Goal: Transaction & Acquisition: Purchase product/service

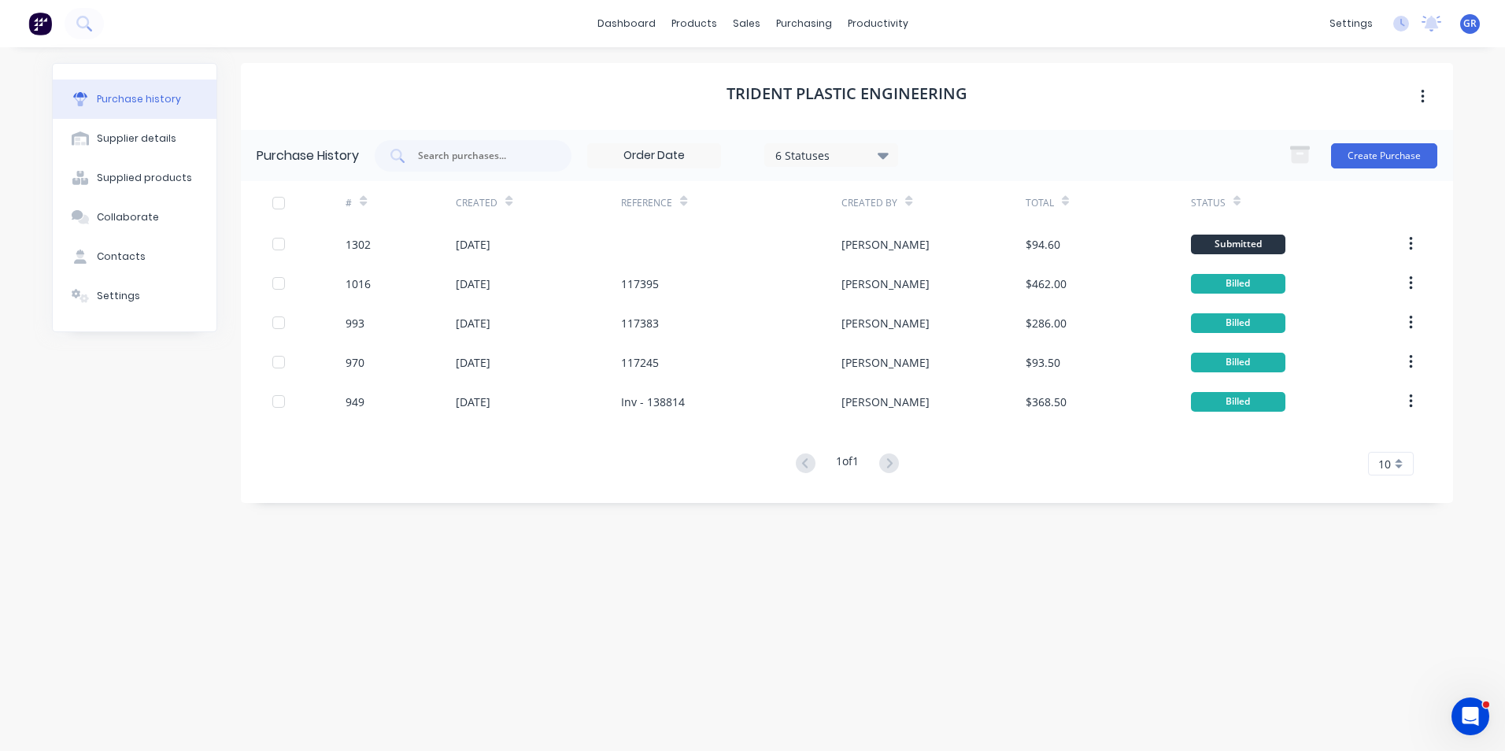
scroll to position [2, 0]
click at [793, 77] on div "Sales Orders" at bounding box center [804, 75] width 65 height 14
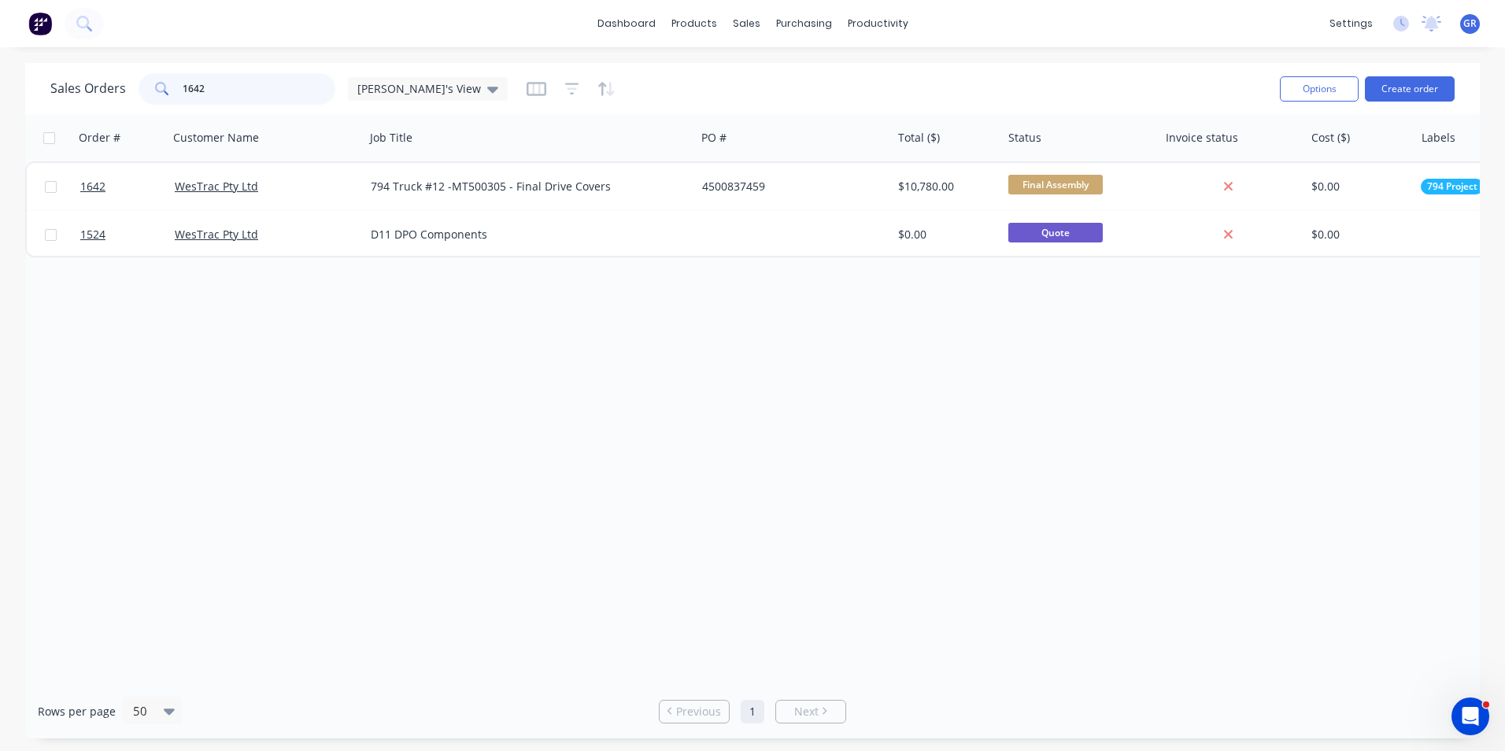
drag, startPoint x: 214, startPoint y: 90, endPoint x: 168, endPoint y: 89, distance: 46.5
click at [168, 89] on div "1642" at bounding box center [237, 88] width 197 height 31
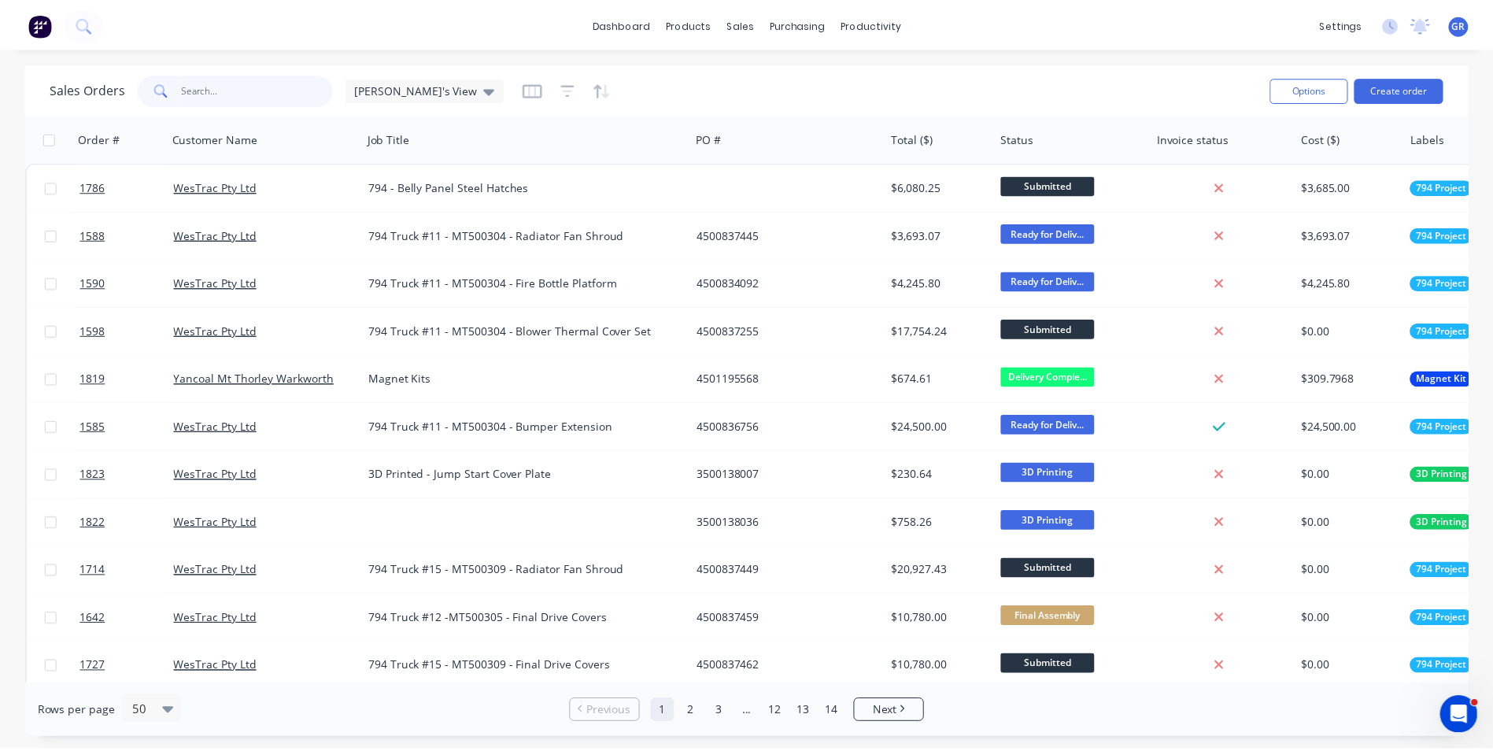
scroll to position [2, 0]
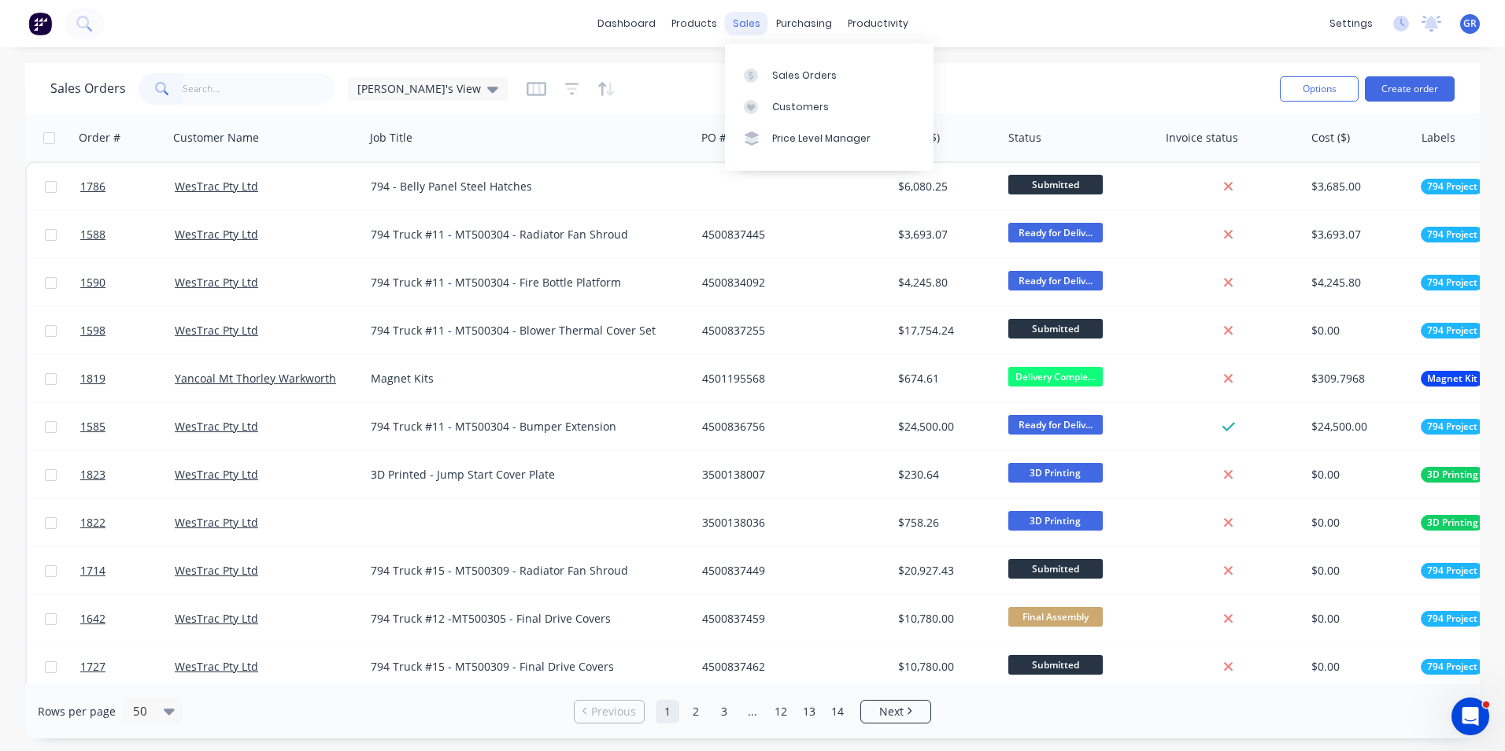
click at [743, 27] on div "sales" at bounding box center [746, 24] width 43 height 24
click at [794, 69] on div "Sales Orders" at bounding box center [804, 75] width 65 height 14
click at [797, 72] on div "Sales Orders" at bounding box center [804, 75] width 65 height 14
click at [1393, 88] on button "Create order" at bounding box center [1410, 88] width 90 height 25
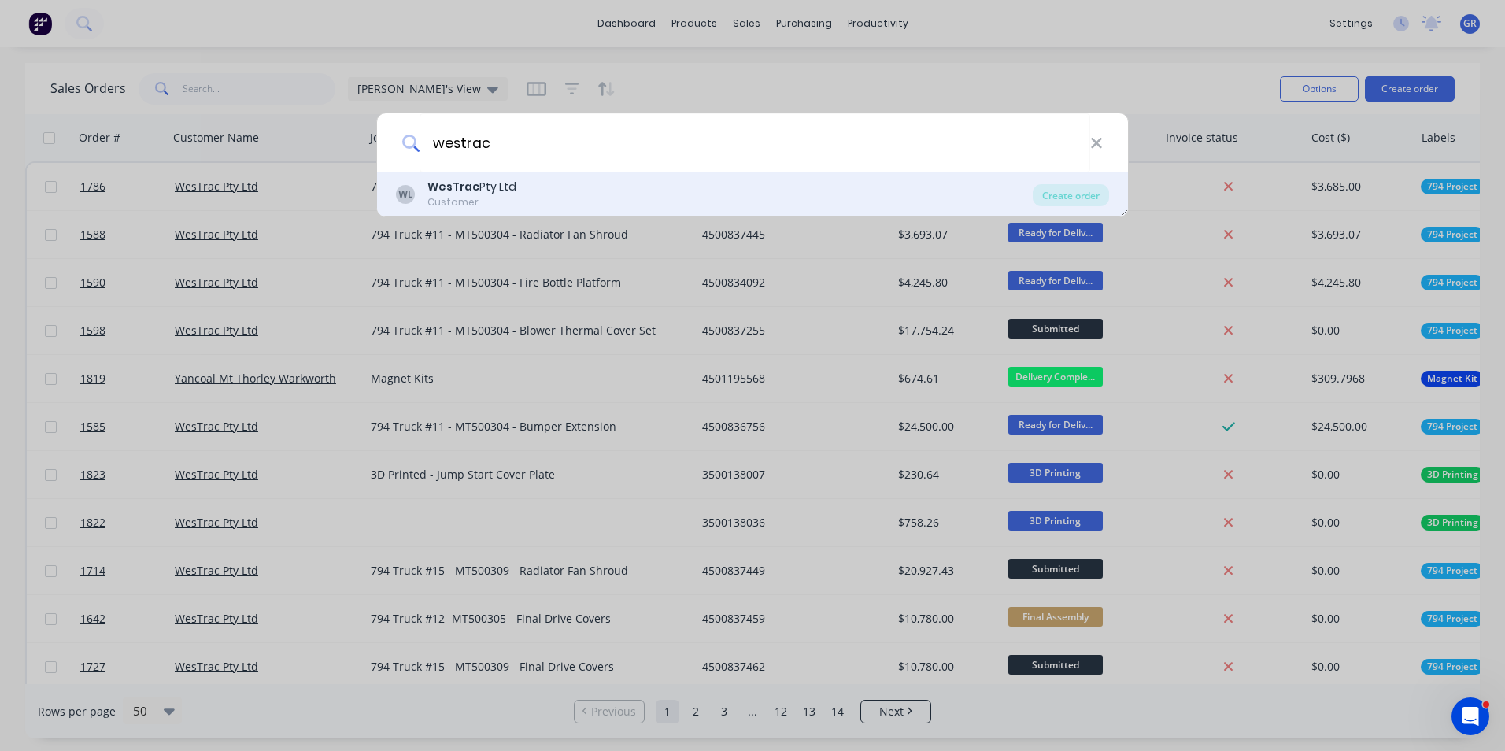
type input "westrac"
click at [475, 190] on b "WesTrac" at bounding box center [453, 187] width 52 height 16
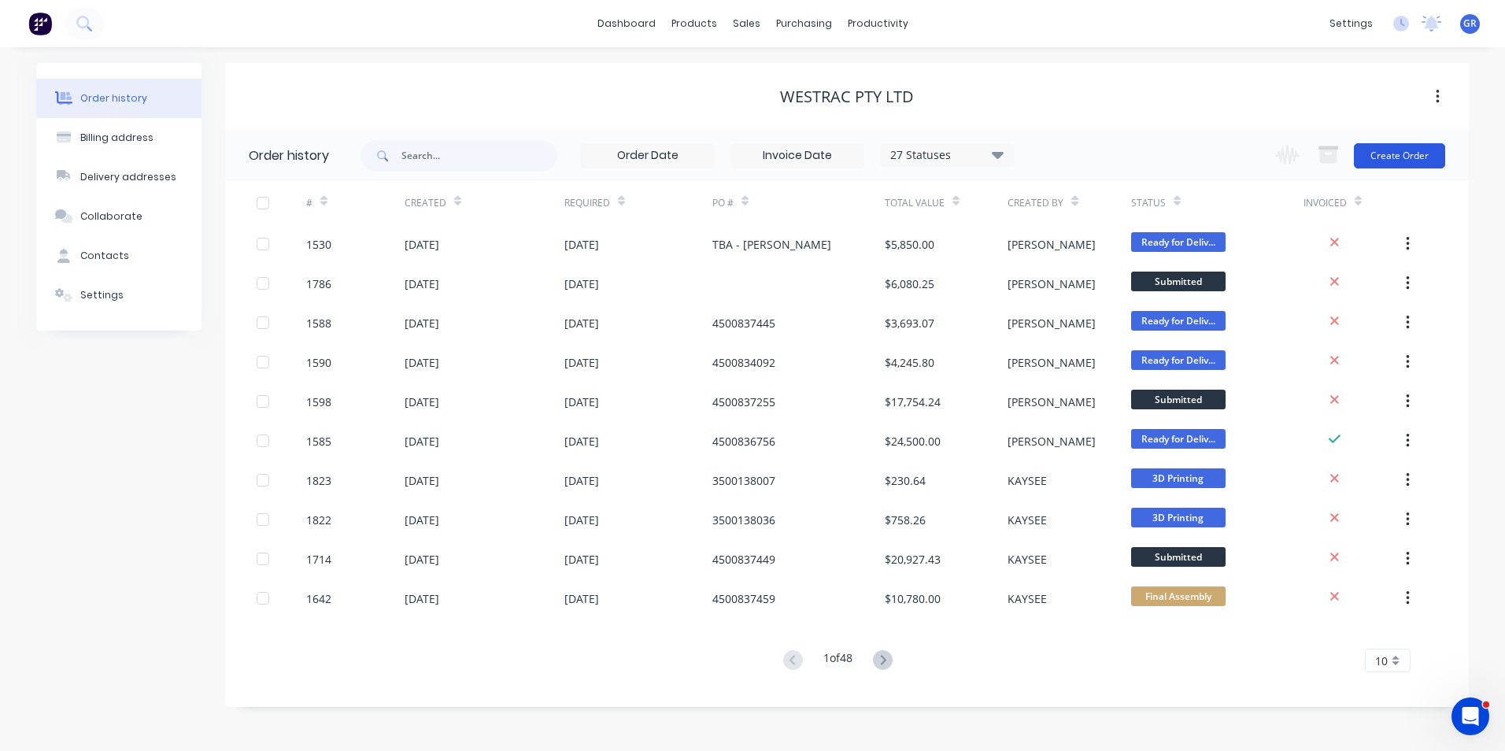
click at [1408, 156] on button "Create Order" at bounding box center [1399, 155] width 91 height 25
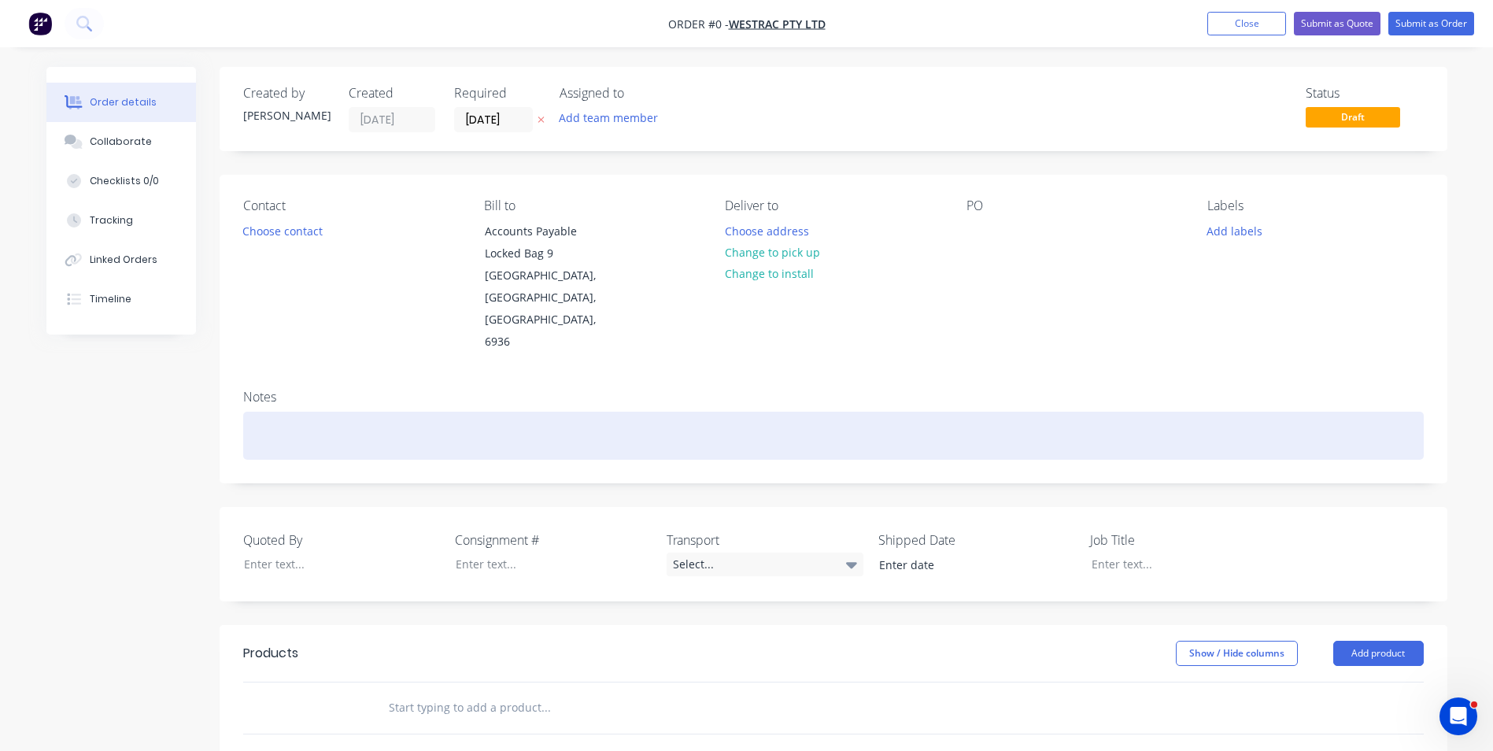
click at [285, 412] on div at bounding box center [833, 436] width 1181 height 48
drag, startPoint x: 433, startPoint y: 393, endPoint x: 263, endPoint y: 388, distance: 170.1
click at [229, 394] on div "Notes 794 Side Panel Sound Testing Materials" at bounding box center [834, 429] width 1228 height 105
copy div "794 Side Panel Sound Testing Materials"
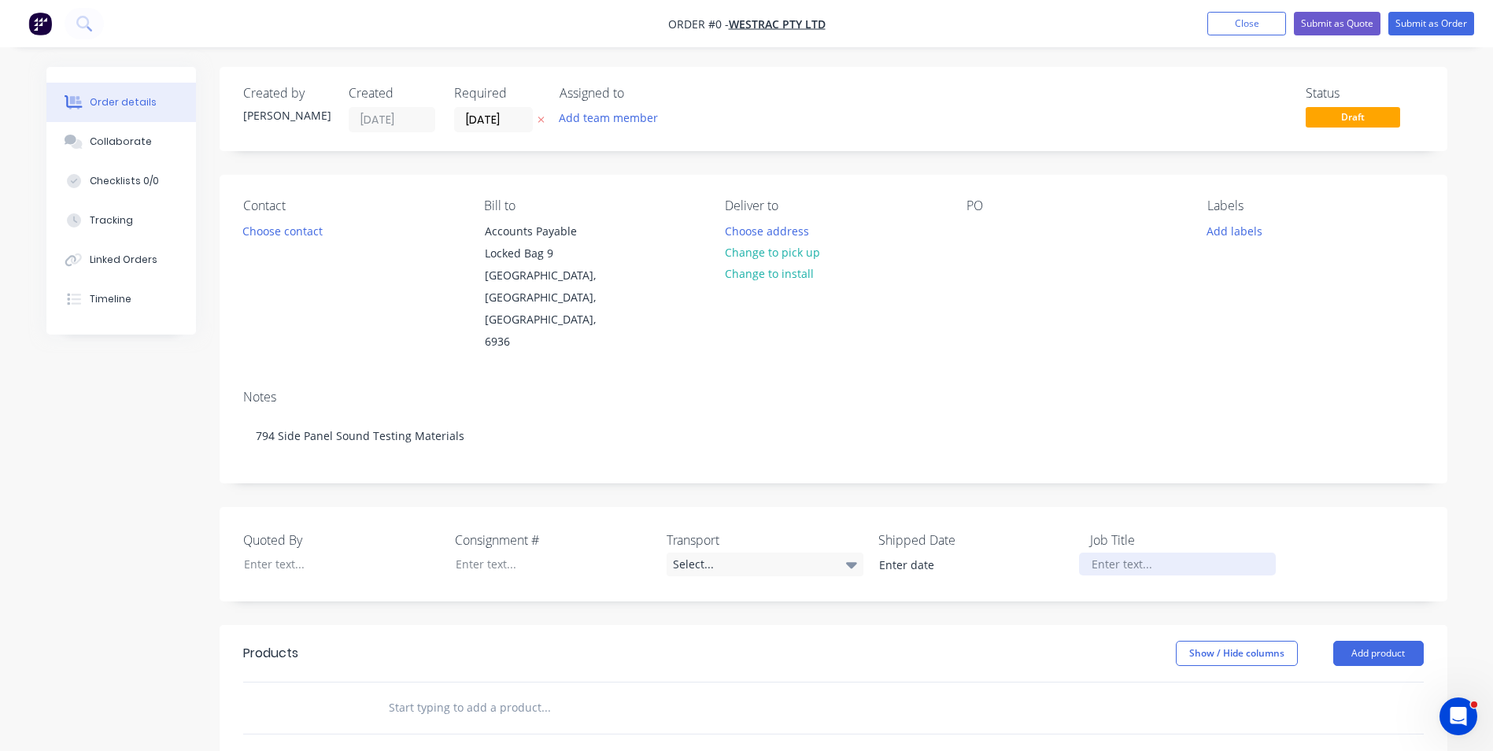
click at [1141, 519] on div "Order details Collaborate Checklists 0/0 Tracking Linked Orders Timeline Order …" at bounding box center [747, 601] width 1433 height 1069
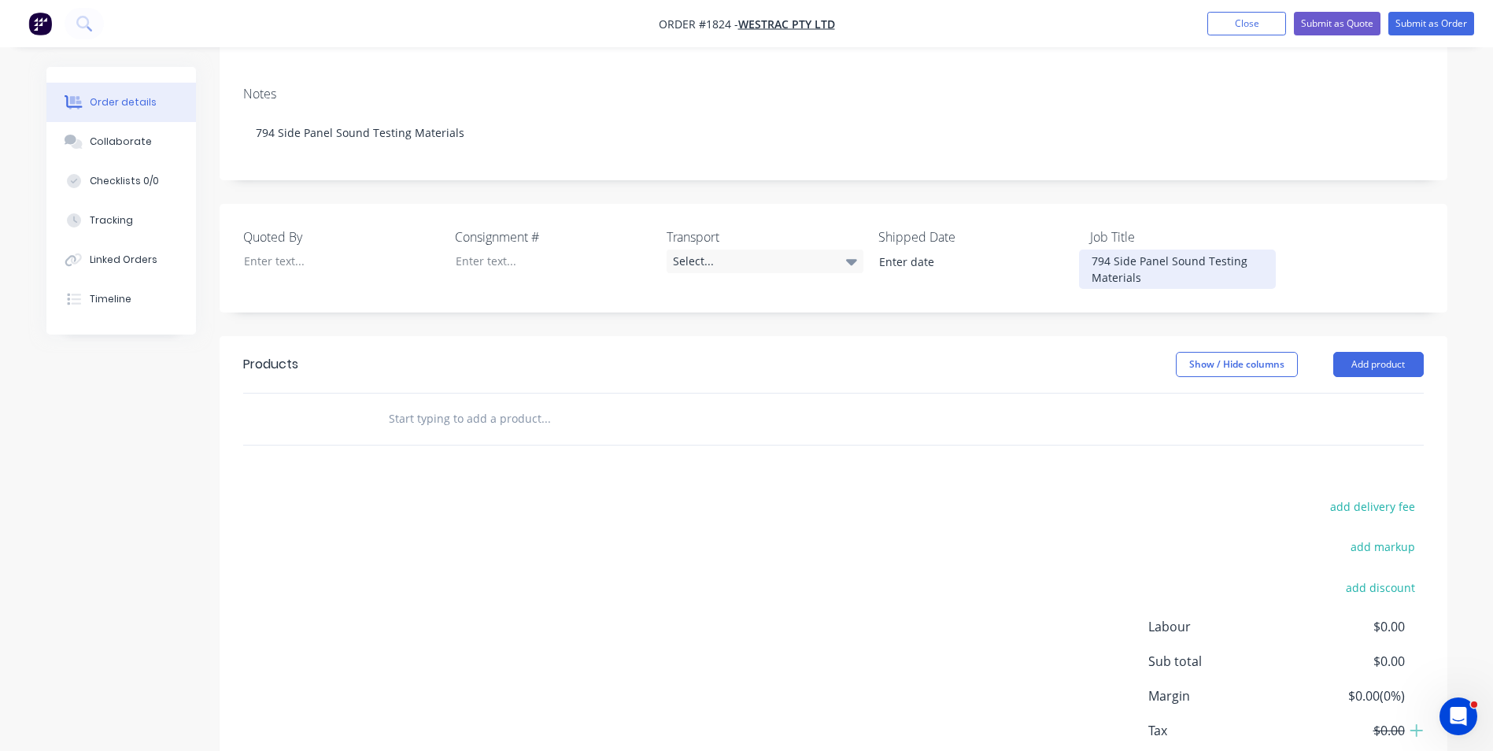
scroll to position [315, 0]
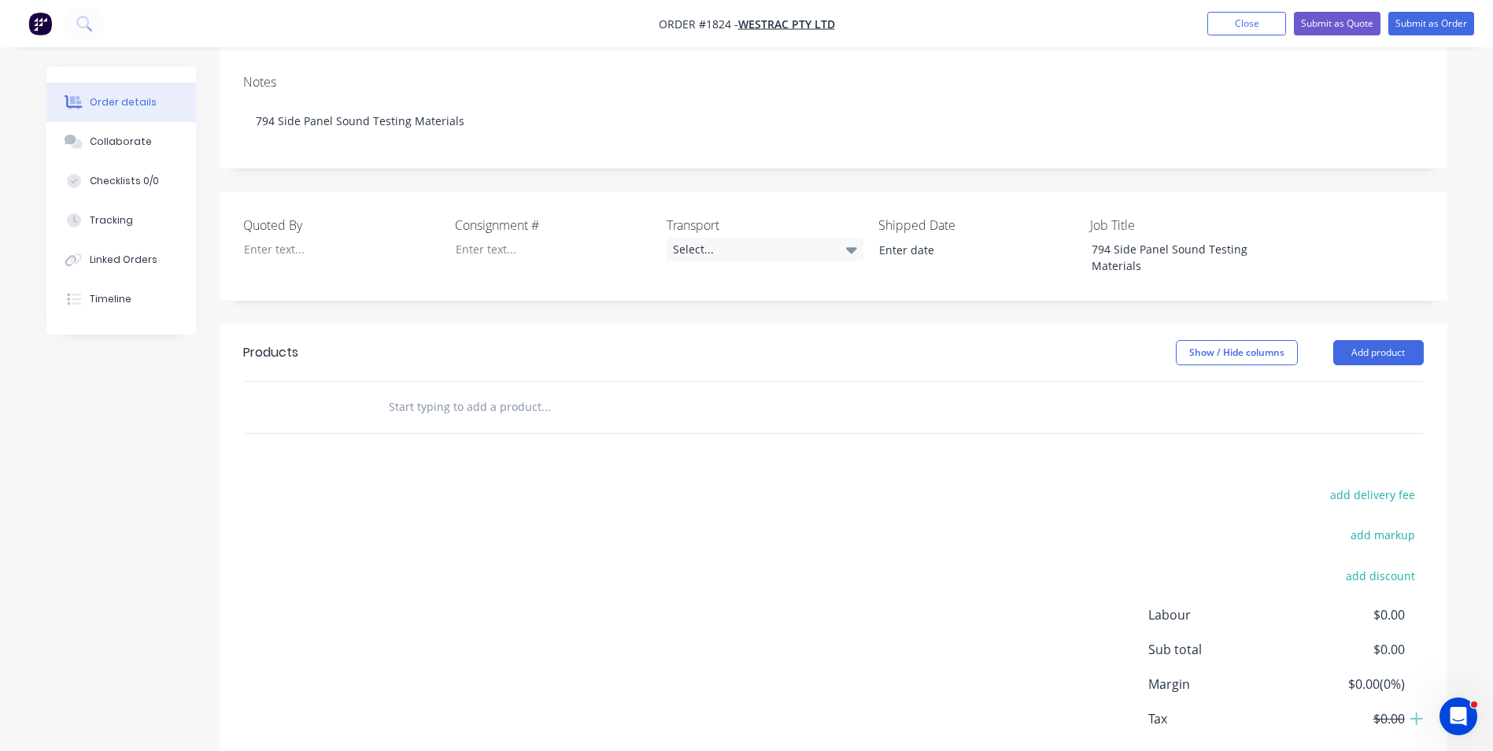
click at [416, 391] on input "text" at bounding box center [545, 406] width 315 height 31
paste input "794 Side Panel Sound Testing Materials"
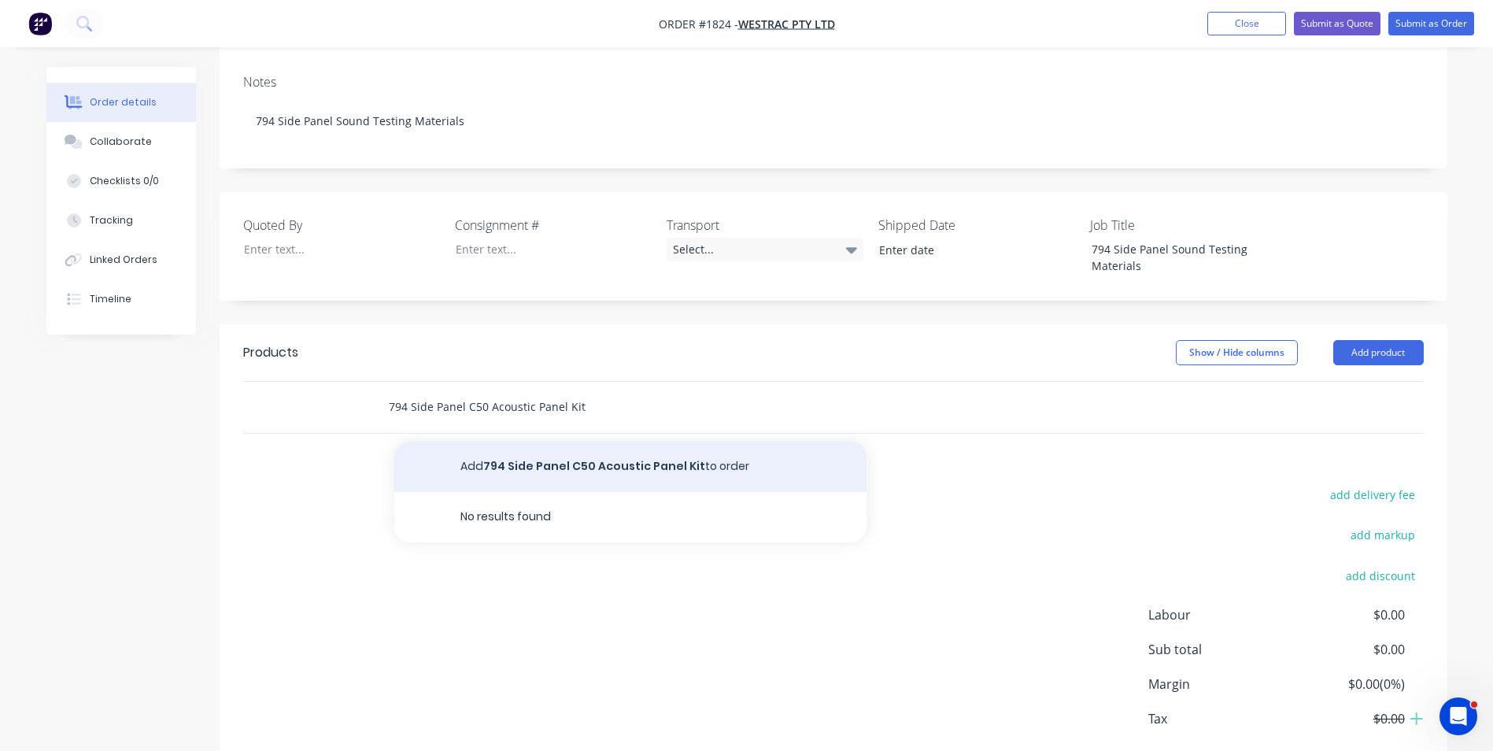
type input "794 Side Panel C50 Acoustic Panel Kit"
click at [583, 442] on button "Add 794 Side Panel C50 Acoustic Panel Kit to order" at bounding box center [630, 467] width 472 height 50
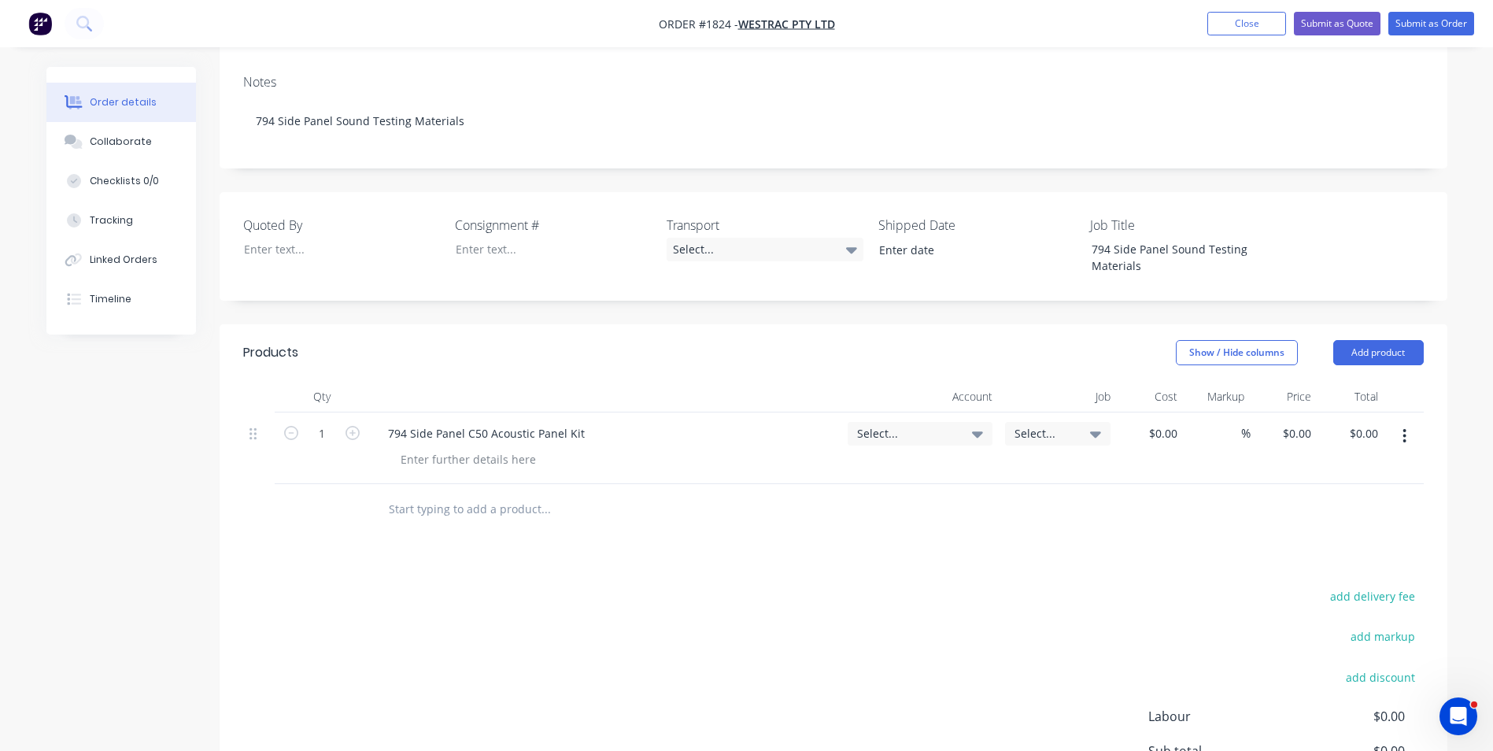
click at [911, 425] on span "Select..." at bounding box center [906, 433] width 99 height 17
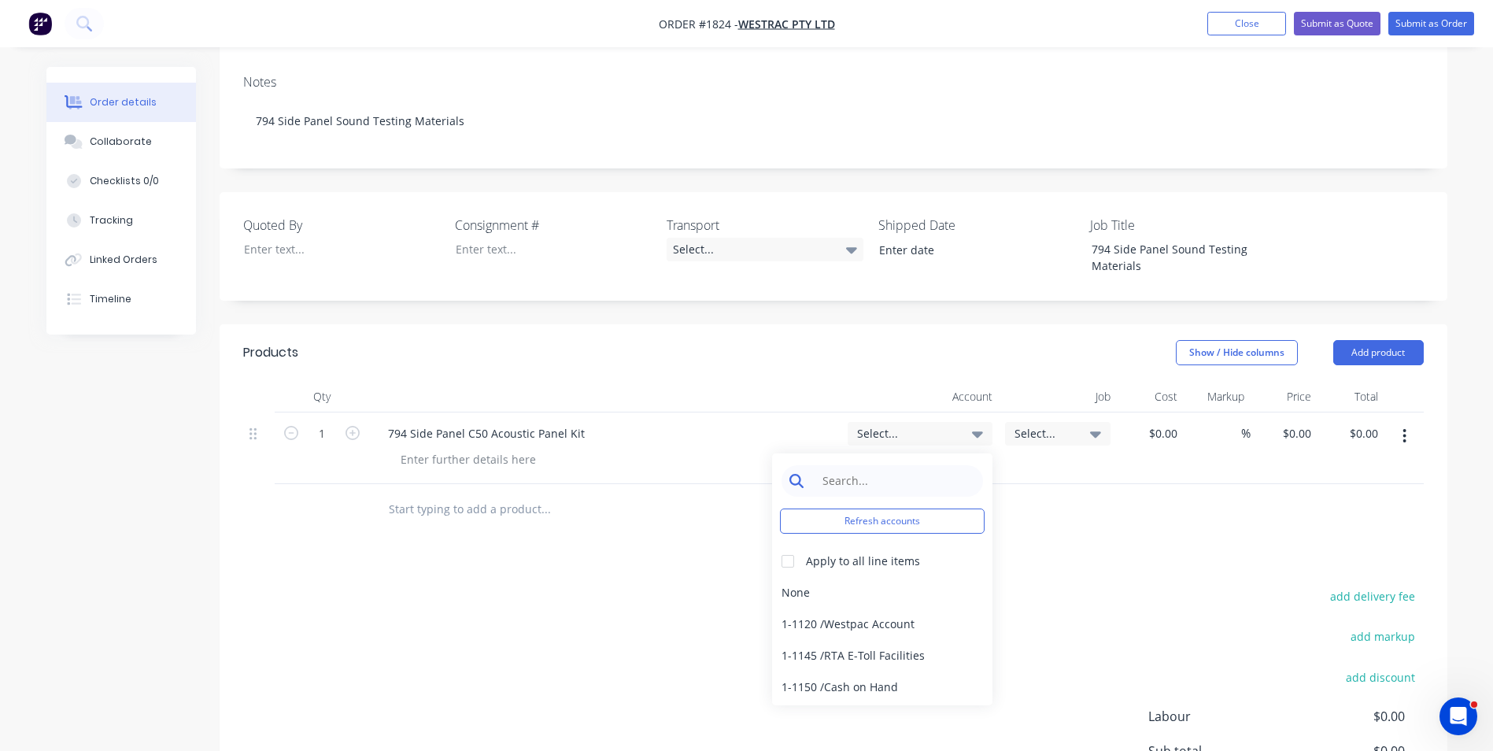
click at [838, 465] on input at bounding box center [894, 480] width 161 height 31
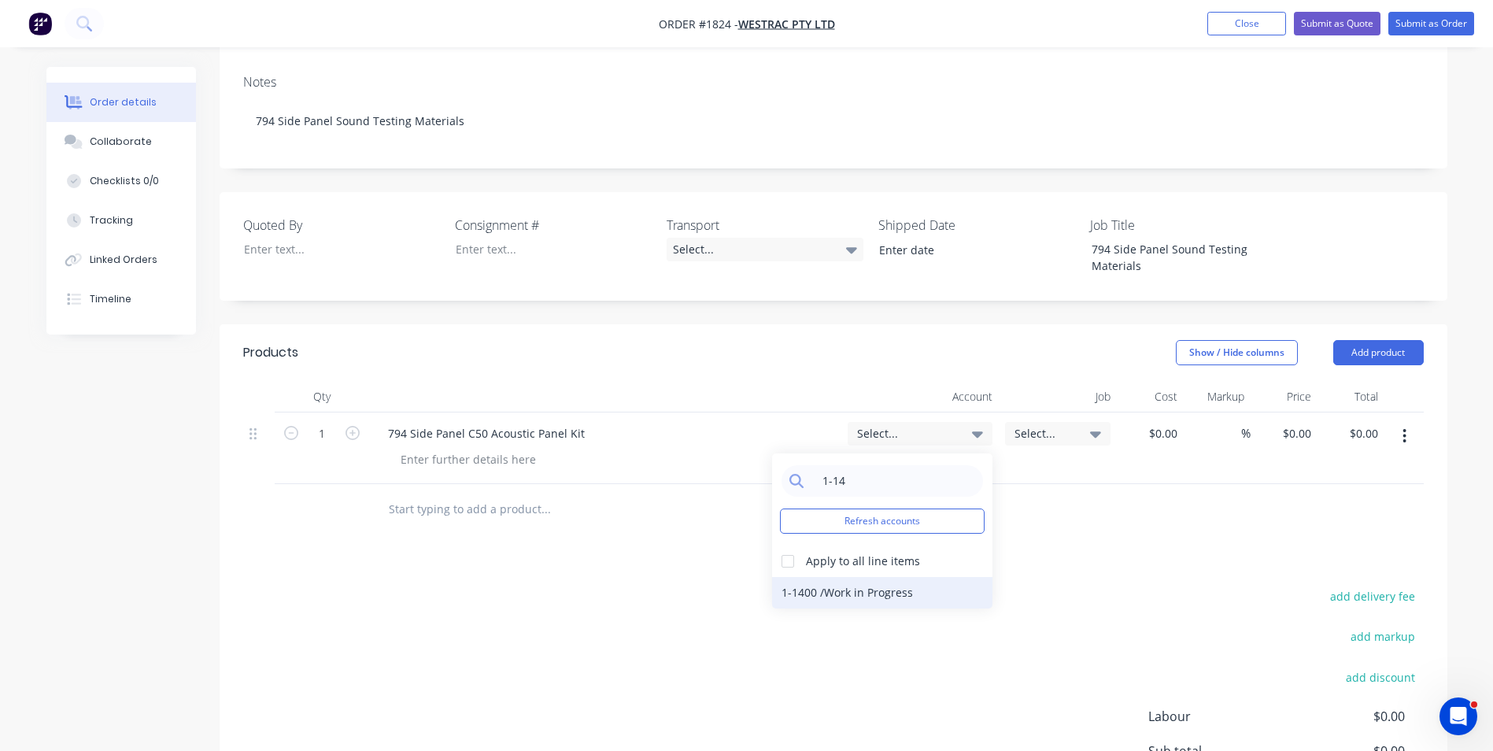
type input "1-14"
click at [882, 577] on div "1-1400 / Work in Progress" at bounding box center [882, 592] width 220 height 31
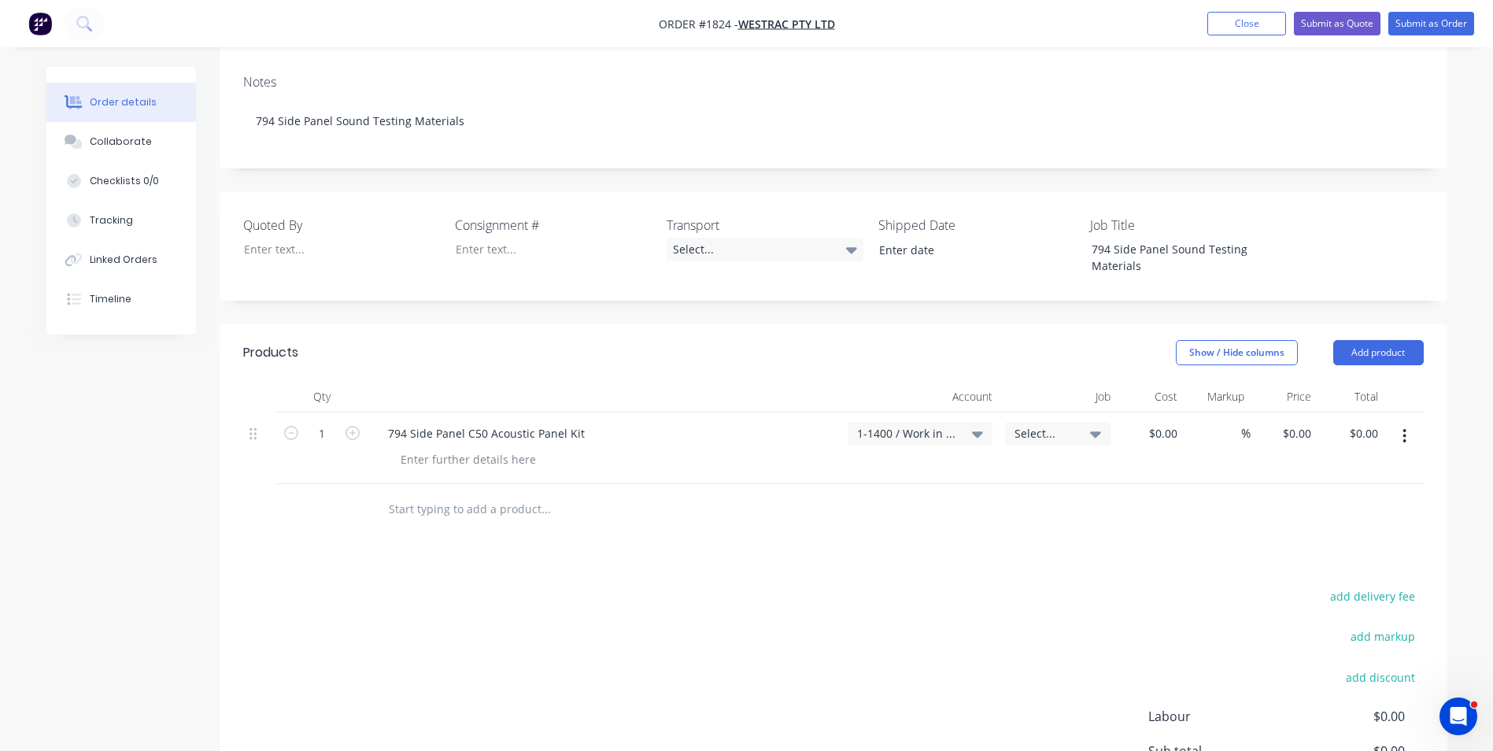
click at [1025, 425] on span "Select..." at bounding box center [1045, 433] width 60 height 17
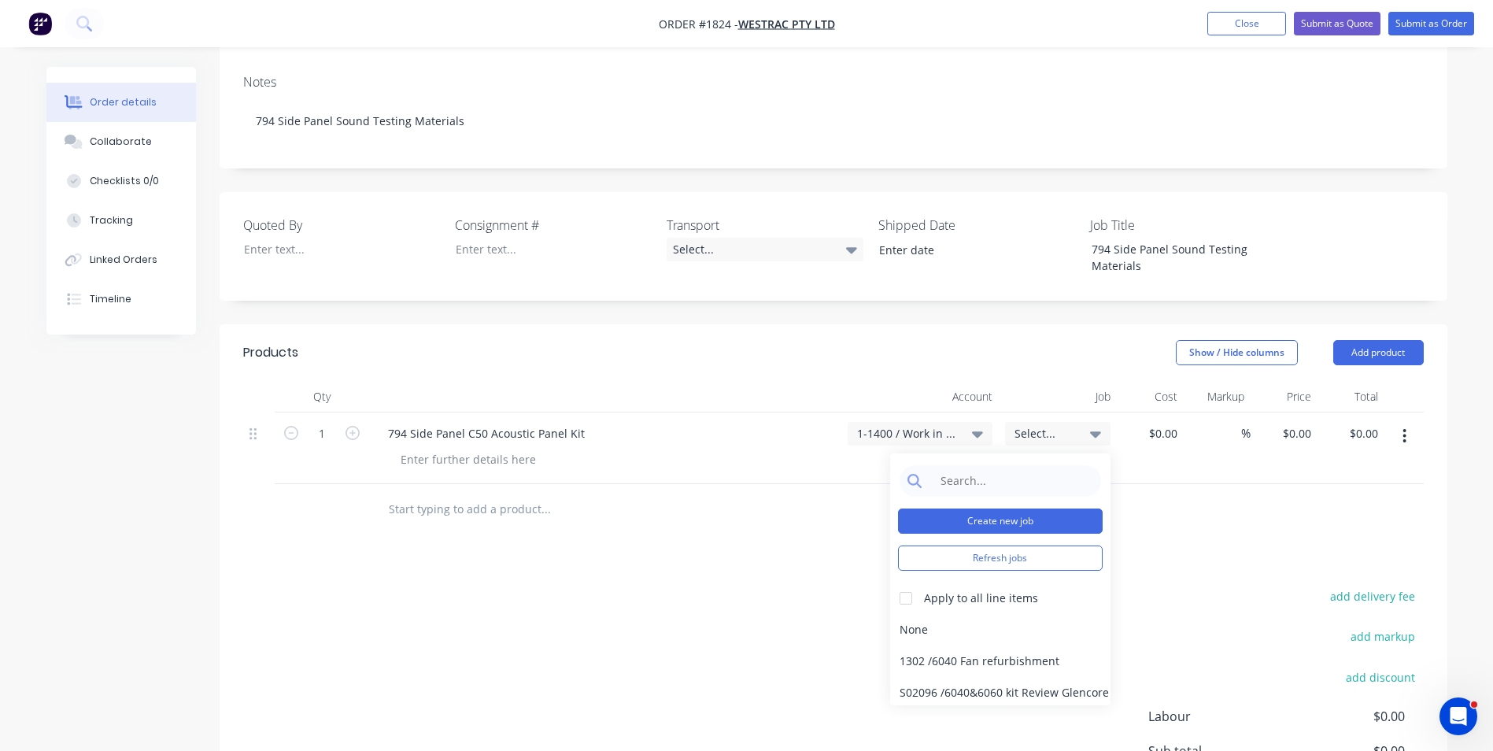
click at [993, 509] on button "Create new job" at bounding box center [1000, 521] width 205 height 25
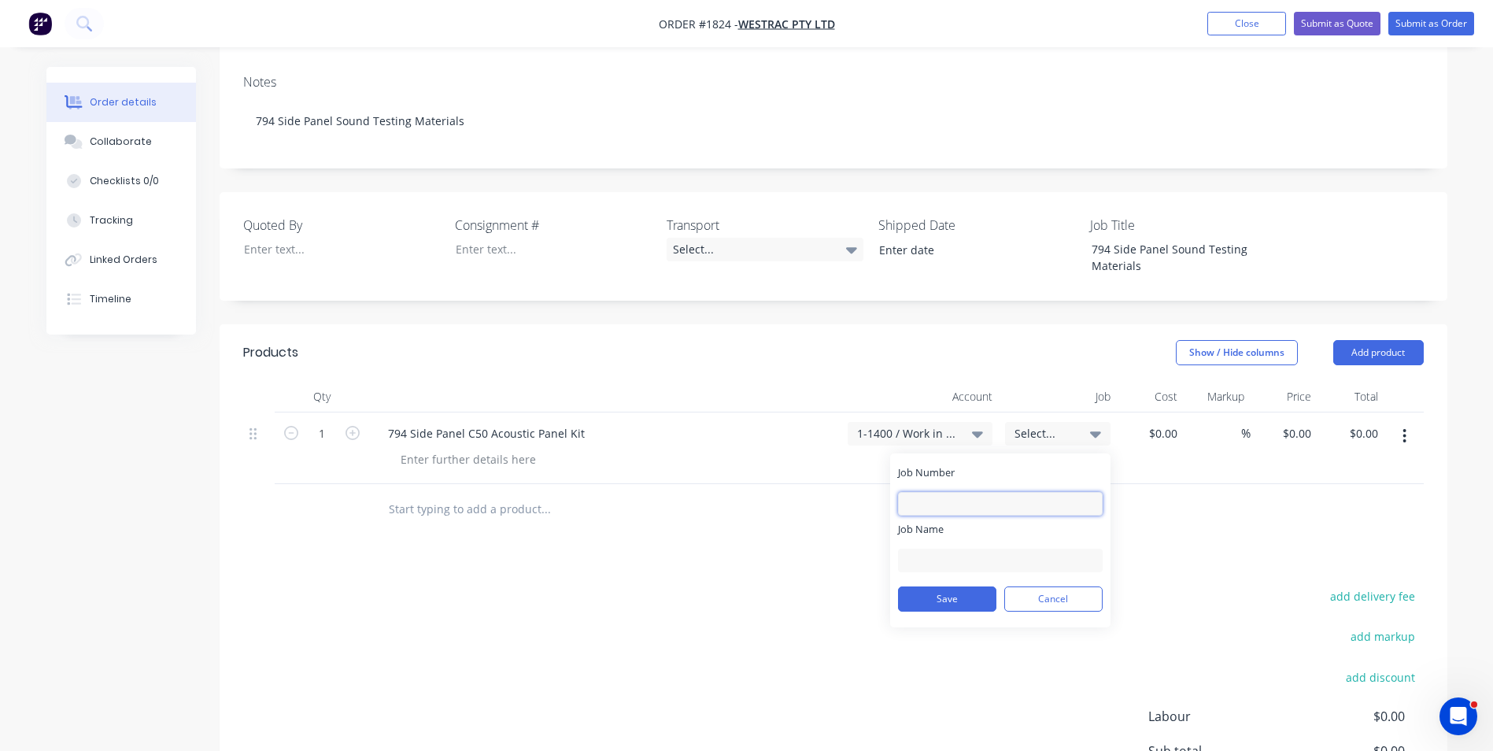
click at [934, 492] on input "Job Number" at bounding box center [1000, 504] width 205 height 24
type input "1824"
click at [927, 549] on input "Job Name" at bounding box center [1000, 561] width 205 height 24
click at [951, 586] on button "Save" at bounding box center [947, 598] width 98 height 25
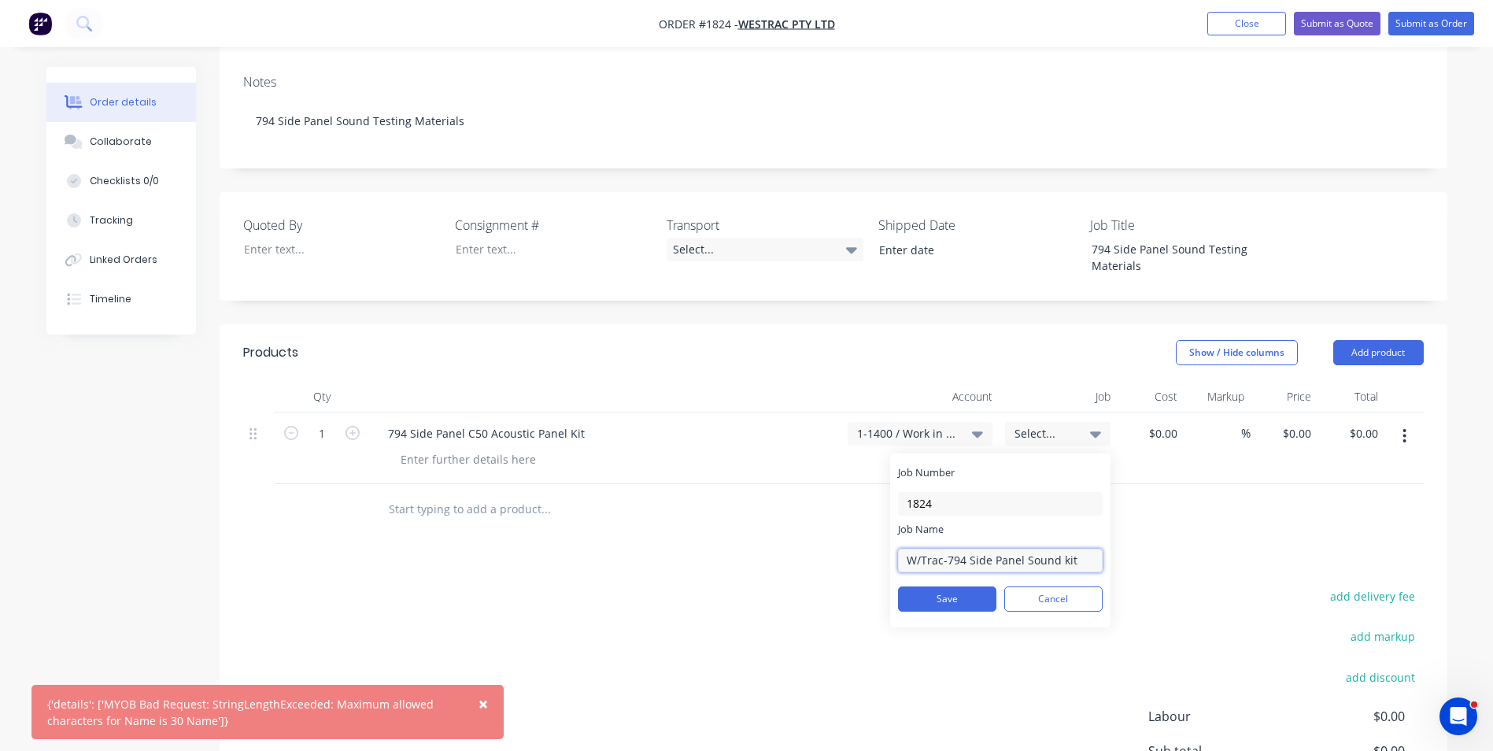
click at [1042, 549] on input "W/Trac-794 Side Panel Sound kit" at bounding box center [1000, 561] width 205 height 24
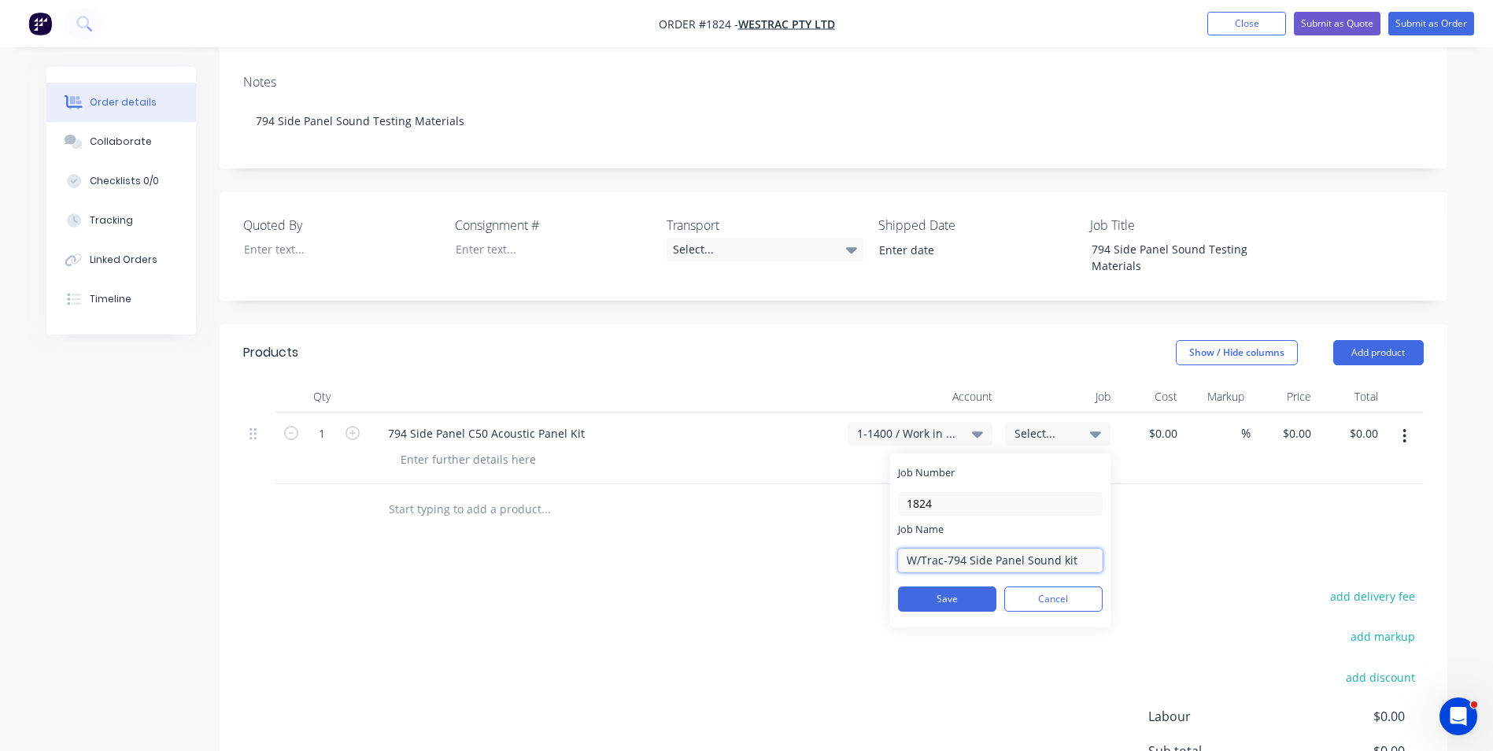
drag, startPoint x: 1076, startPoint y: 514, endPoint x: 1027, endPoint y: 519, distance: 49.0
click at [1027, 549] on input "W/Trac-794 Side Panel Sound kit" at bounding box center [1000, 561] width 205 height 24
click at [1019, 549] on input "W/Trac-794 Side Panel Sound kit" at bounding box center [1000, 561] width 205 height 24
type input "W/Trac-794 Side P. Sound test"
click at [943, 586] on button "Save" at bounding box center [947, 598] width 98 height 25
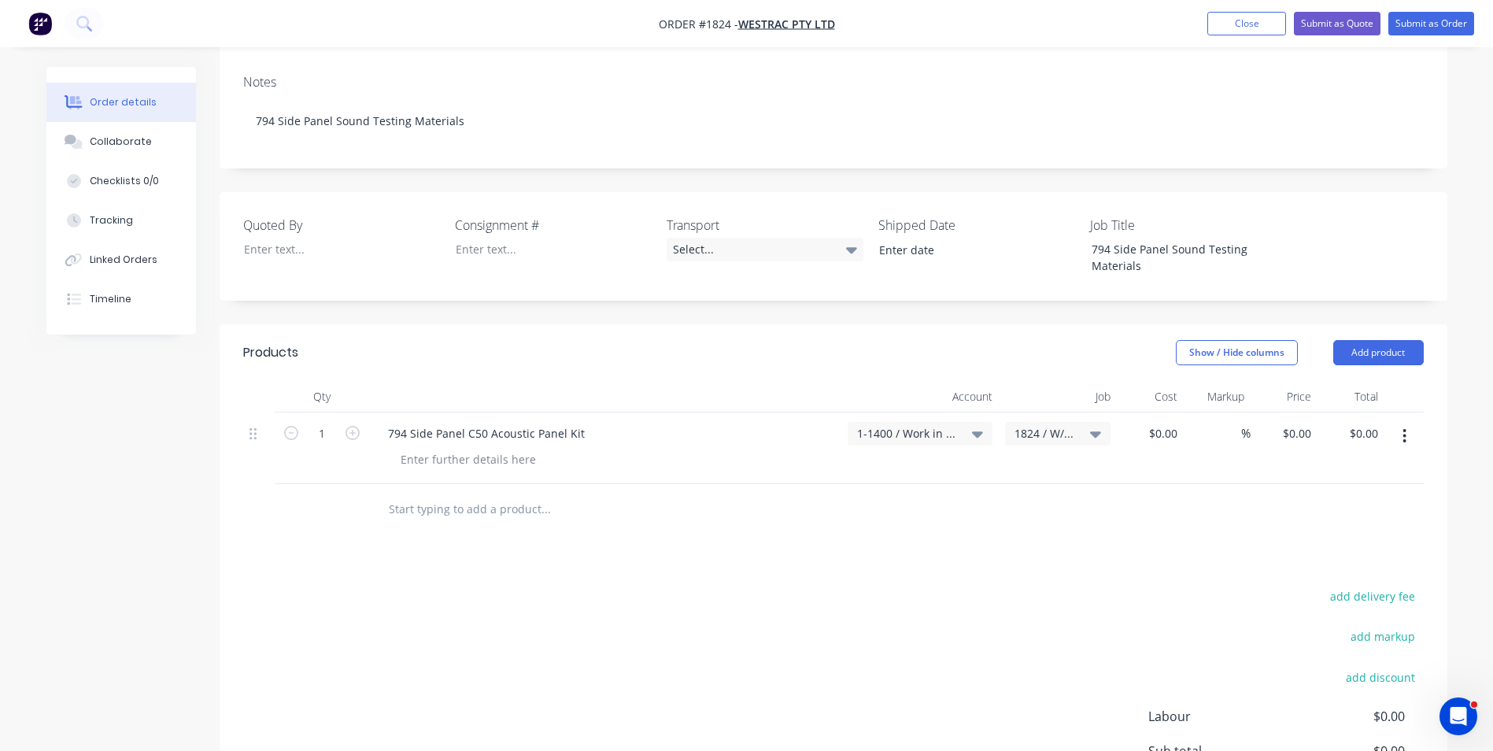
click at [790, 448] on div at bounding box center [611, 459] width 447 height 23
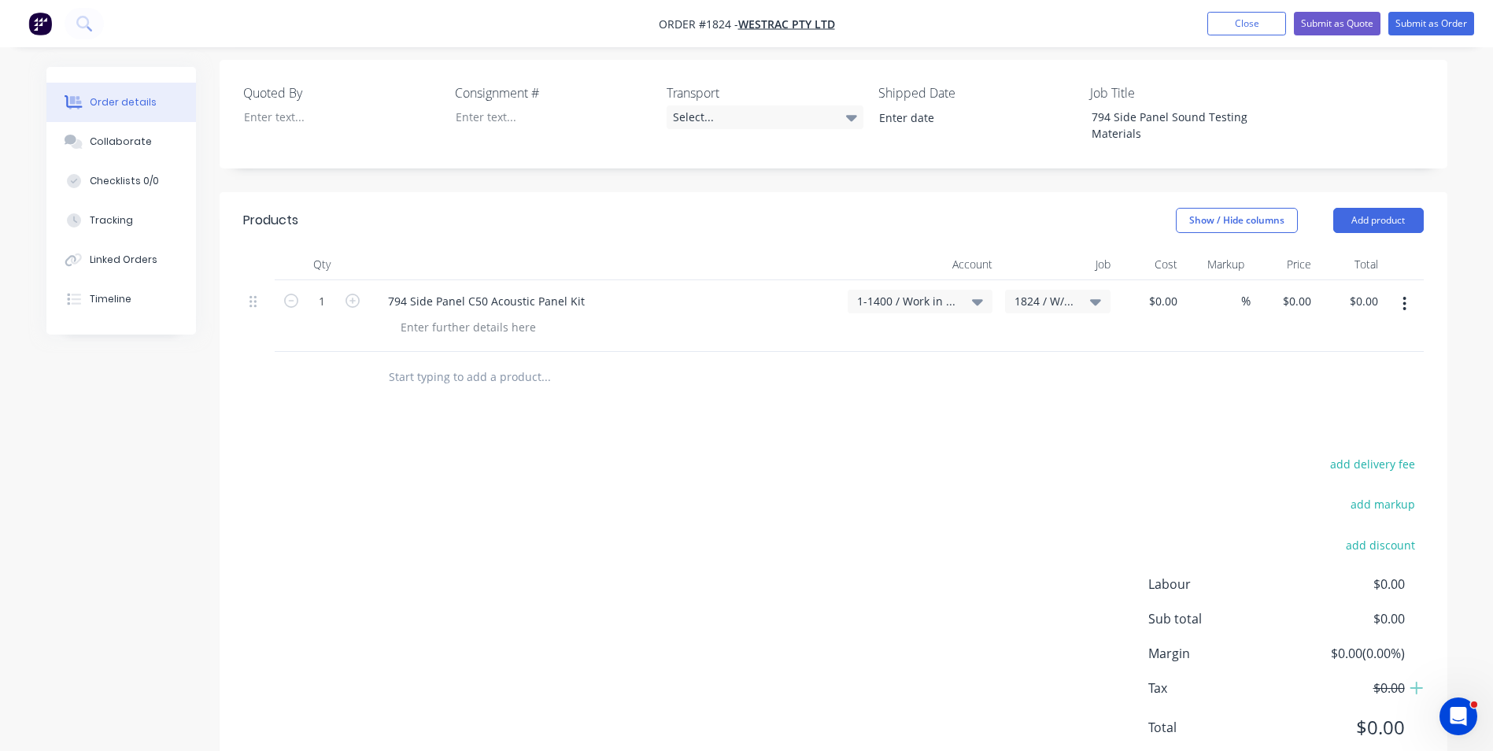
scroll to position [457, 0]
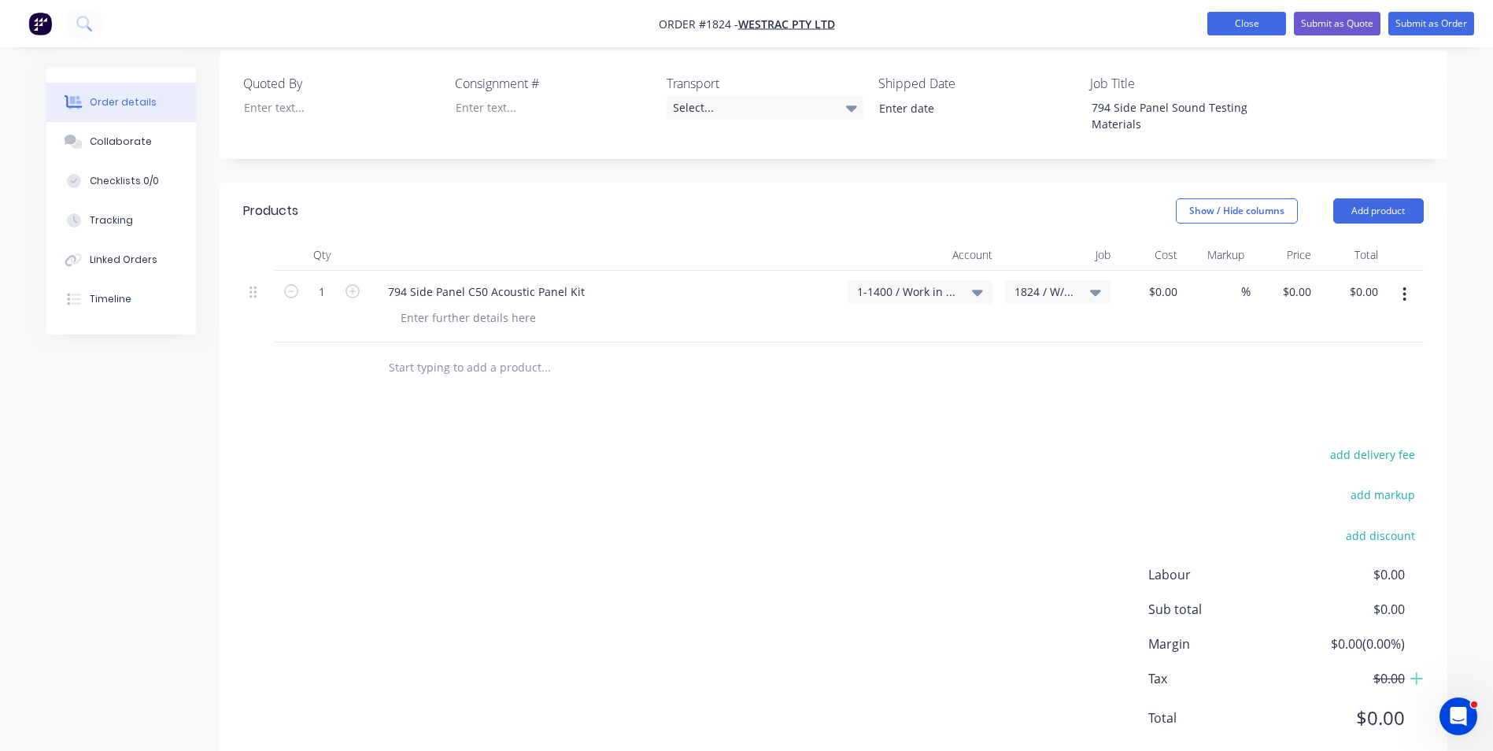
click at [1255, 30] on button "Close" at bounding box center [1247, 24] width 79 height 24
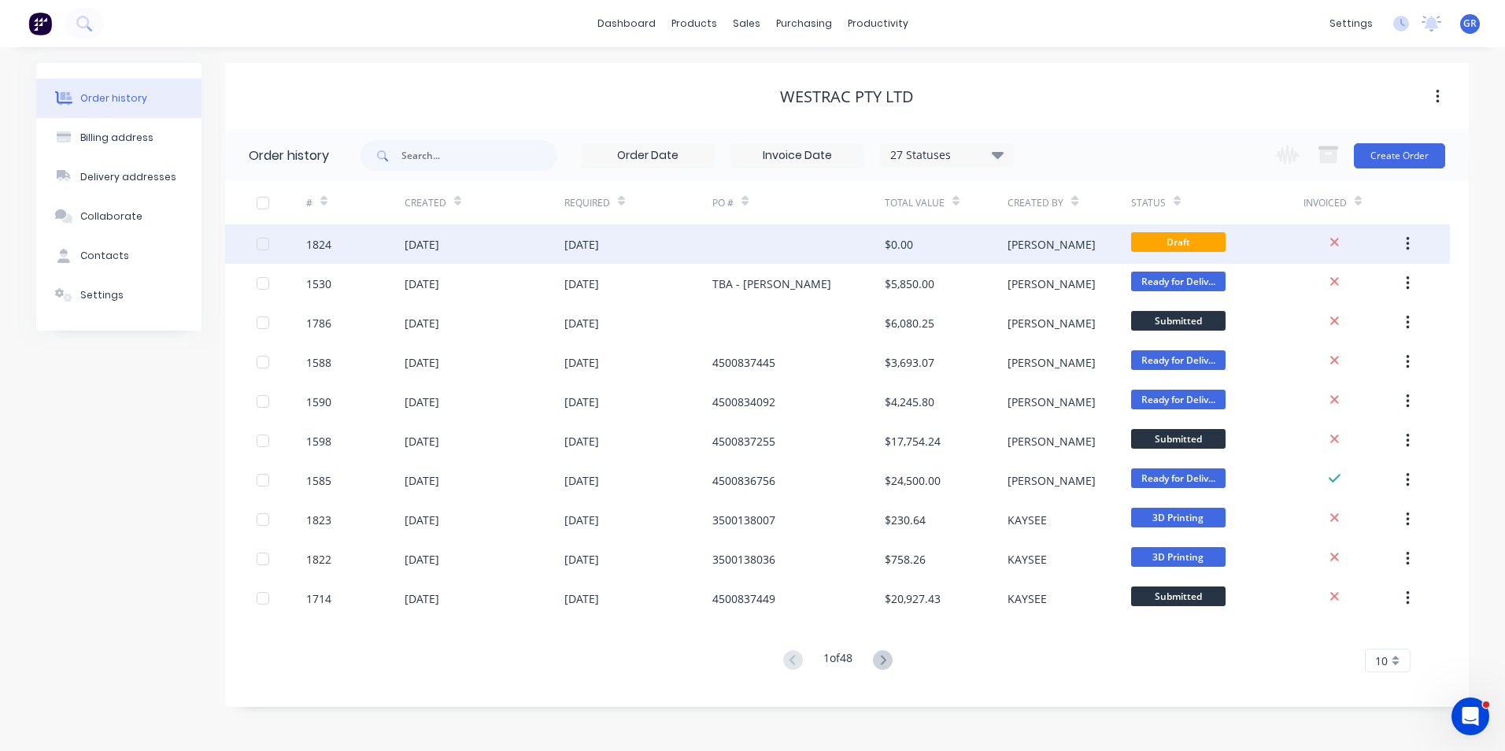
click at [323, 242] on div "1824" at bounding box center [318, 244] width 25 height 17
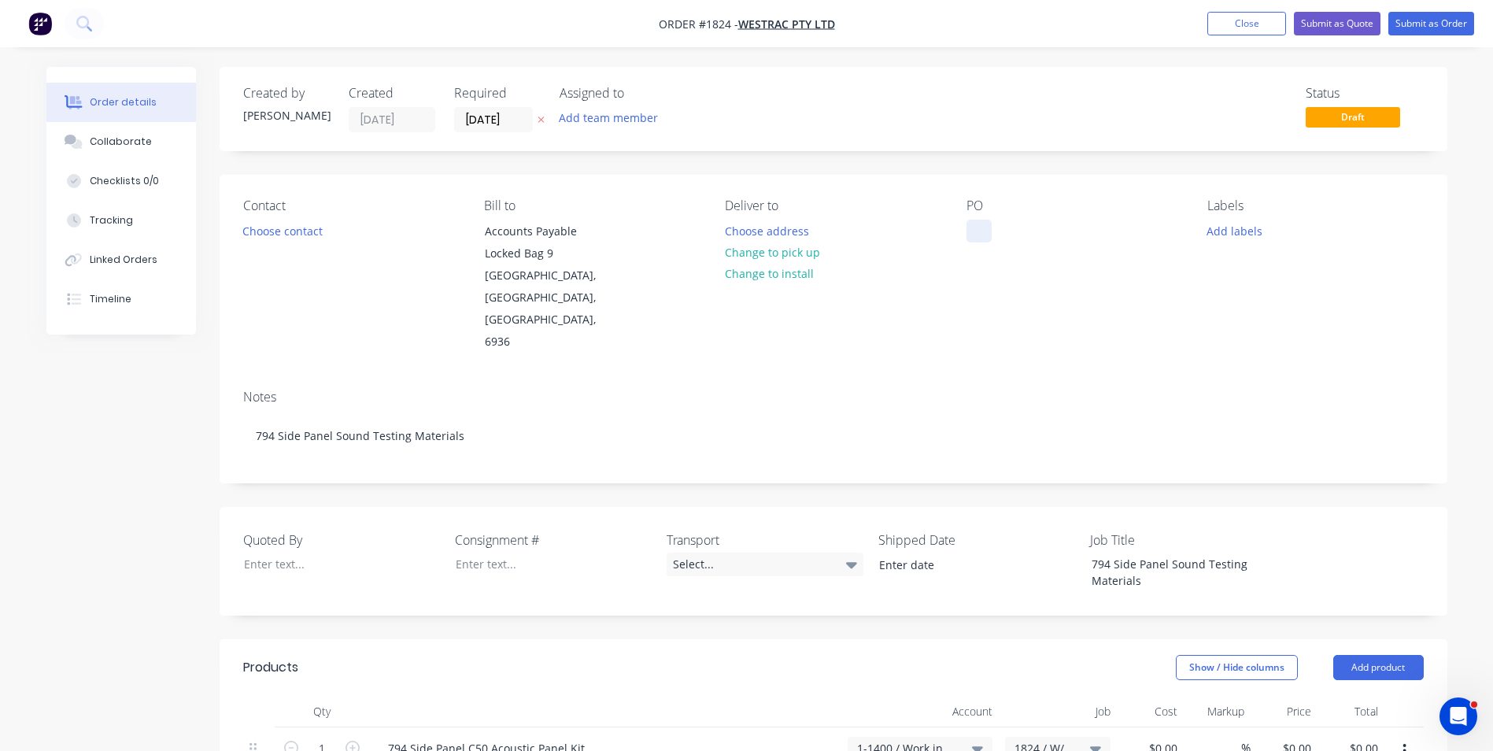
click at [978, 234] on div at bounding box center [979, 231] width 25 height 23
click at [287, 226] on button "Choose contact" at bounding box center [282, 230] width 97 height 21
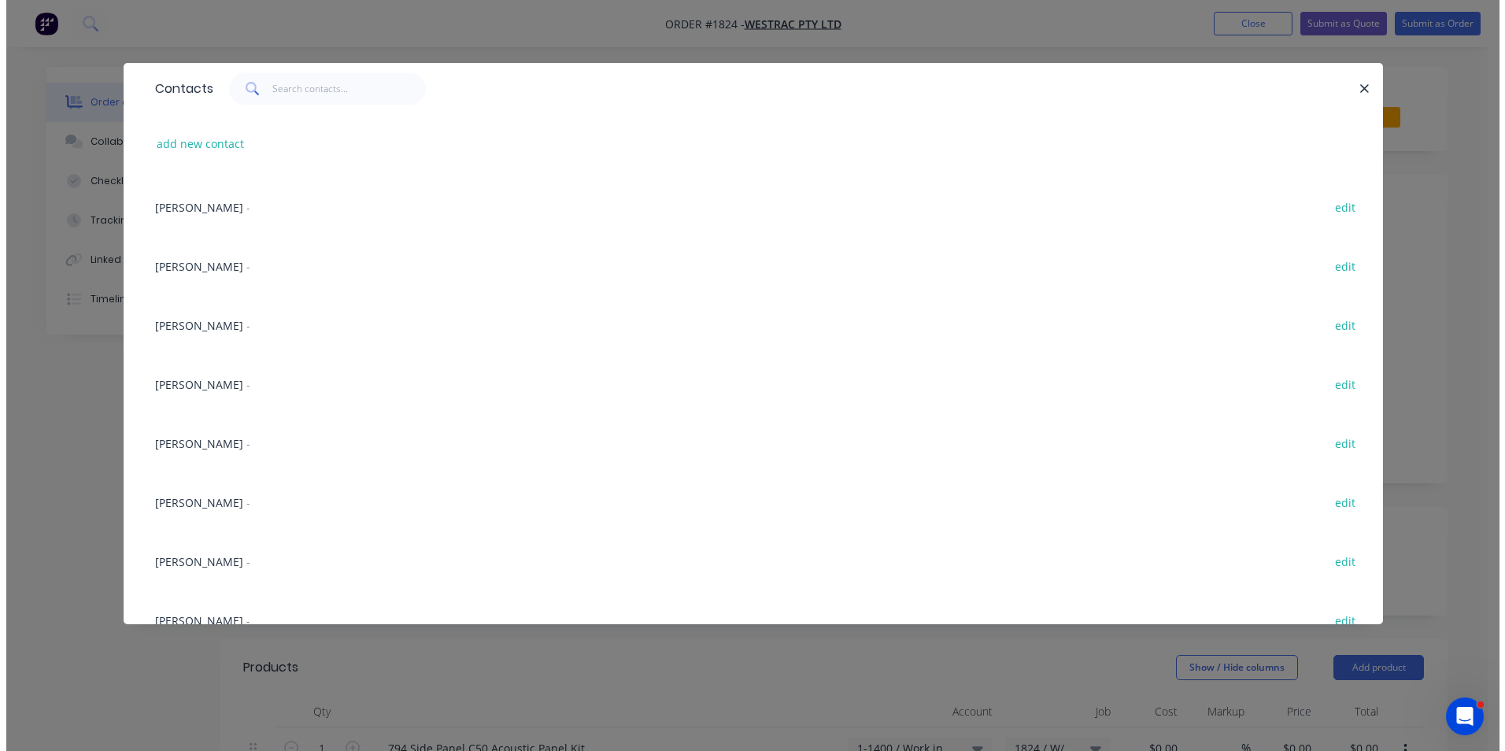
scroll to position [472, 0]
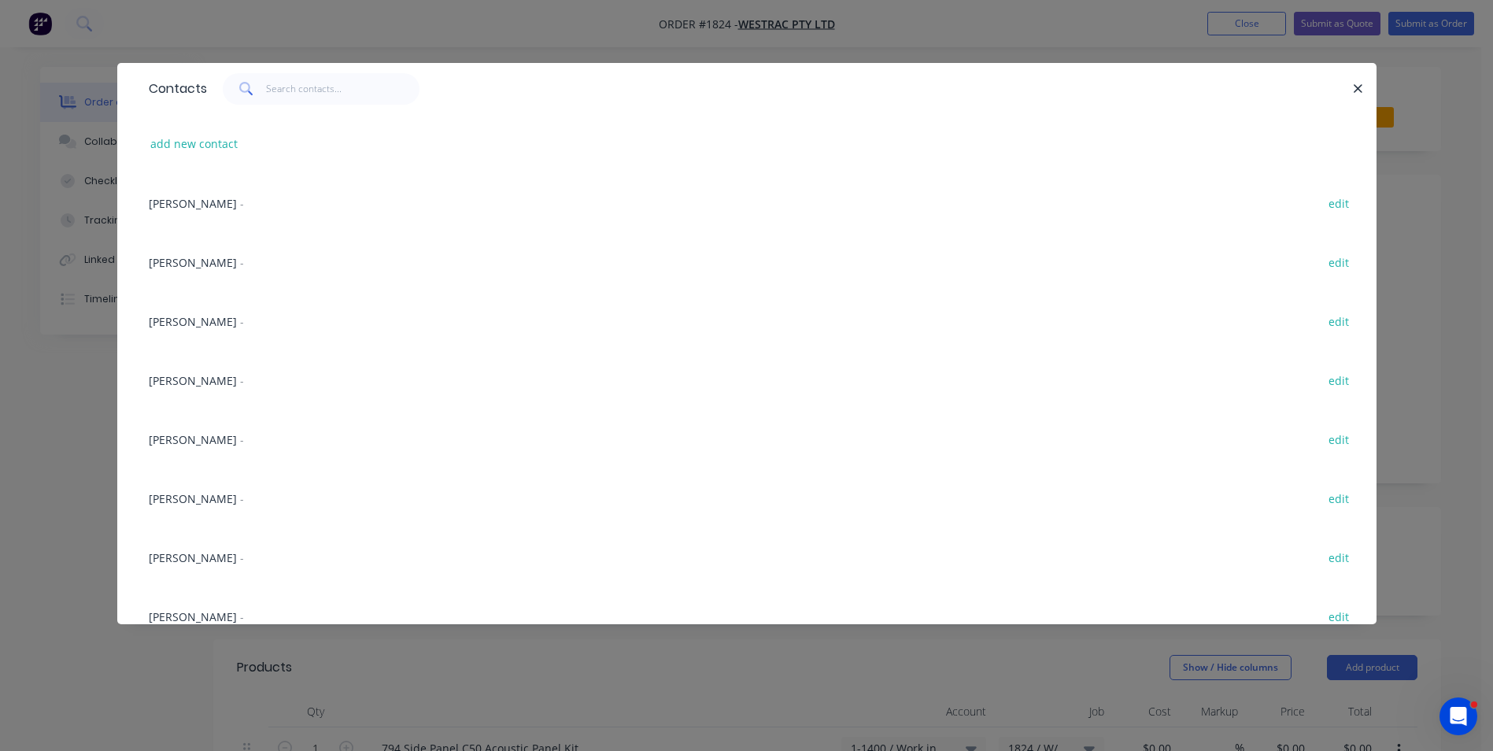
click at [216, 380] on span "[PERSON_NAME]" at bounding box center [193, 380] width 88 height 15
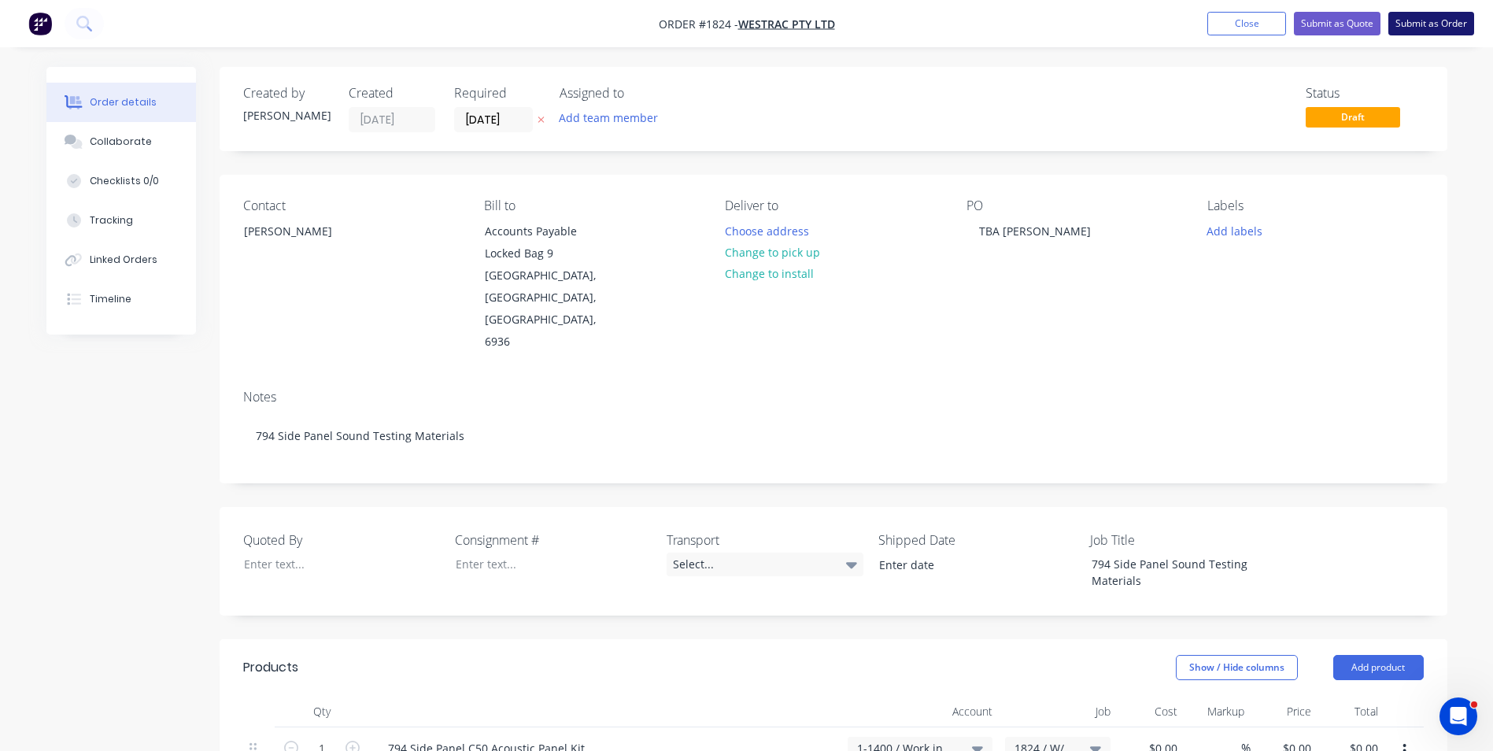
click at [1433, 25] on button "Submit as Order" at bounding box center [1432, 24] width 86 height 24
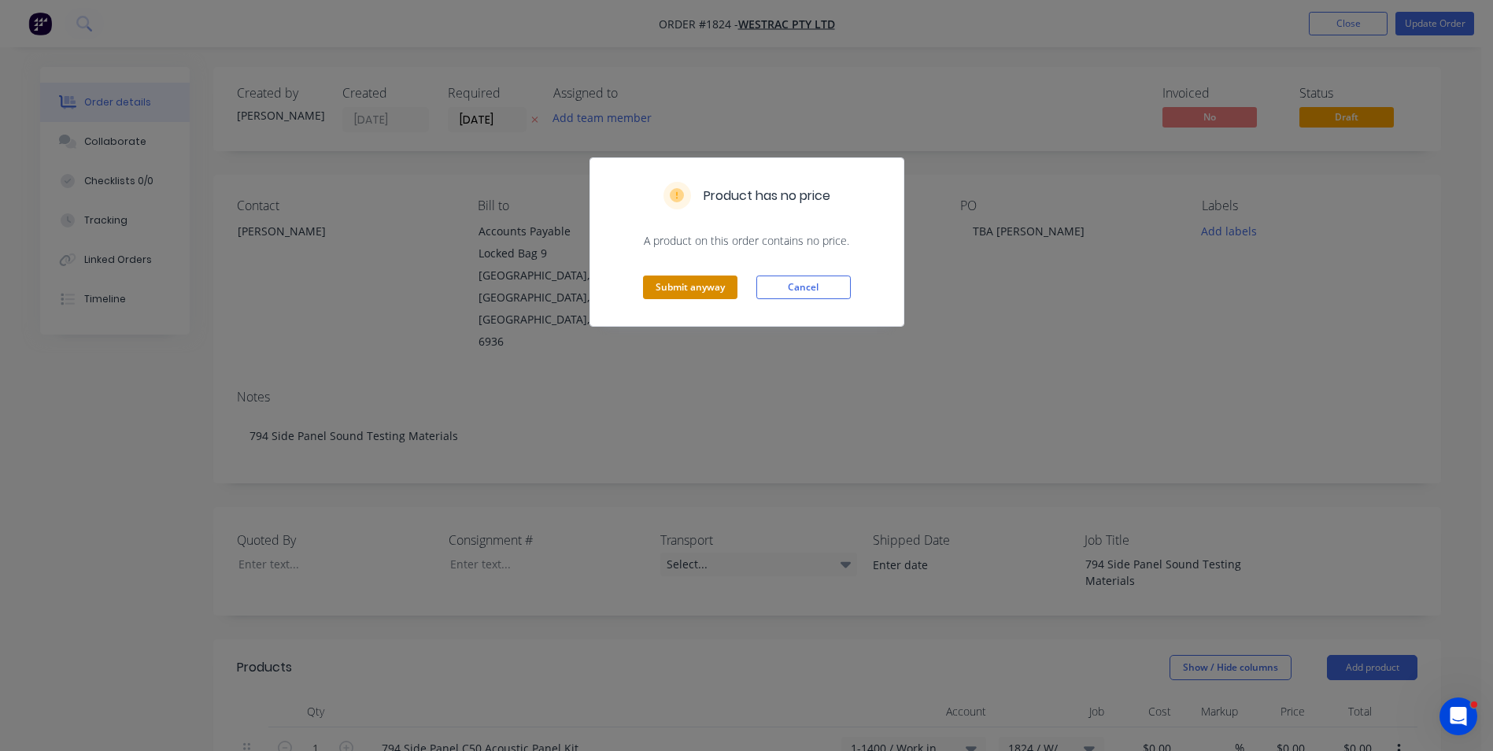
click at [701, 289] on button "Submit anyway" at bounding box center [690, 288] width 94 height 24
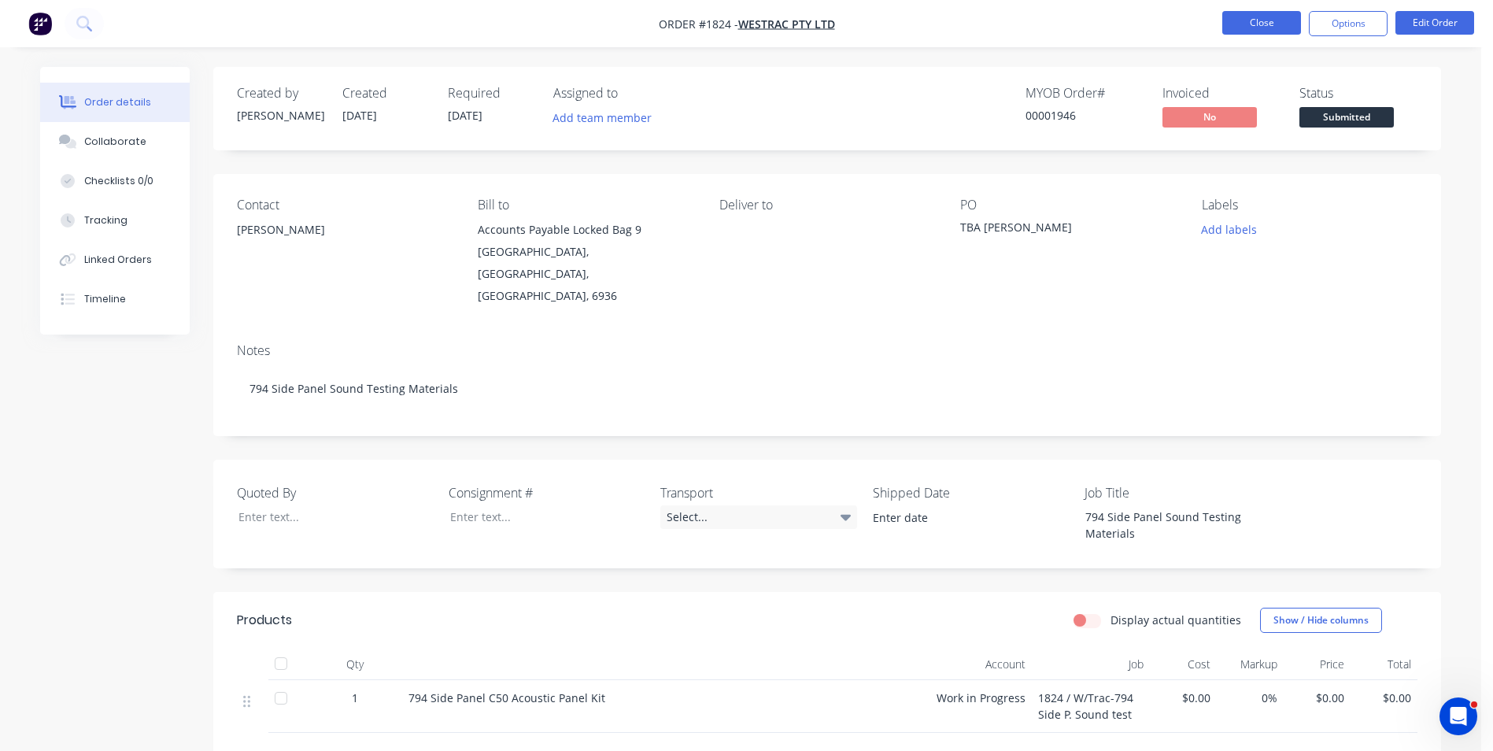
click at [1264, 24] on button "Close" at bounding box center [1261, 23] width 79 height 24
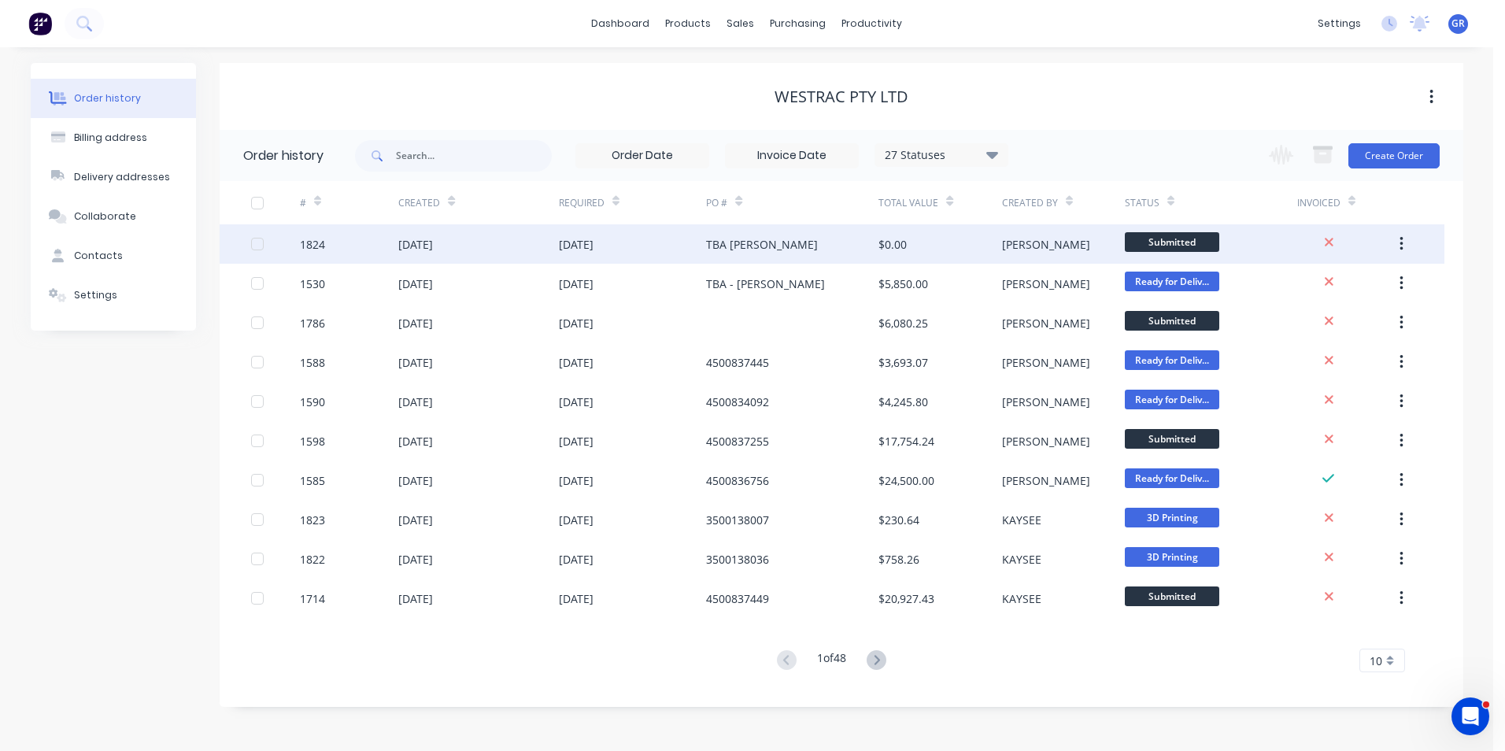
click at [299, 239] on div at bounding box center [276, 243] width 50 height 39
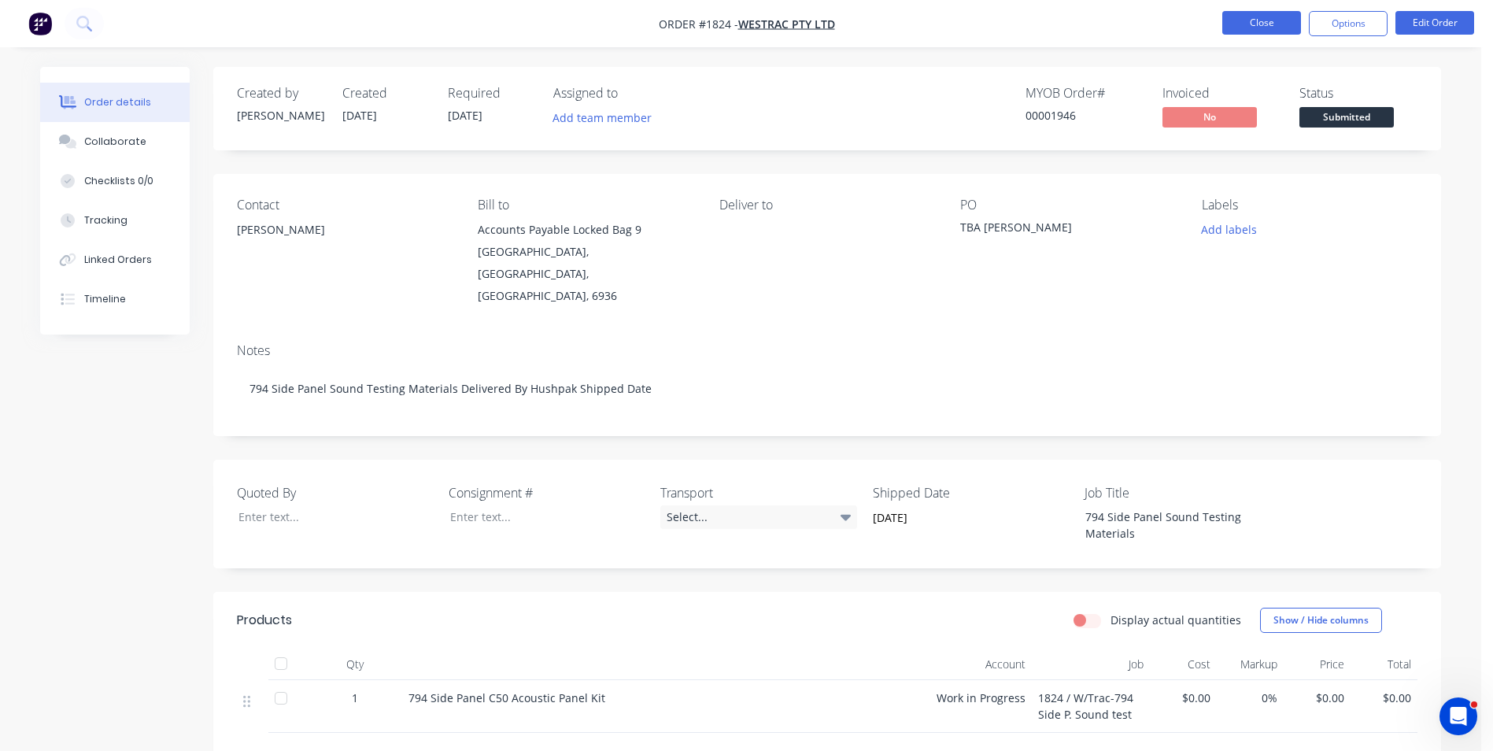
click at [1260, 25] on button "Close" at bounding box center [1261, 23] width 79 height 24
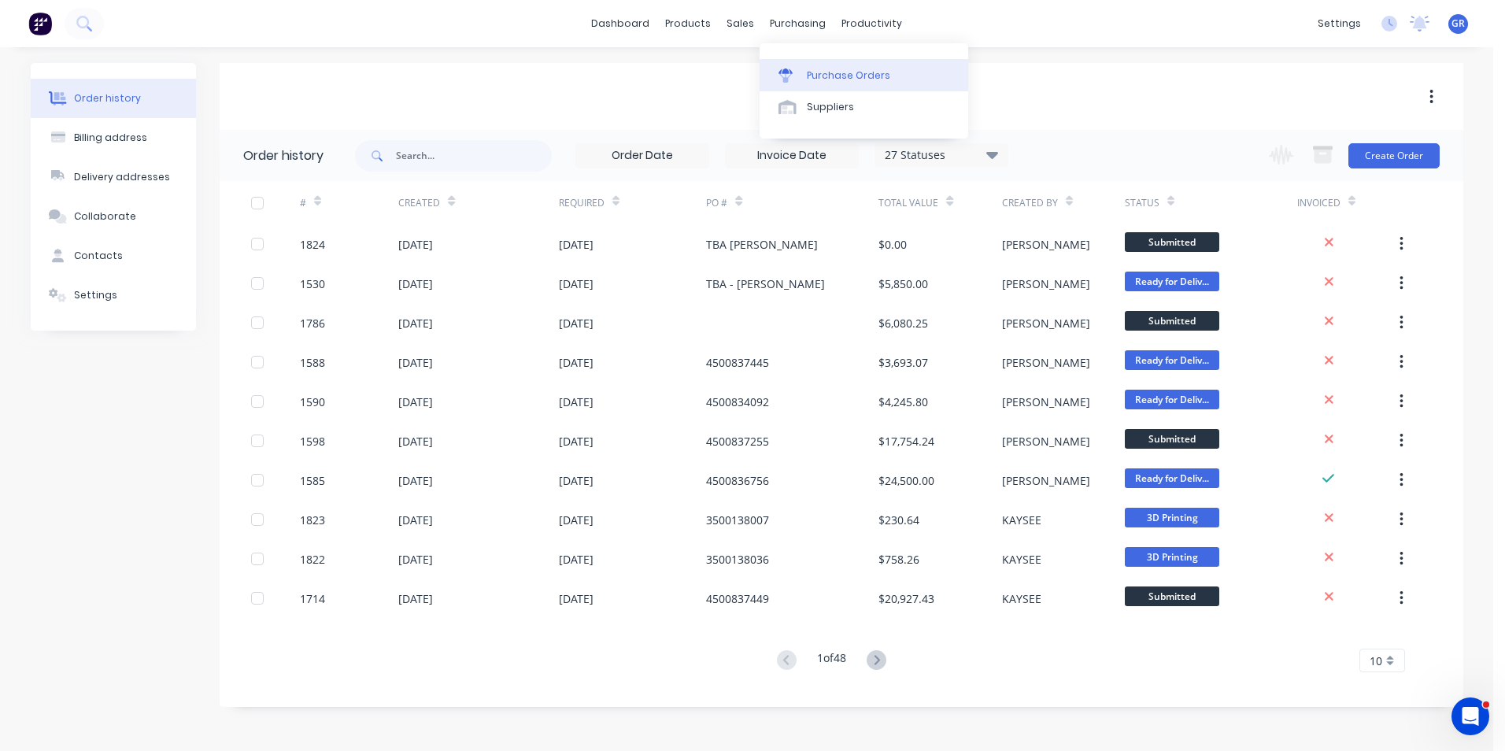
click at [834, 76] on div "Purchase Orders" at bounding box center [848, 75] width 83 height 14
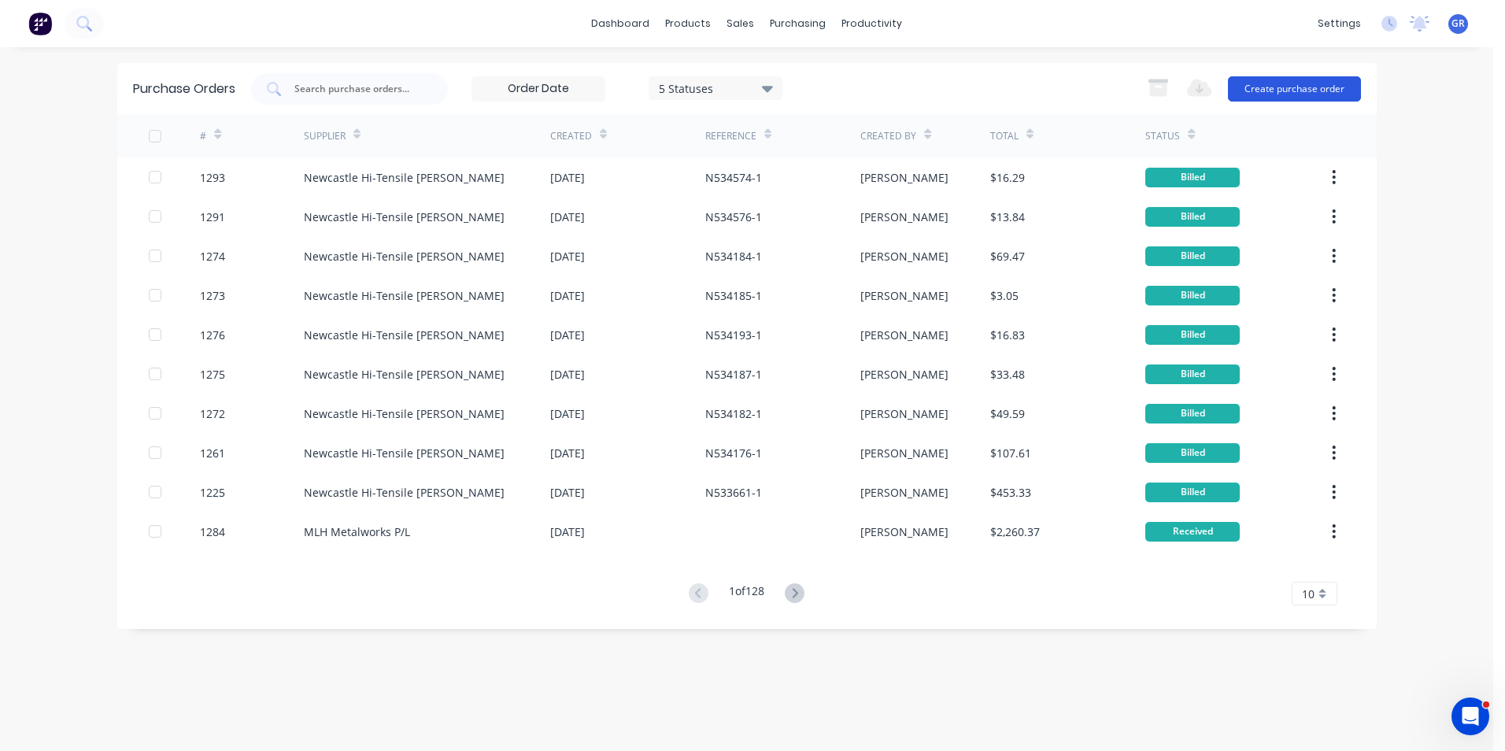
click at [1278, 90] on button "Create purchase order" at bounding box center [1294, 88] width 133 height 25
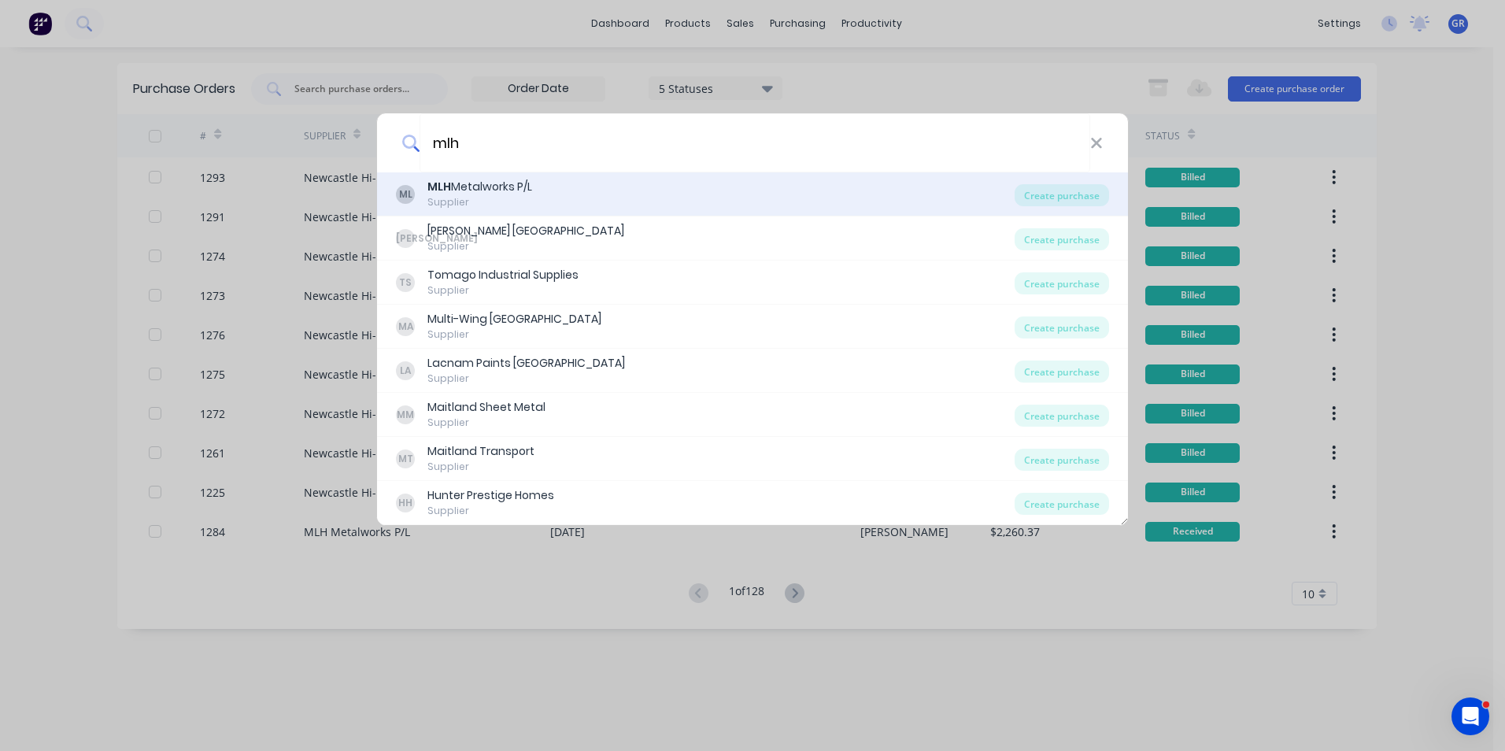
type input "mlh"
click at [468, 188] on div "MLH Metalworks P/L" at bounding box center [479, 187] width 105 height 17
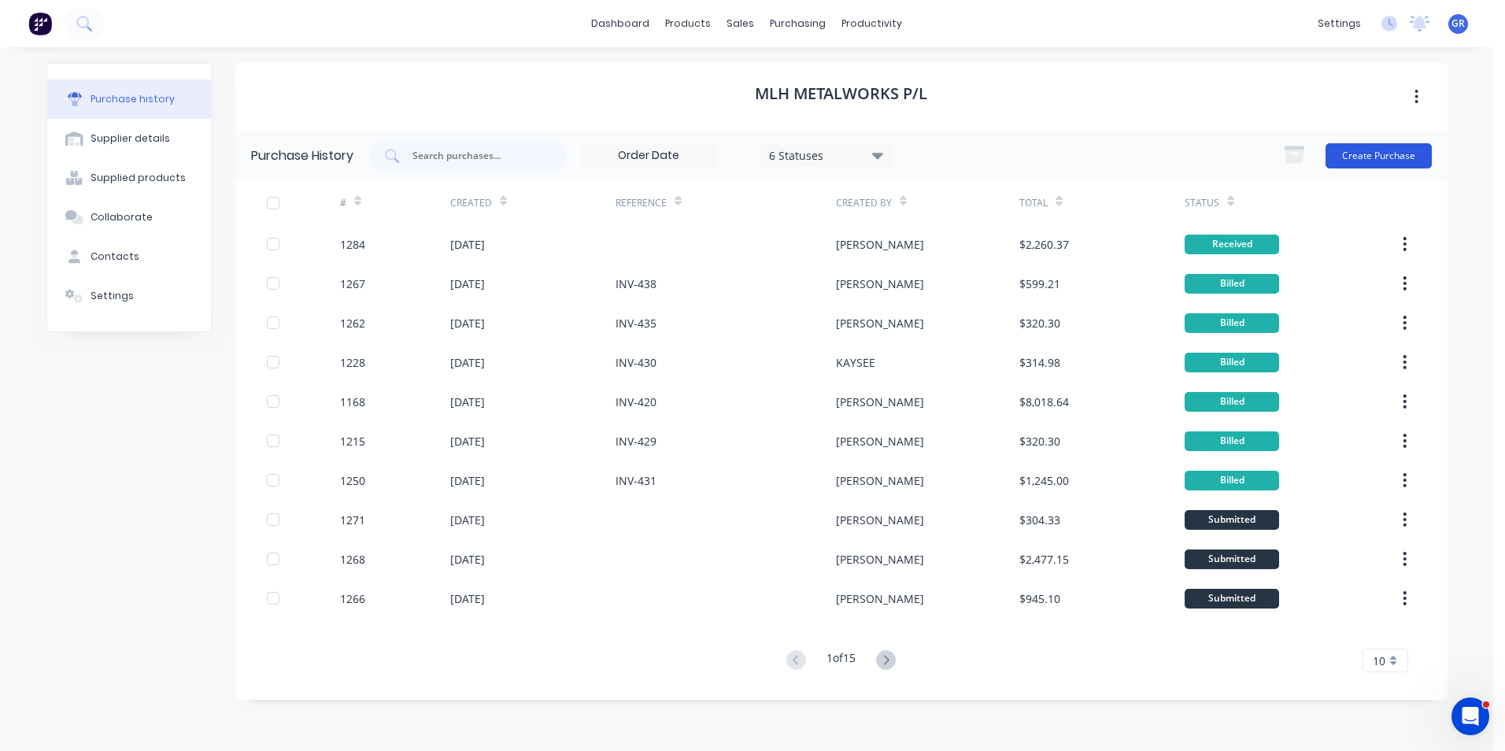
click at [1376, 155] on button "Create Purchase" at bounding box center [1379, 155] width 106 height 25
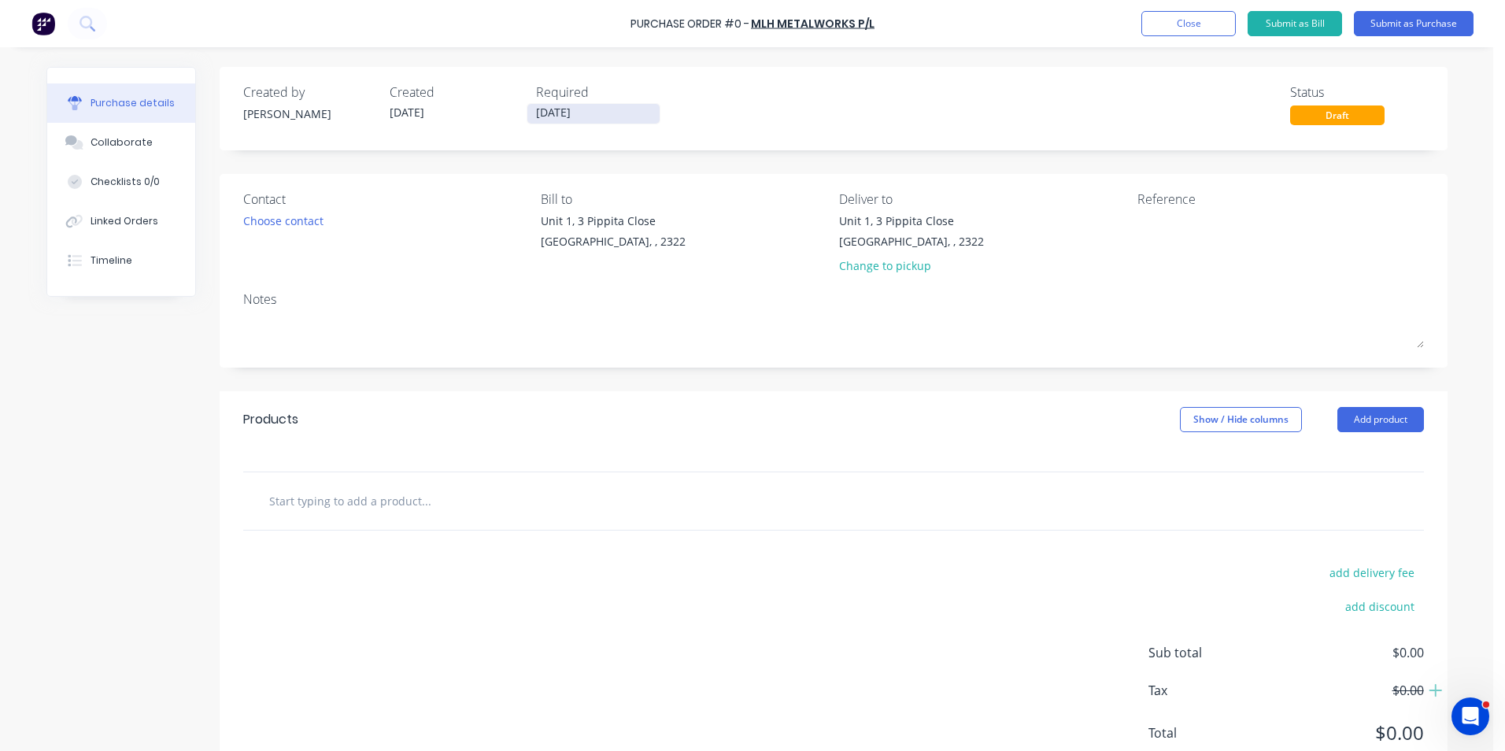
click at [574, 112] on input "[DATE]" at bounding box center [593, 114] width 132 height 20
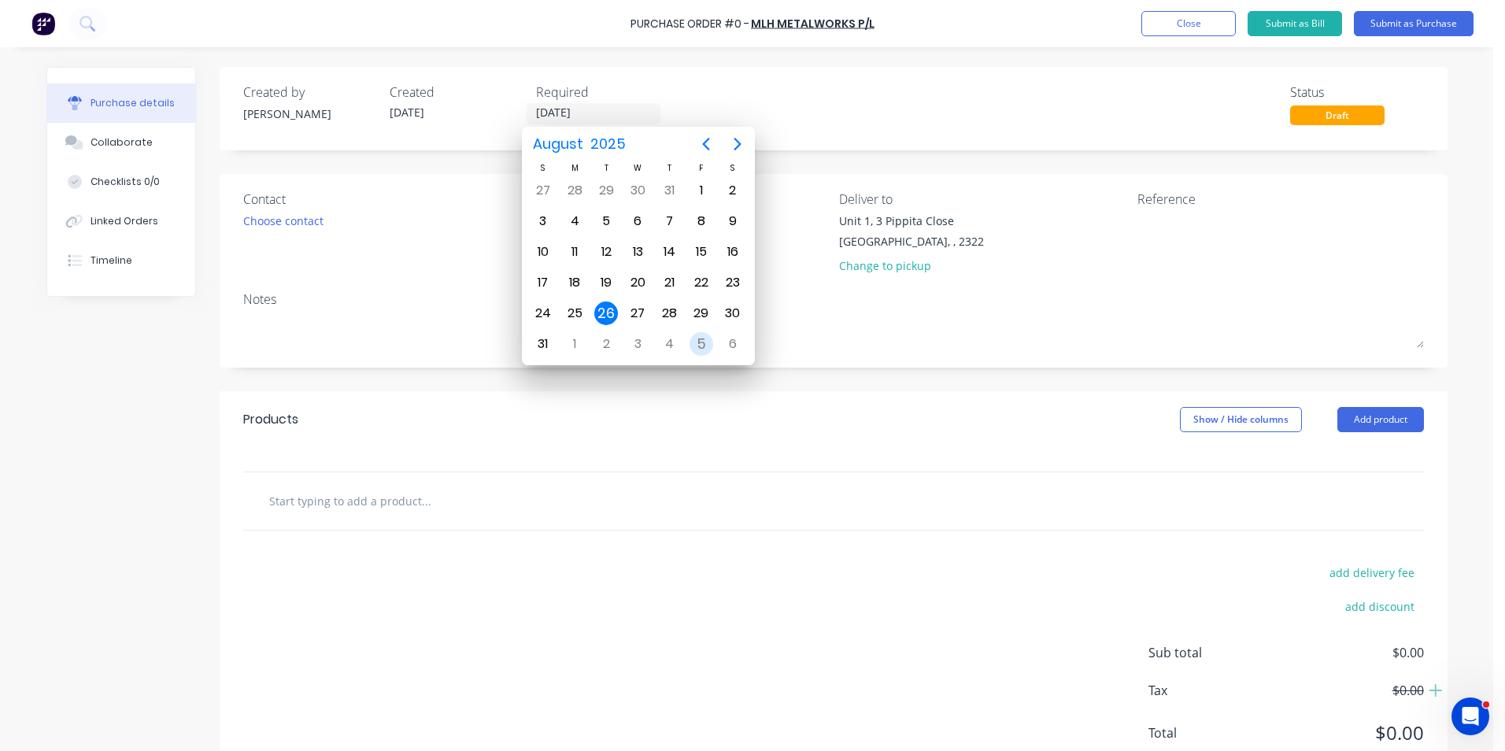
click at [701, 344] on div "5" at bounding box center [702, 344] width 24 height 24
type input "[DATE]"
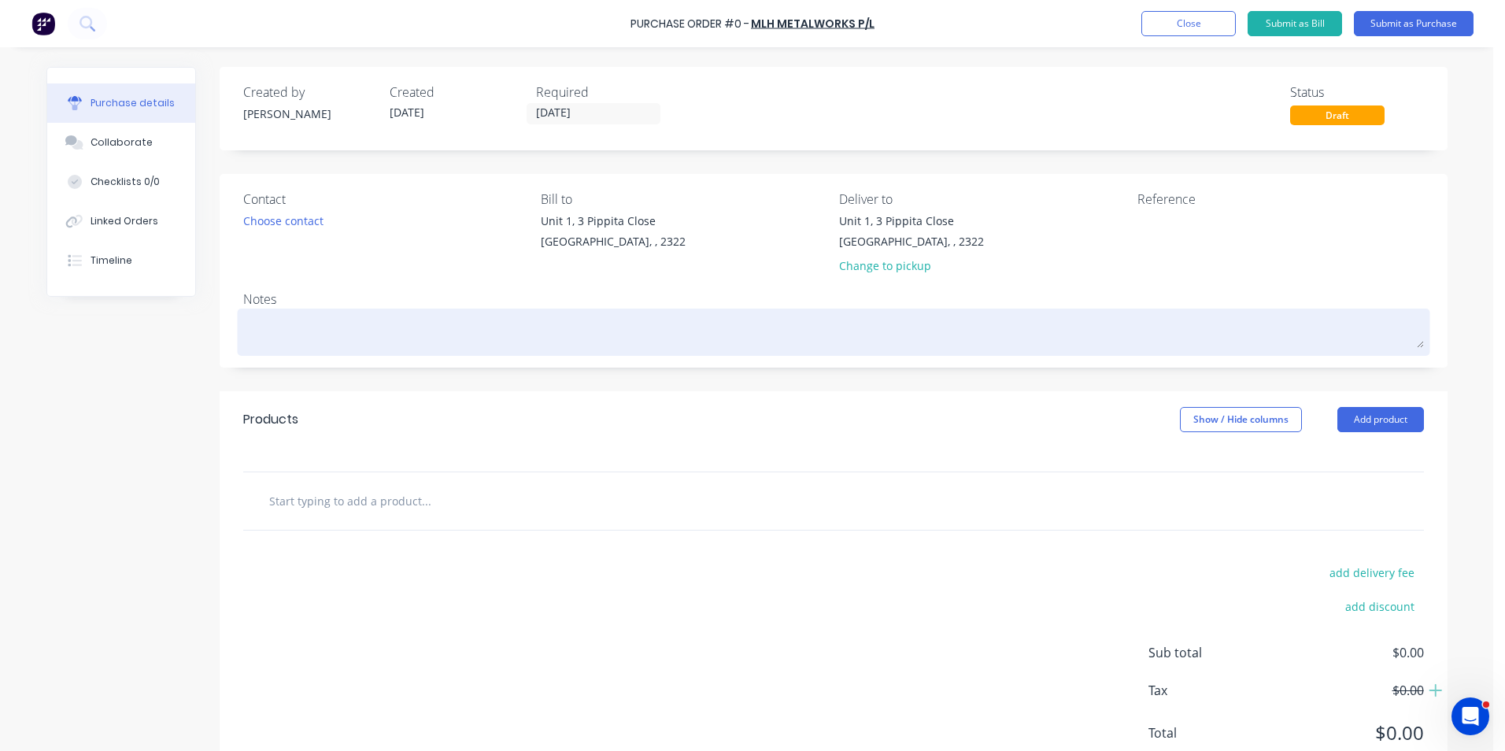
click at [294, 335] on textarea at bounding box center [833, 330] width 1181 height 35
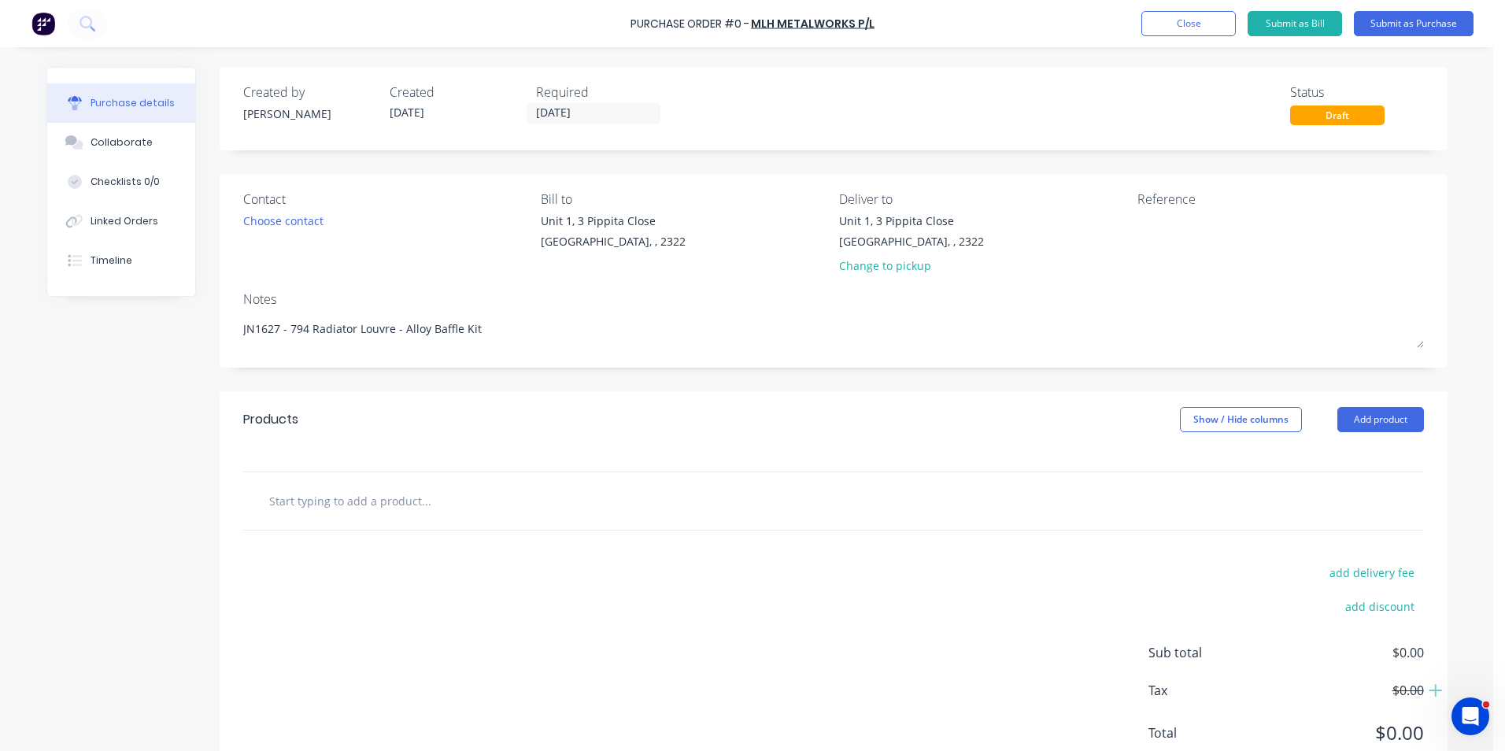
type textarea "JN1627 - 794 Radiator Louvre - Alloy Baffle Kit"
click at [386, 501] on input "text" at bounding box center [425, 500] width 315 height 31
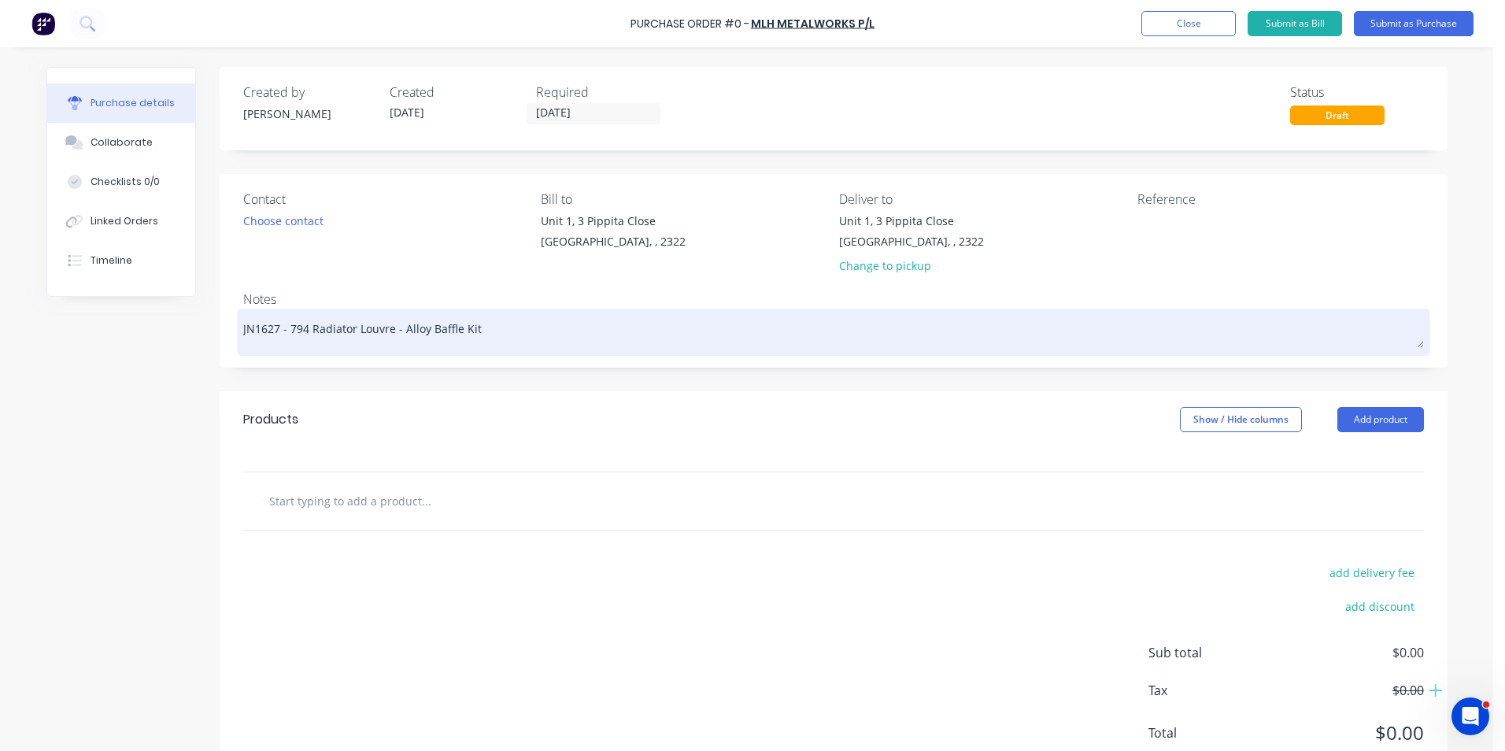
drag, startPoint x: 266, startPoint y: 330, endPoint x: 283, endPoint y: 329, distance: 16.5
click at [267, 329] on textarea "JN1627 - 794 Radiator Louvre - Alloy Baffle Kit" at bounding box center [833, 330] width 1181 height 35
drag, startPoint x: 471, startPoint y: 327, endPoint x: 284, endPoint y: 331, distance: 186.6
click at [284, 331] on textarea "JN1627 - 794 Radiator Louvre - Alloy Baffle Kit" at bounding box center [833, 330] width 1181 height 35
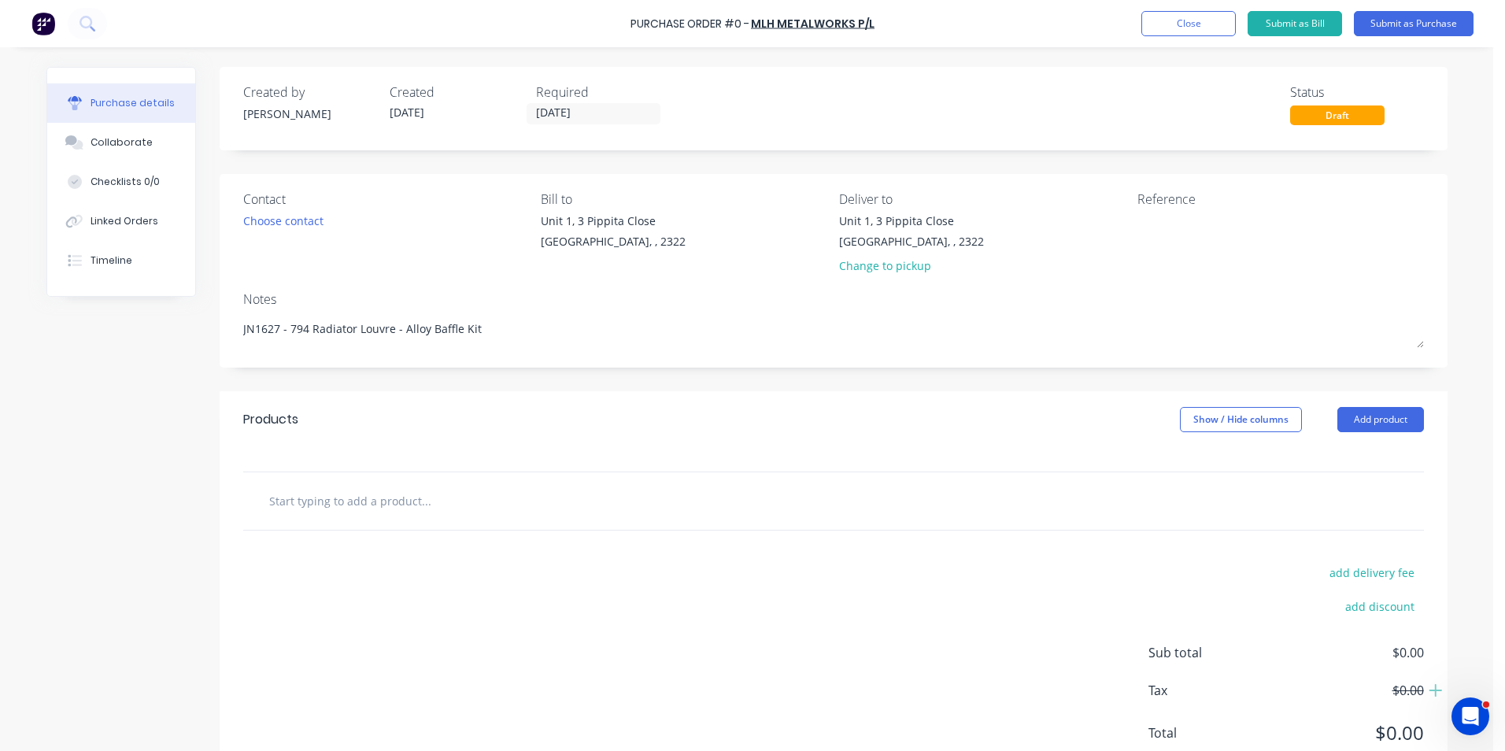
click at [317, 499] on input "text" at bounding box center [425, 500] width 315 height 31
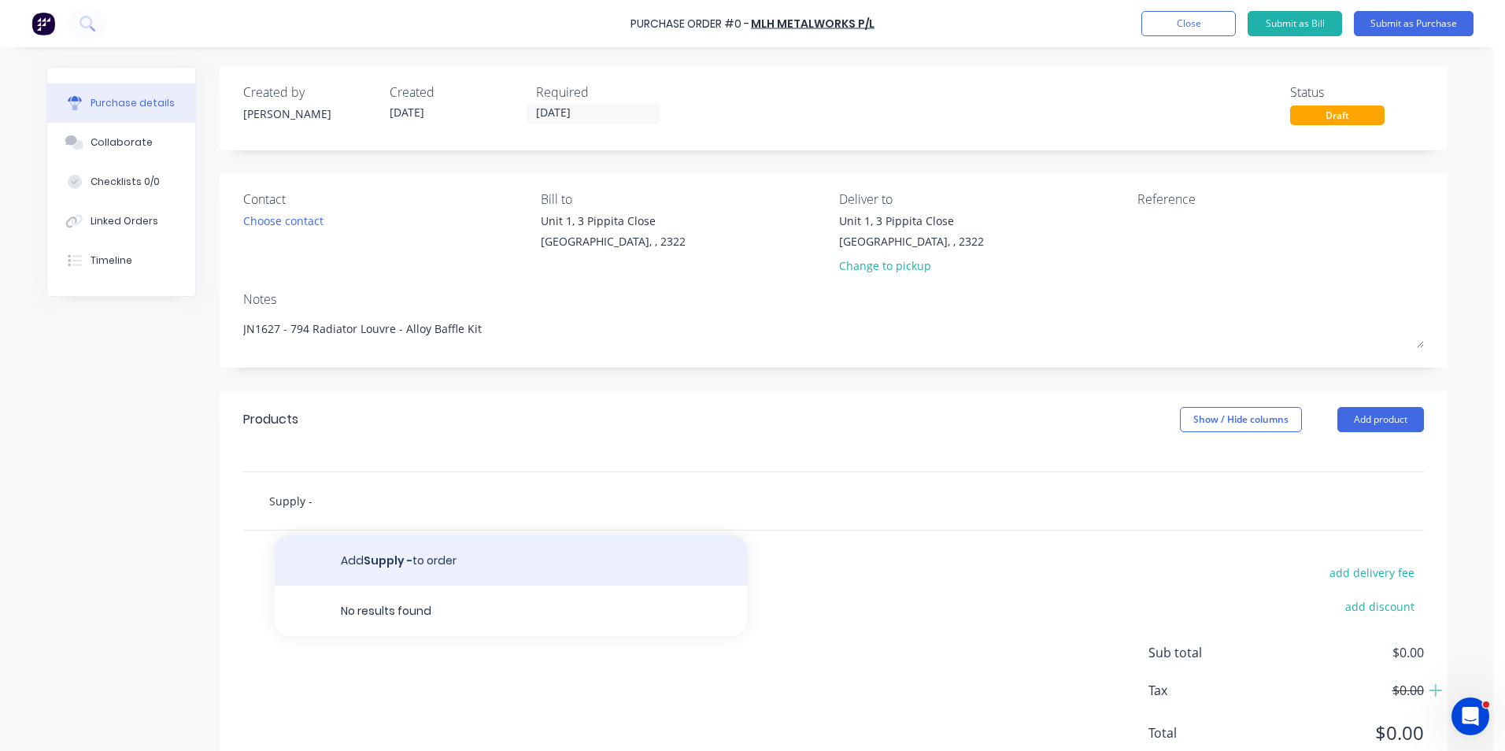
type input "Supply -"
click at [387, 560] on button "Add Supply - to order" at bounding box center [511, 560] width 472 height 50
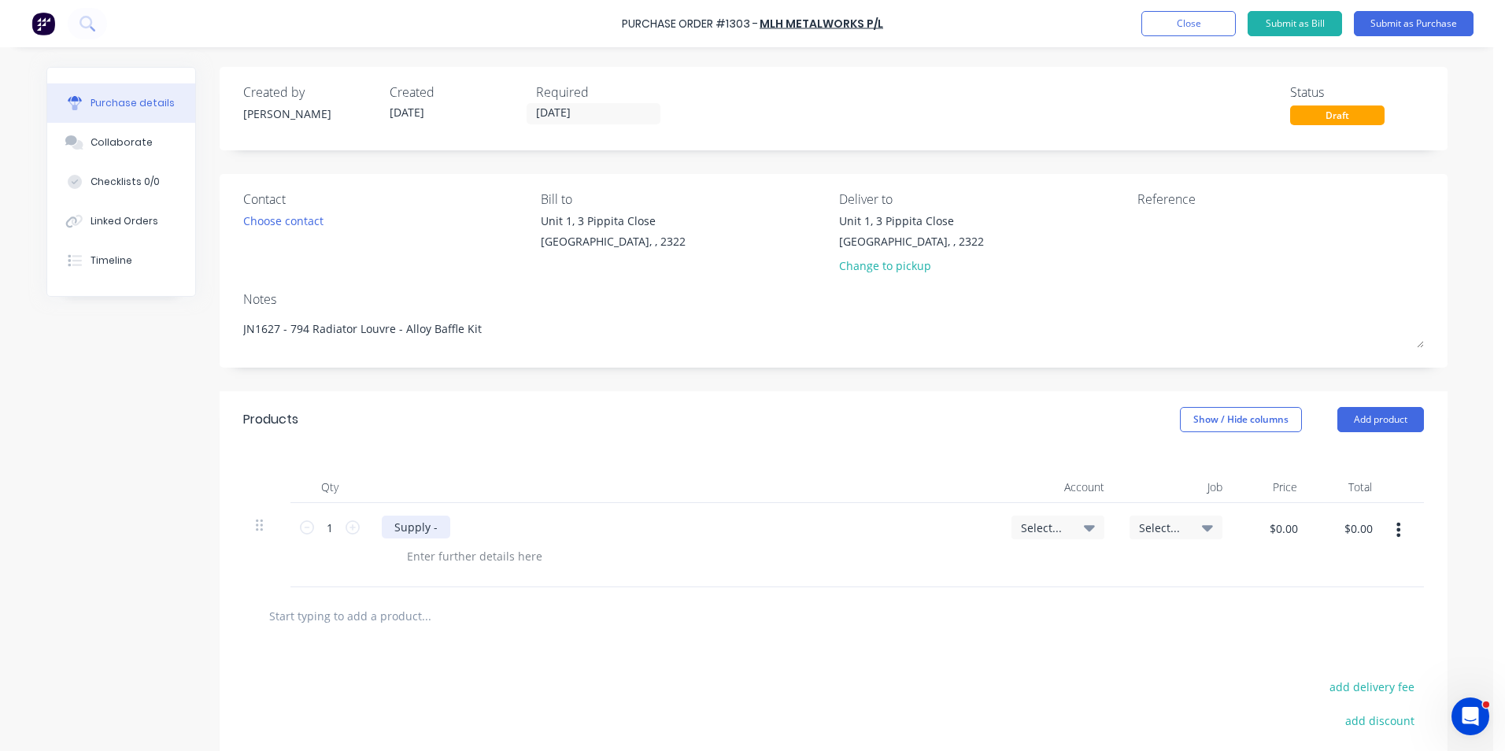
click at [438, 528] on div "Supply -" at bounding box center [416, 527] width 68 height 23
click at [622, 531] on div "Supply - 794 Radiator Louvre - Alloy Baffle Kit" at bounding box center [513, 527] width 263 height 23
click at [1034, 525] on span "Select..." at bounding box center [1044, 528] width 47 height 17
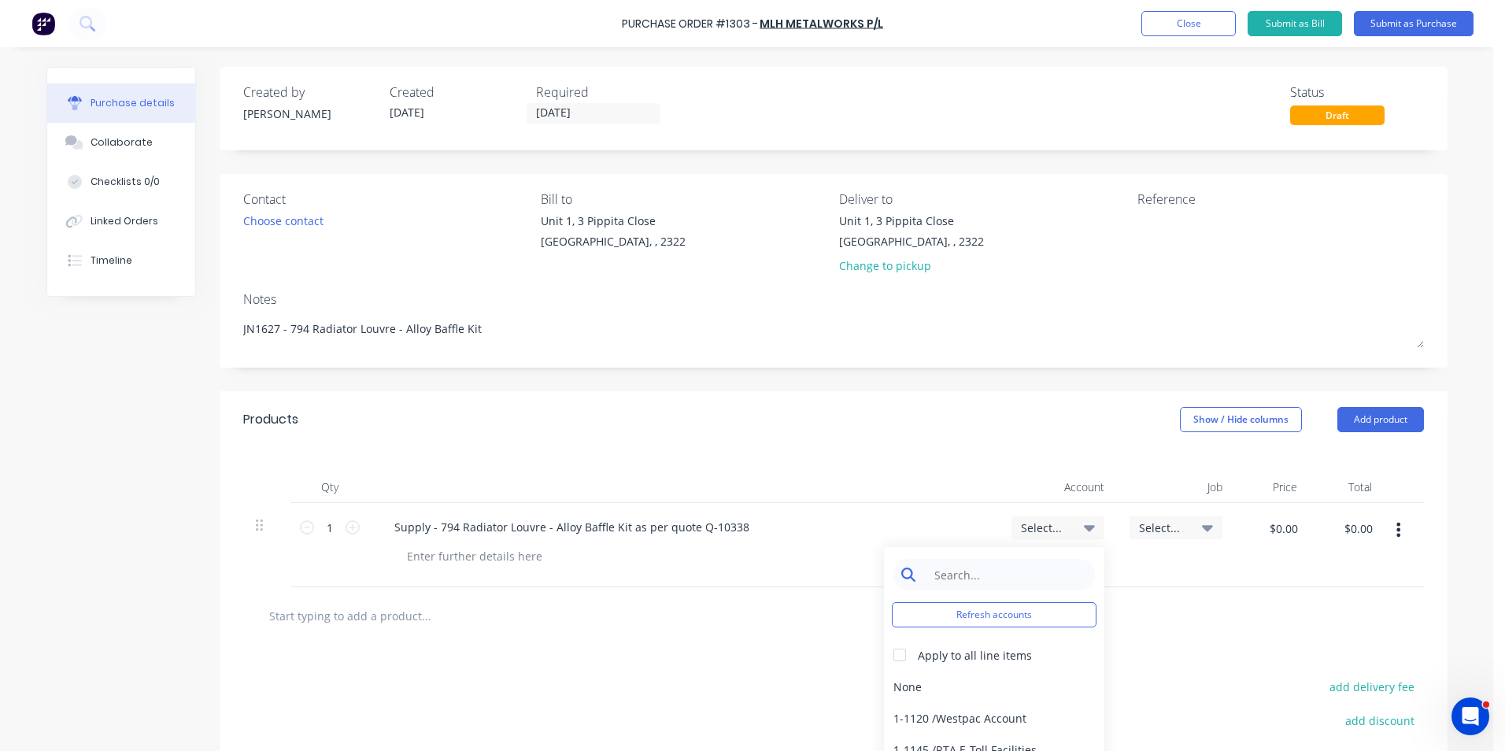
click at [951, 582] on input at bounding box center [1006, 574] width 161 height 31
type input "1-14"
click at [975, 686] on div "1-1400 / Work in Progress" at bounding box center [994, 686] width 220 height 31
click at [1153, 524] on span "Select..." at bounding box center [1162, 528] width 47 height 17
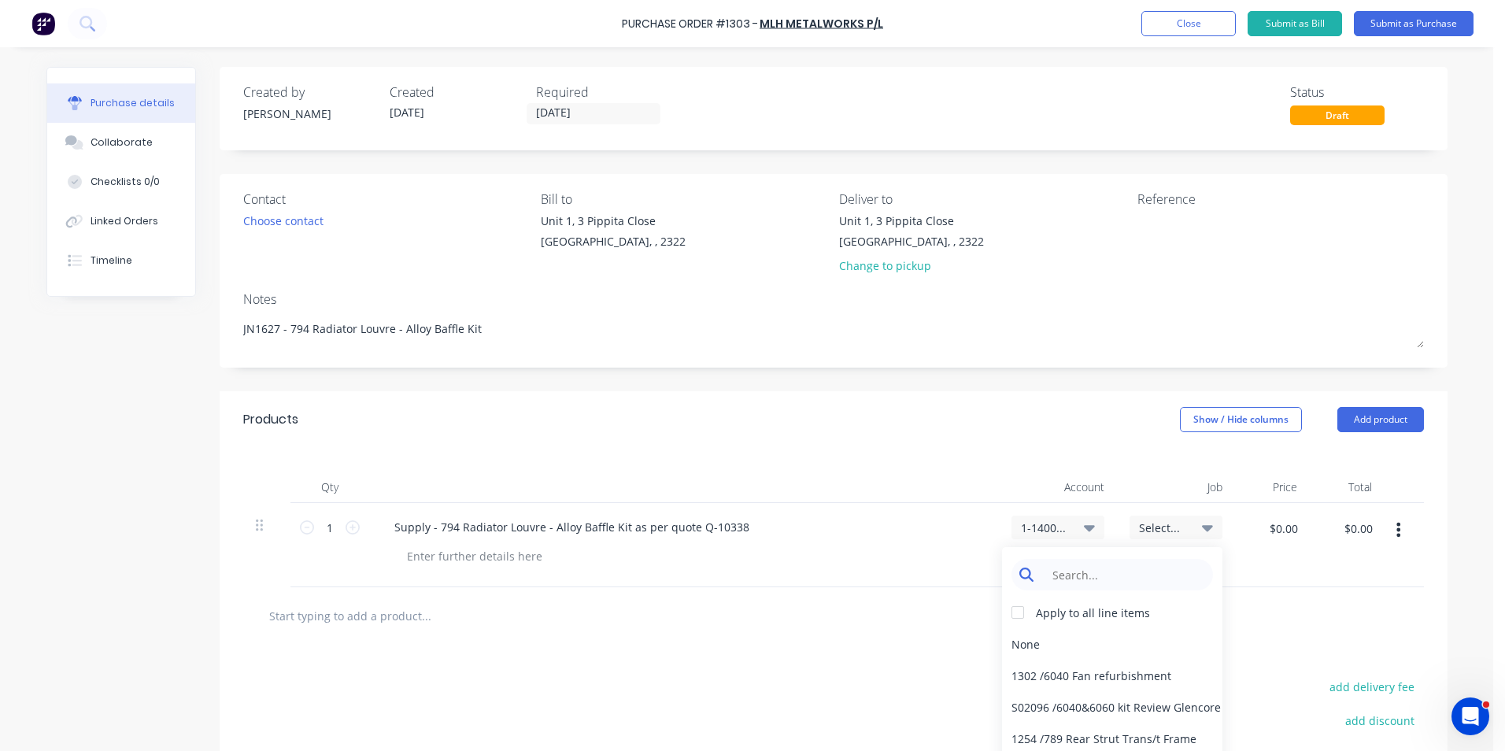
click at [1119, 571] on input at bounding box center [1124, 574] width 161 height 31
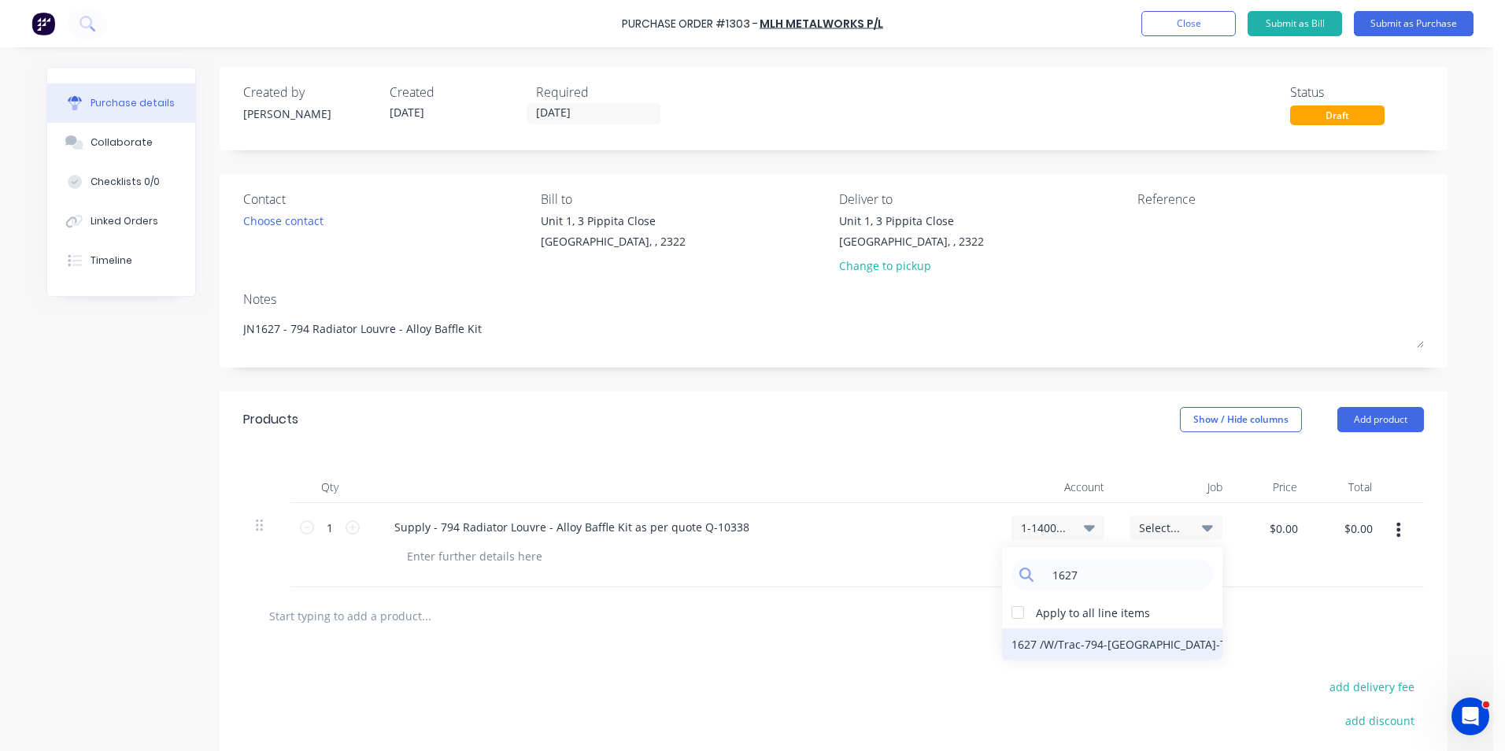
type input "1627"
click at [1041, 639] on div "1627 / W/Trac-794-[GEOGRAPHIC_DATA]-T12" at bounding box center [1112, 643] width 220 height 31
click at [1282, 532] on input "$0.00" at bounding box center [1282, 528] width 47 height 25
type input "$6,433.82"
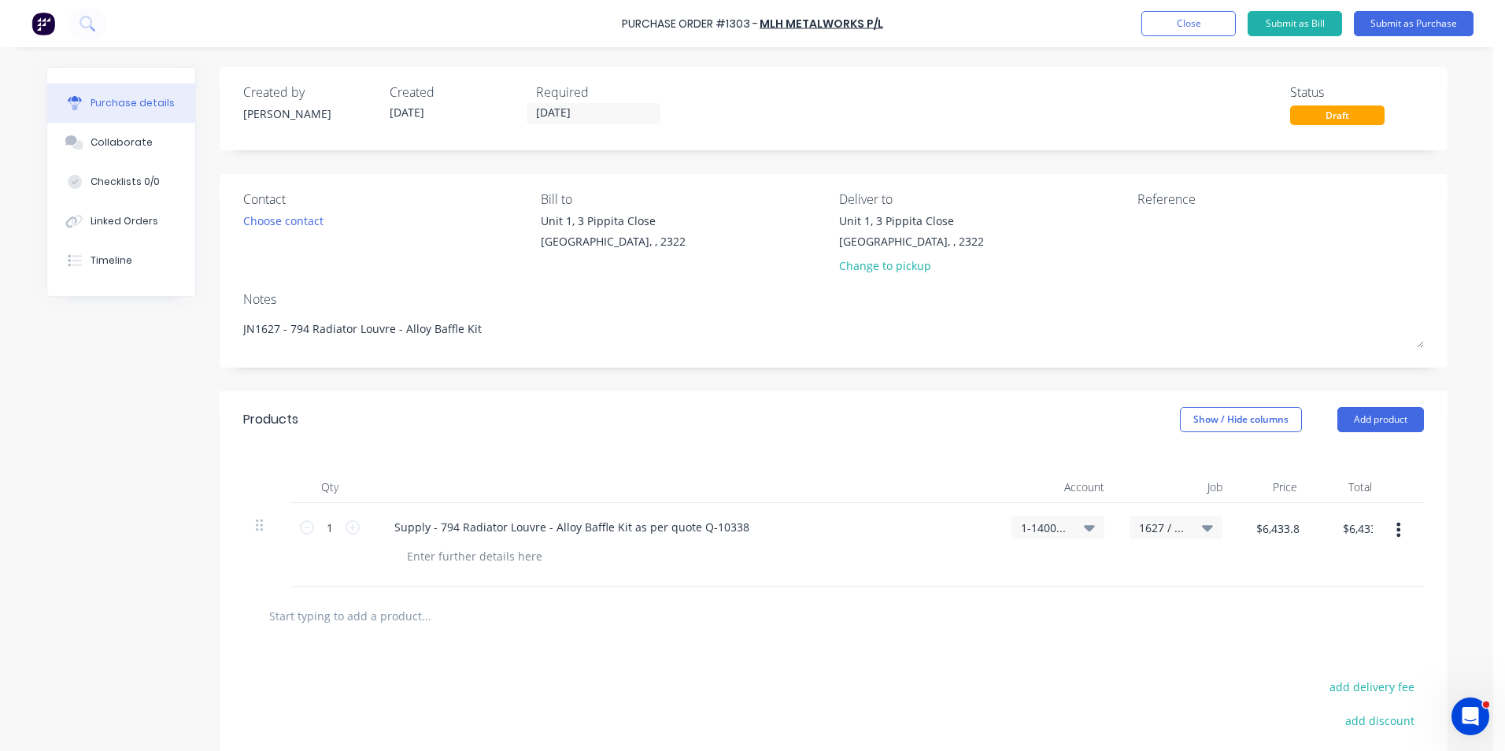
click at [1287, 557] on div "$6,433.82 6433.82" at bounding box center [1273, 545] width 76 height 84
click at [1421, 20] on button "Submit as Purchase" at bounding box center [1414, 23] width 120 height 25
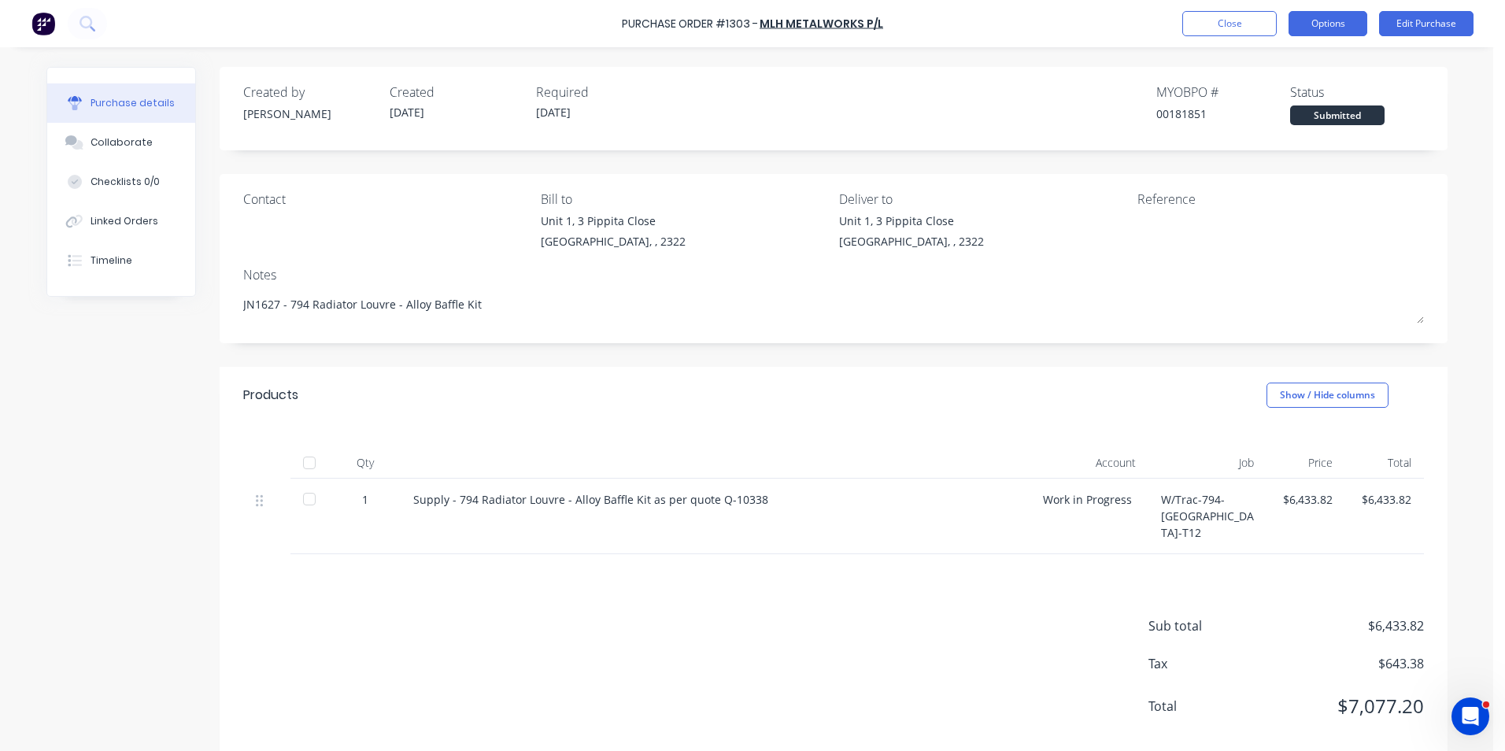
click at [1319, 31] on button "Options" at bounding box center [1328, 23] width 79 height 25
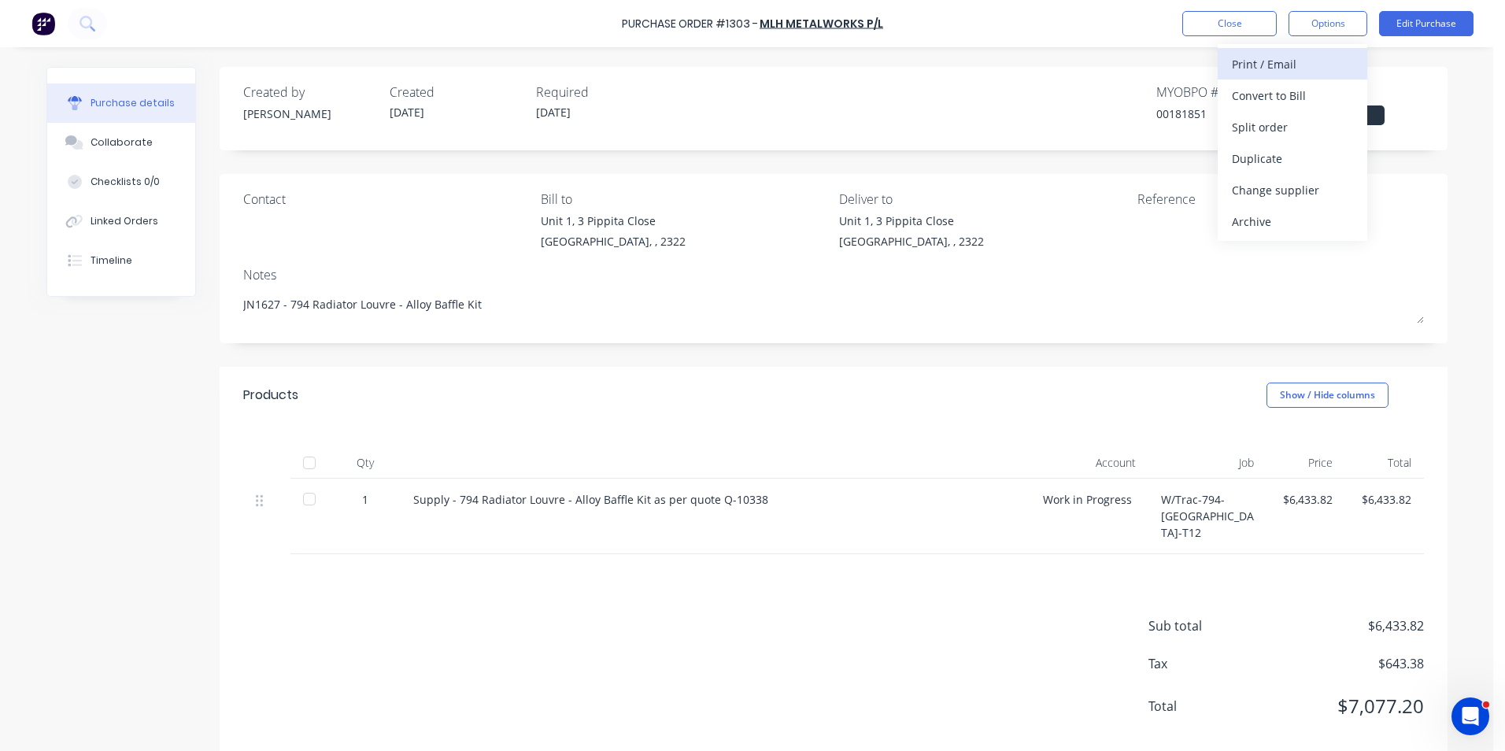
click at [1276, 63] on div "Print / Email" at bounding box center [1292, 64] width 121 height 23
click at [1265, 93] on div "With pricing" at bounding box center [1292, 95] width 121 height 23
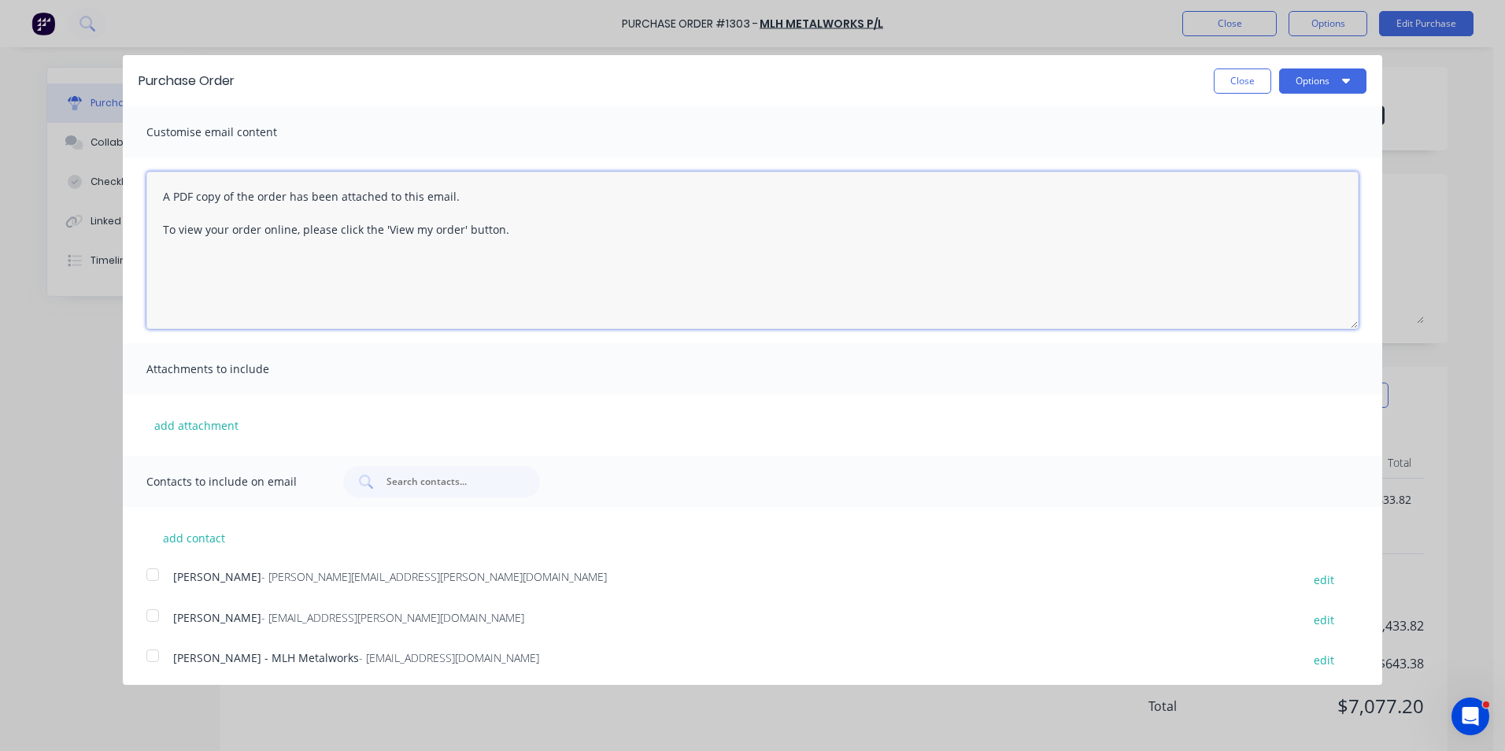
drag, startPoint x: 518, startPoint y: 233, endPoint x: 117, endPoint y: 189, distance: 403.9
click at [117, 189] on div "Purchase Order Close Options Customise email content A PDF copy of the order ha…" at bounding box center [752, 375] width 1505 height 751
type textarea "Hi [PERSON_NAME], PO attached for Truck #12 rad louvre alloy baffle kit. any is…"
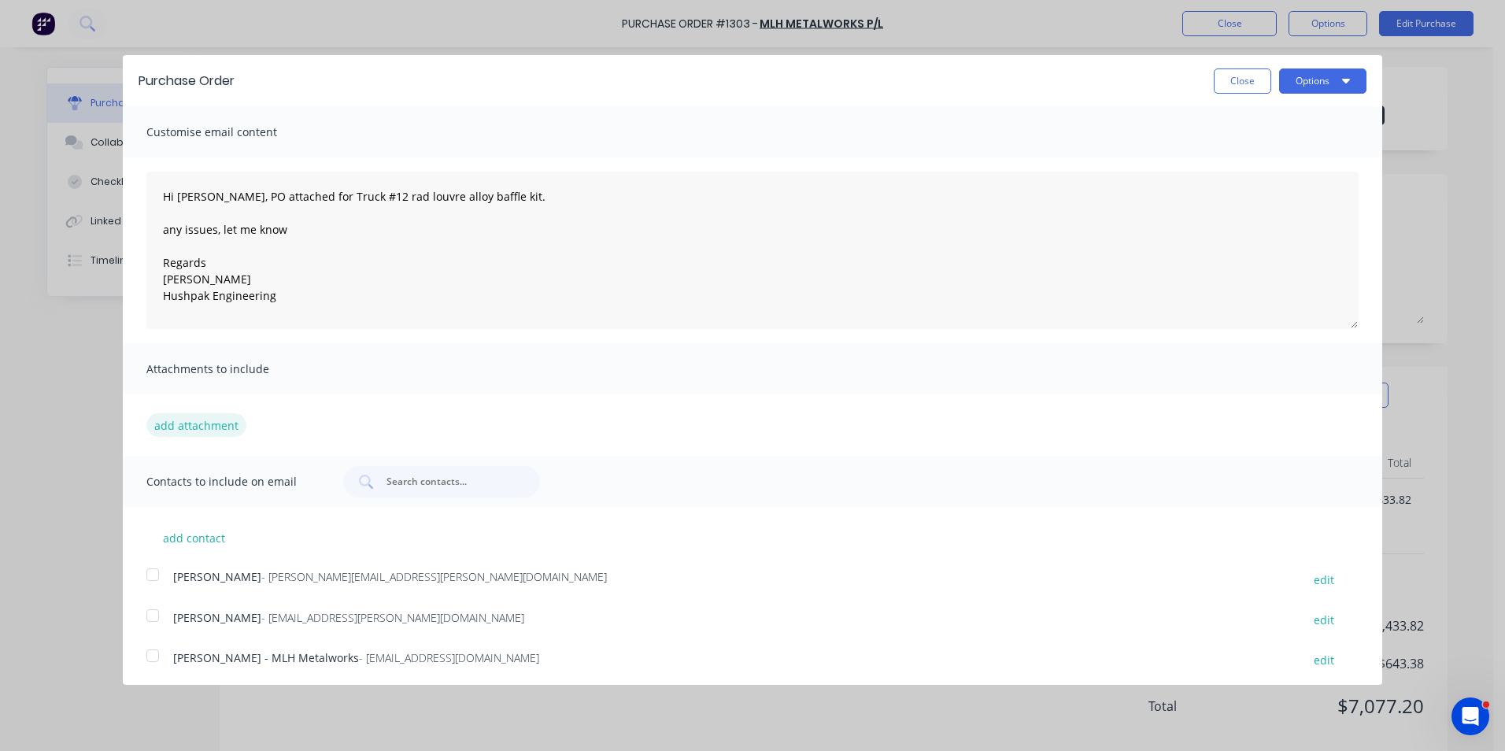
click at [187, 427] on button "add attachment" at bounding box center [196, 425] width 100 height 24
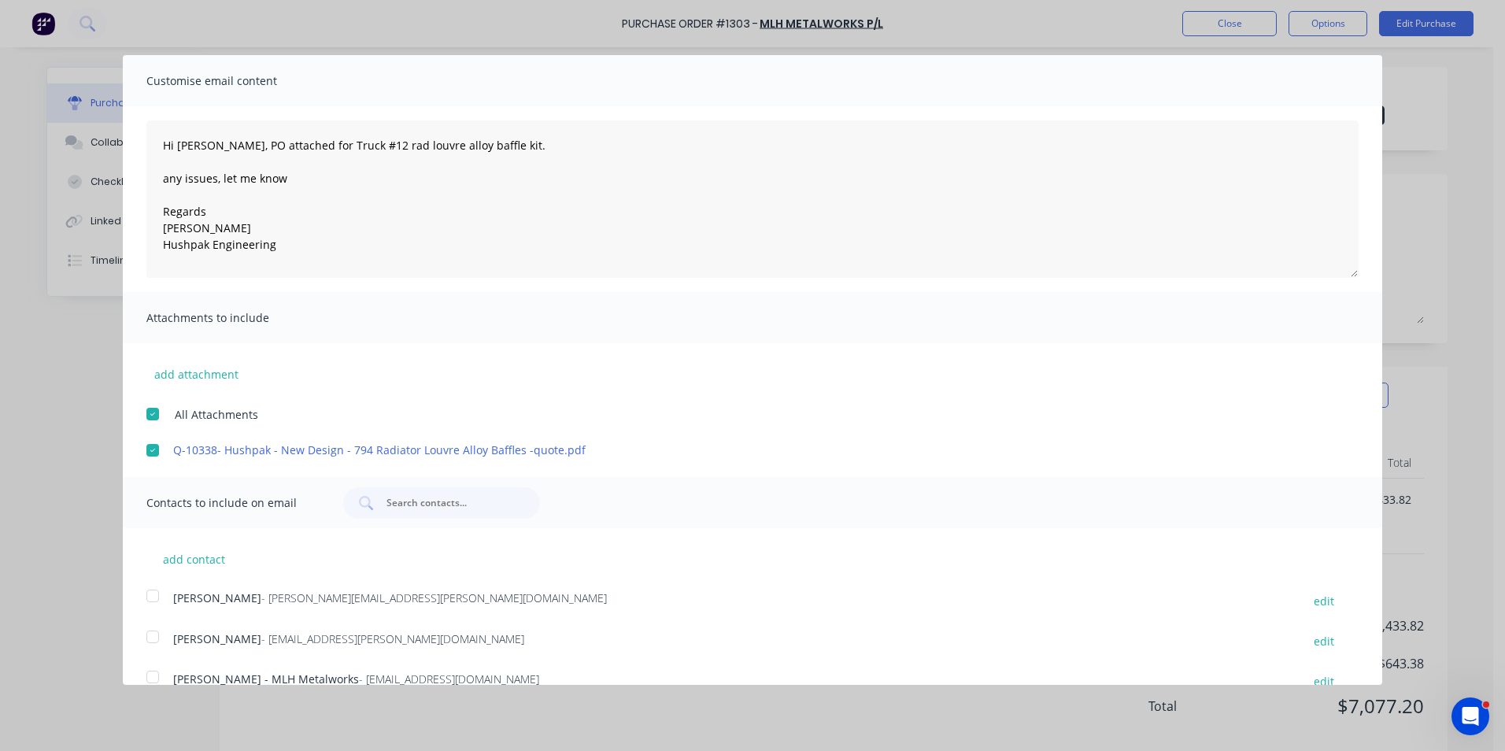
scroll to position [77, 0]
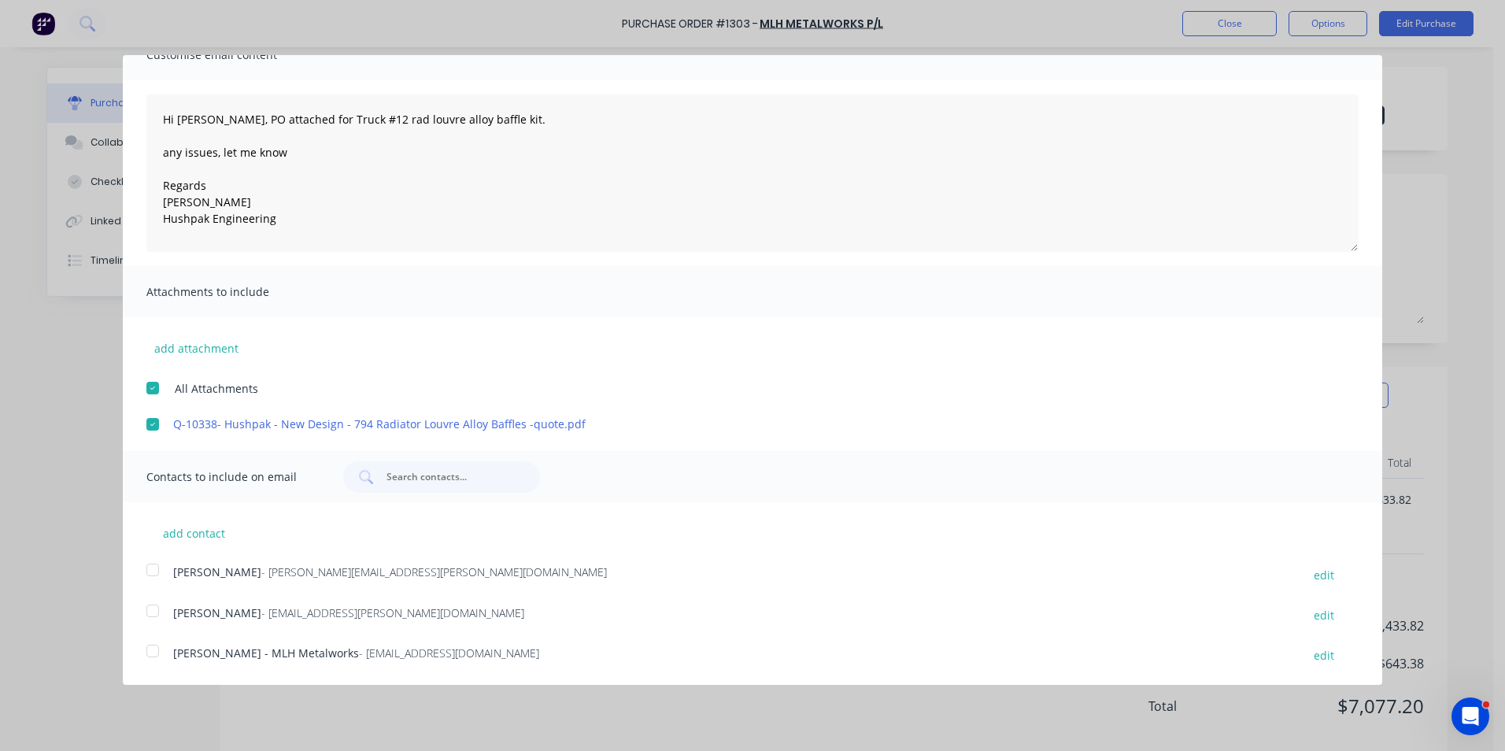
click at [152, 565] on div at bounding box center [152, 569] width 31 height 31
click at [150, 649] on div at bounding box center [152, 650] width 31 height 31
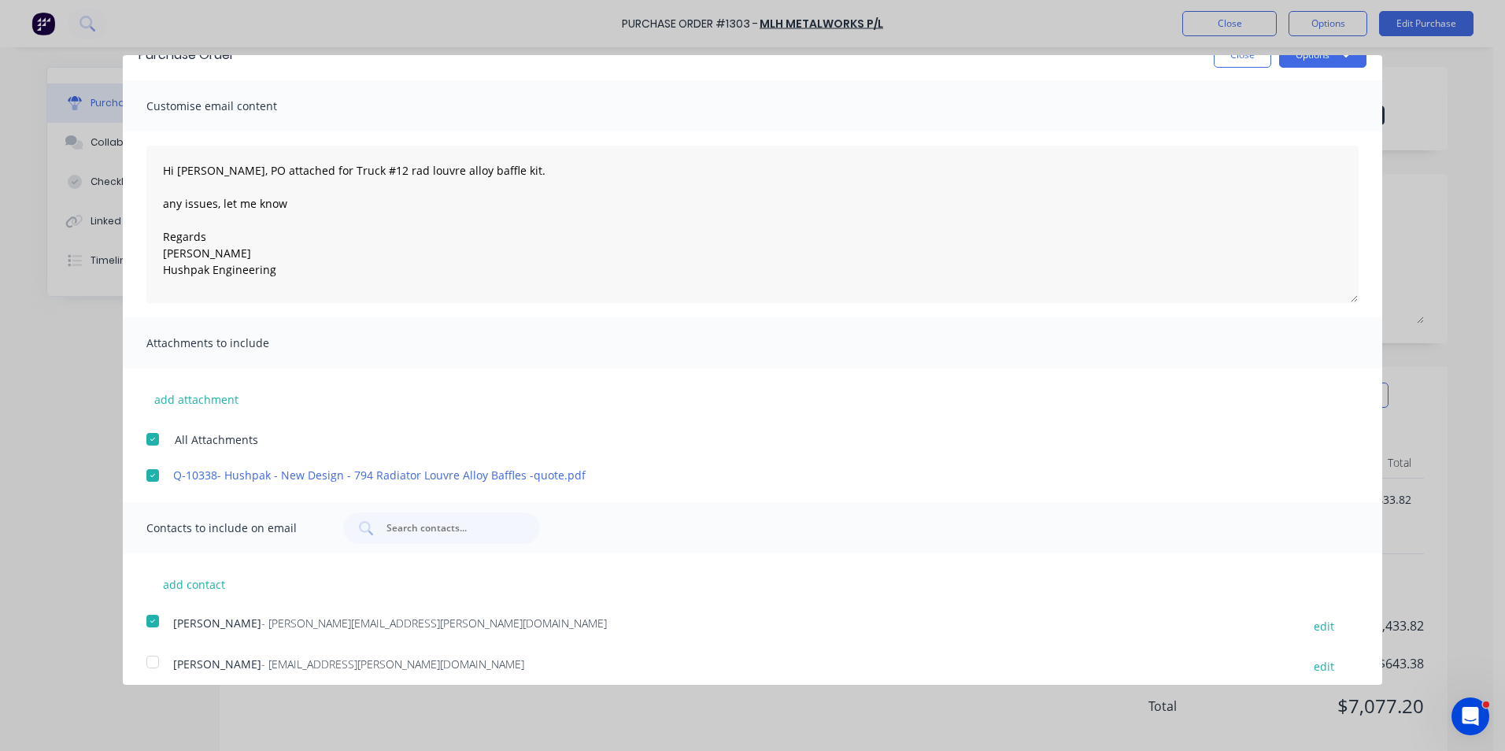
scroll to position [0, 0]
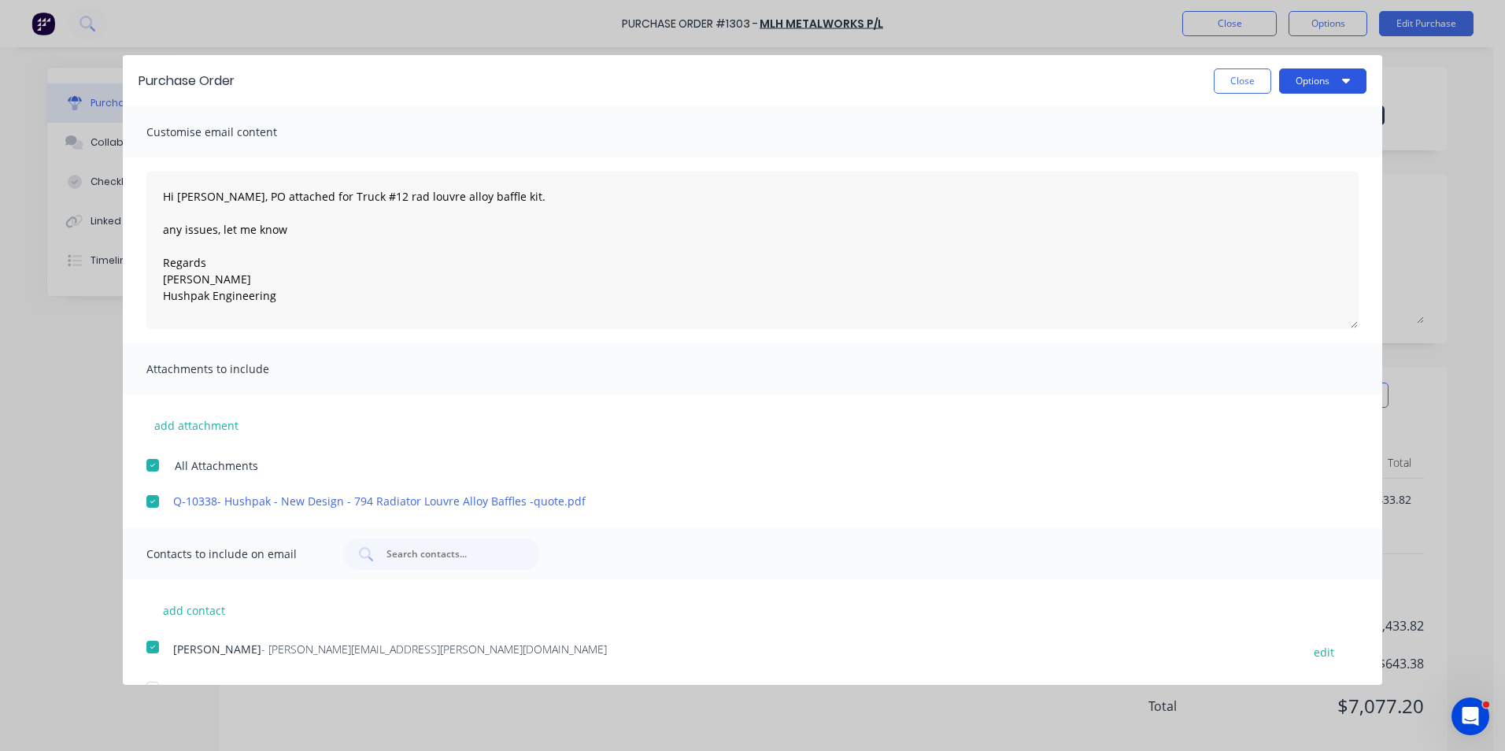
click at [1308, 77] on button "Options" at bounding box center [1322, 80] width 87 height 25
click at [1231, 152] on div "Email" at bounding box center [1291, 152] width 121 height 23
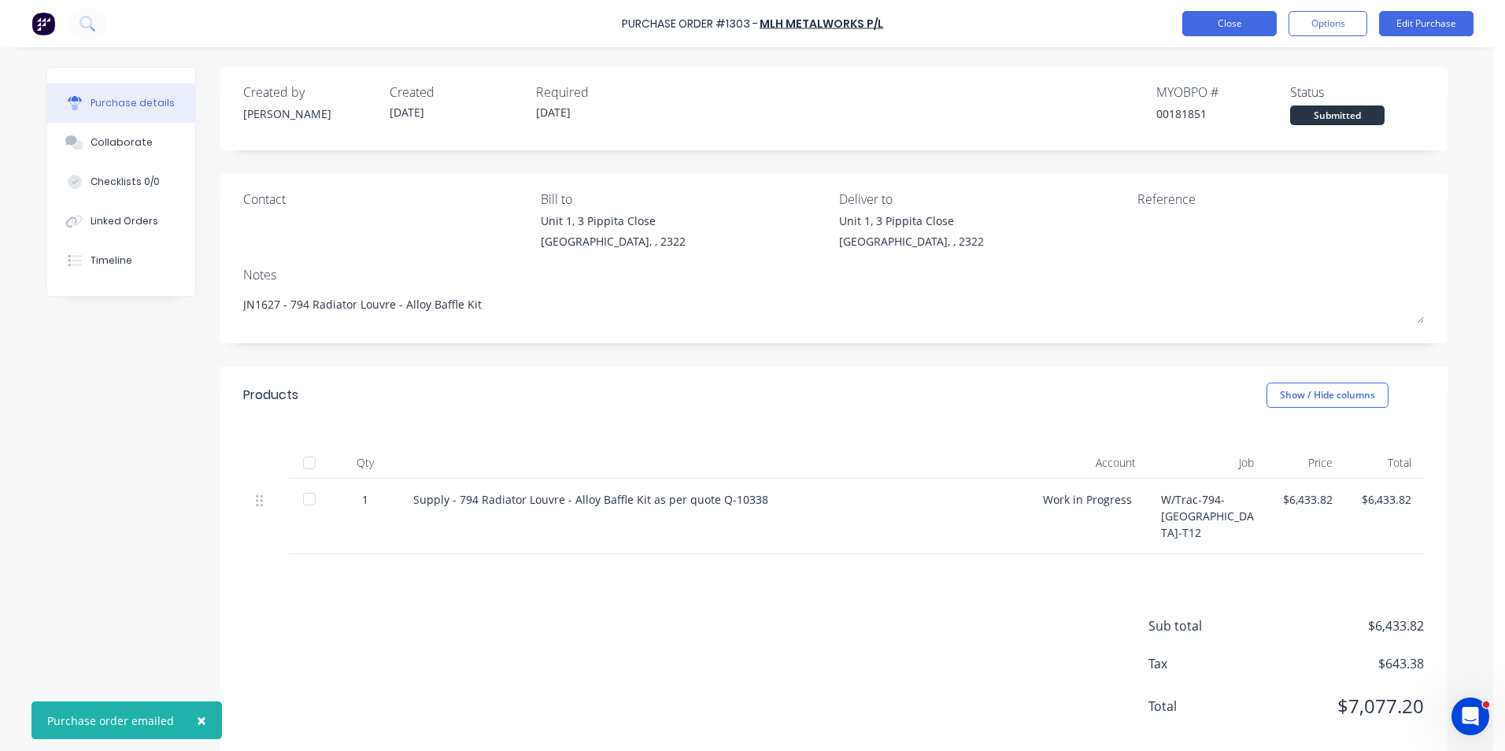
click at [1240, 27] on button "Close" at bounding box center [1229, 23] width 94 height 25
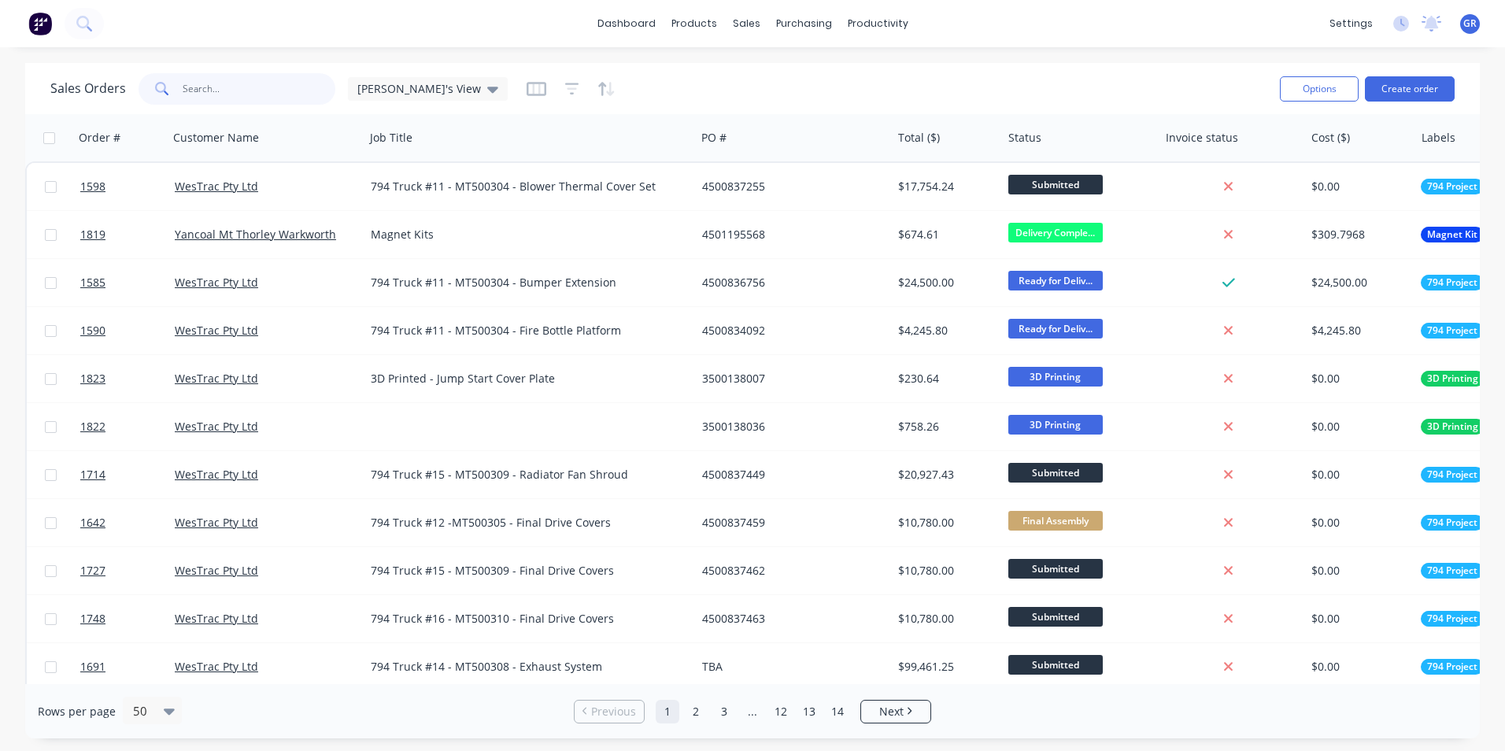
click at [266, 93] on input "text" at bounding box center [259, 88] width 153 height 31
click at [814, 74] on div "Sales Orders" at bounding box center [804, 75] width 65 height 14
click at [260, 91] on input "text" at bounding box center [259, 88] width 153 height 31
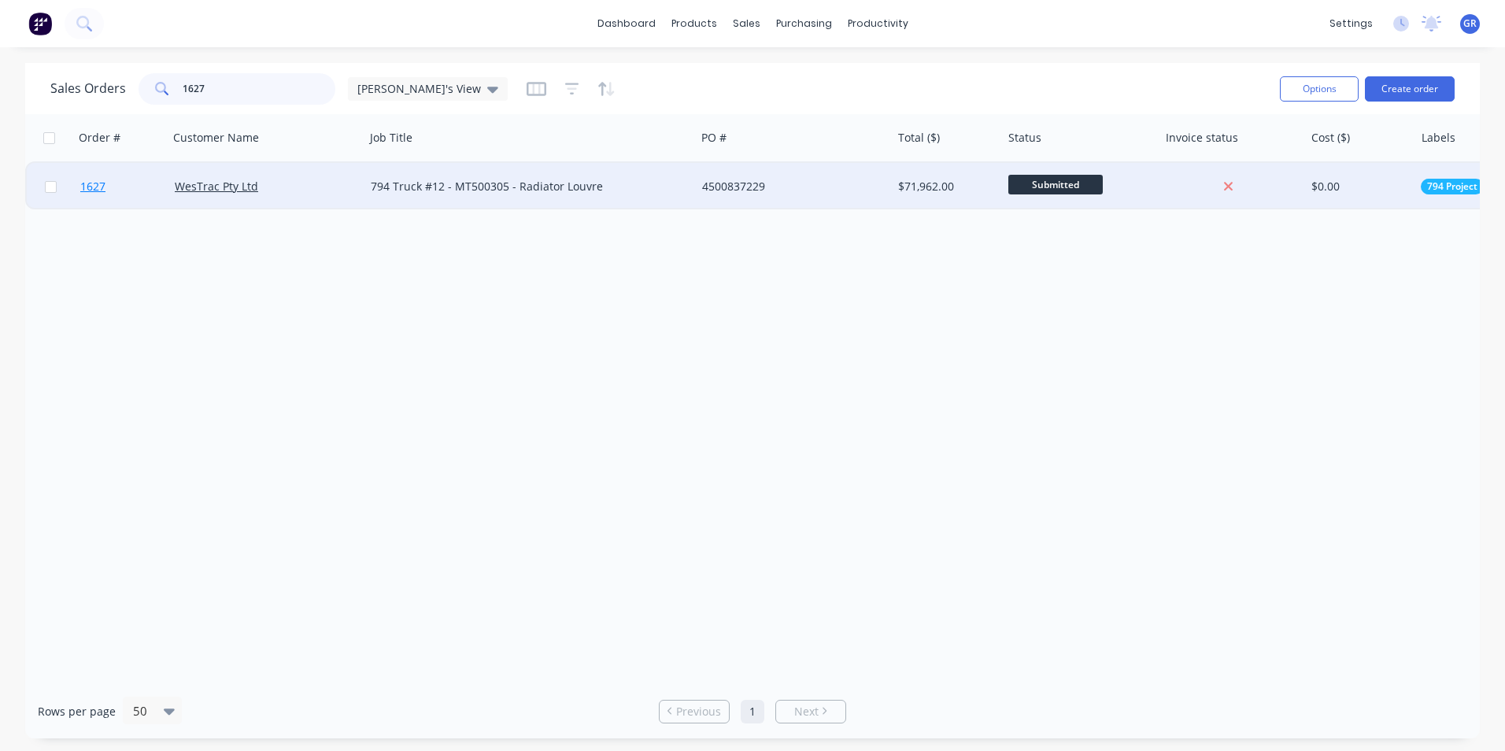
type input "1627"
click at [98, 188] on span "1627" at bounding box center [92, 187] width 25 height 16
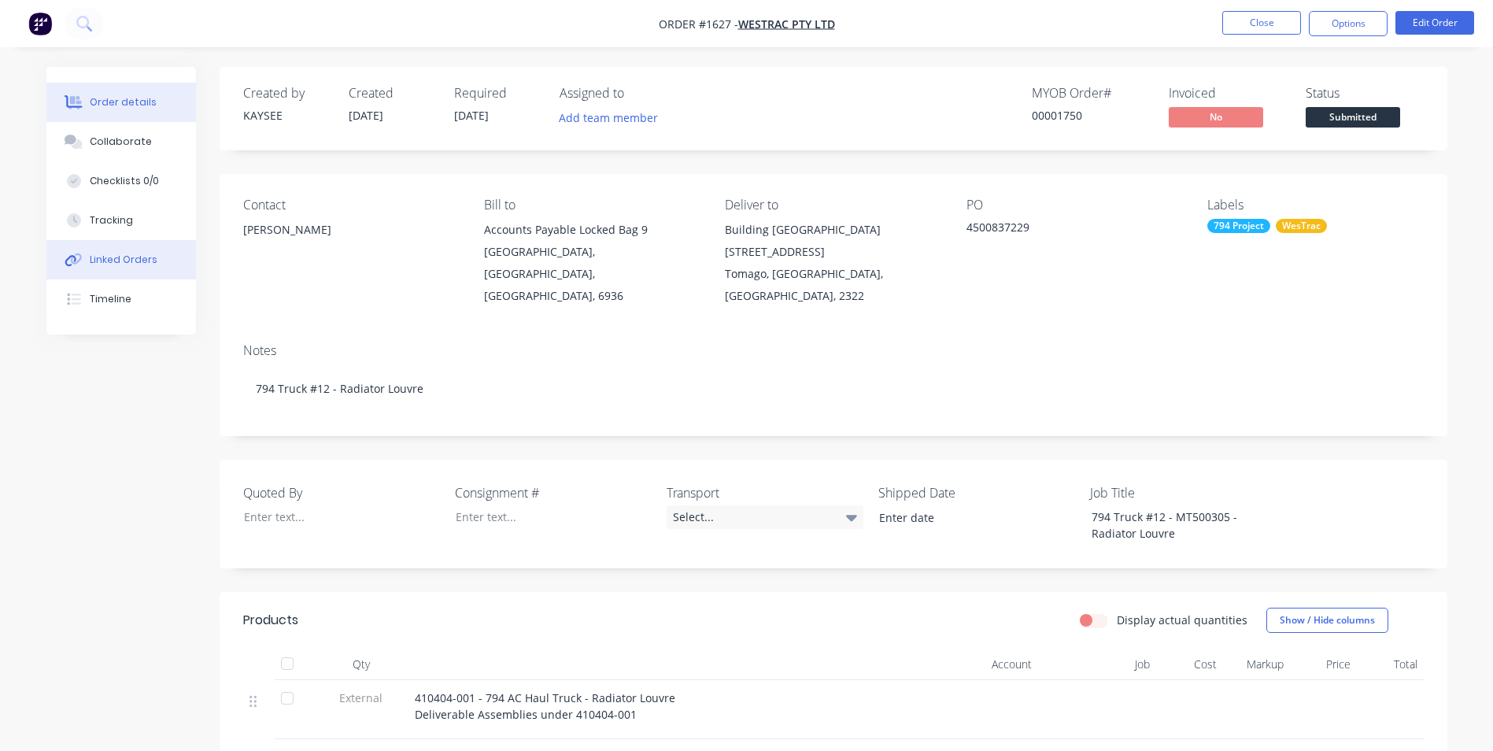
click at [113, 257] on div "Linked Orders" at bounding box center [124, 260] width 68 height 14
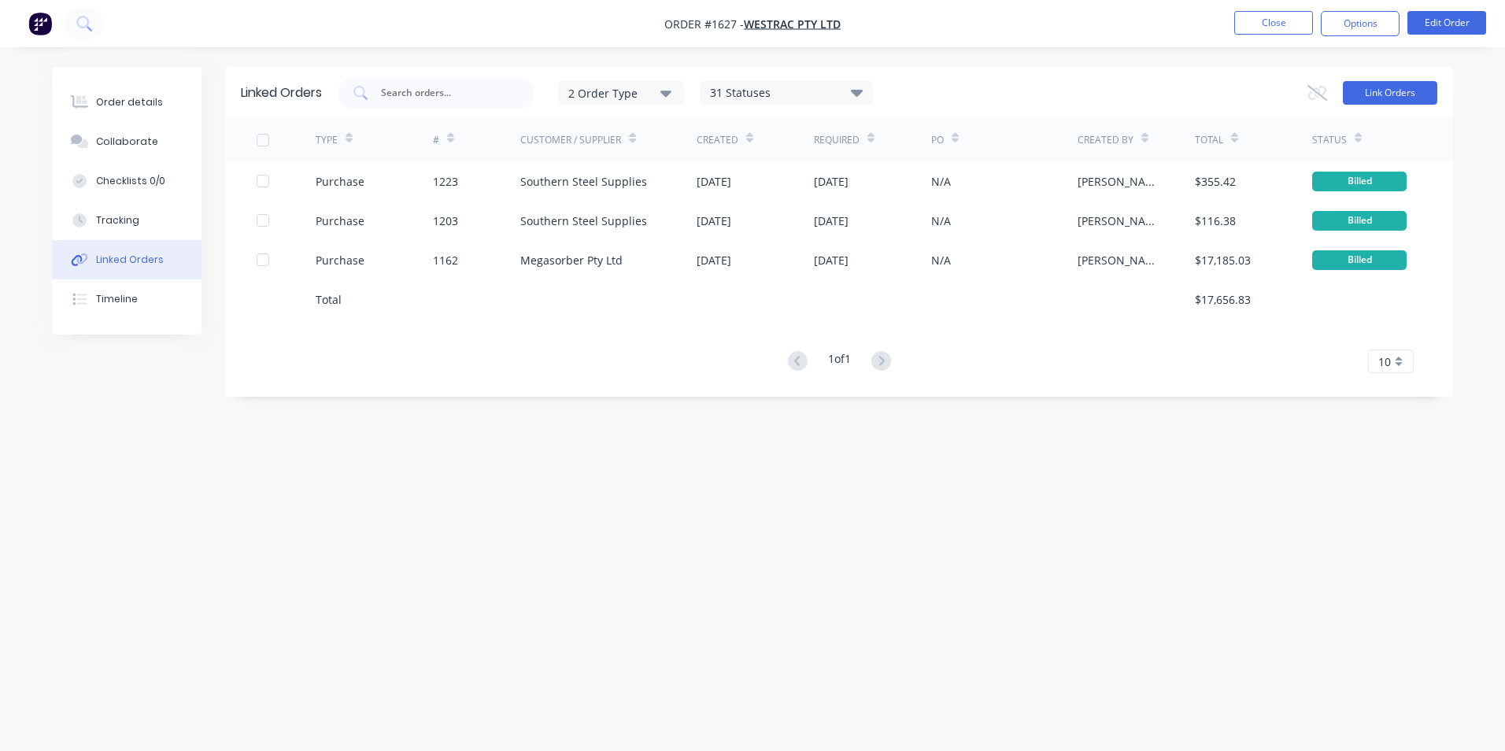
click at [1396, 88] on button "Link Orders" at bounding box center [1390, 93] width 94 height 24
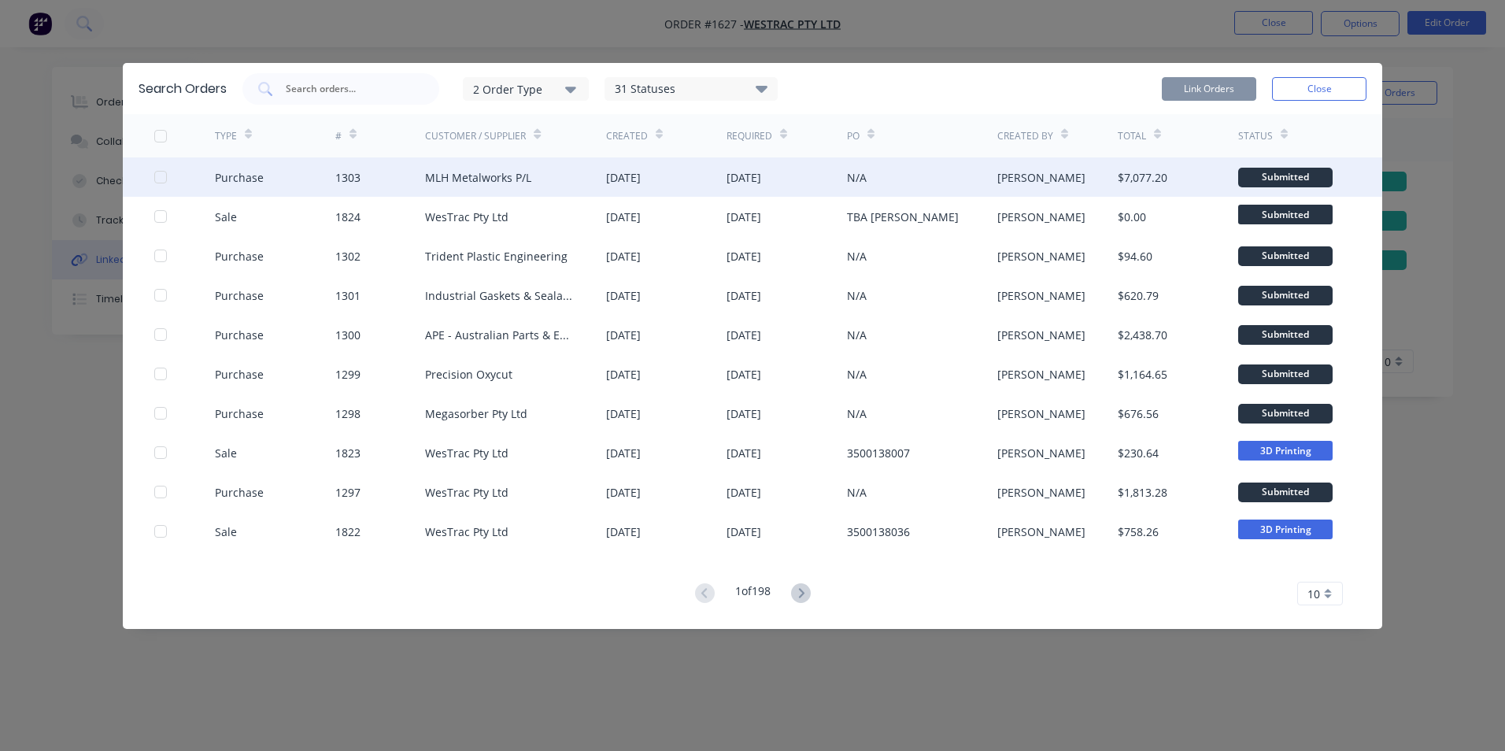
click at [161, 175] on div at bounding box center [160, 176] width 31 height 31
click at [1199, 87] on button "Link Orders" at bounding box center [1209, 89] width 94 height 24
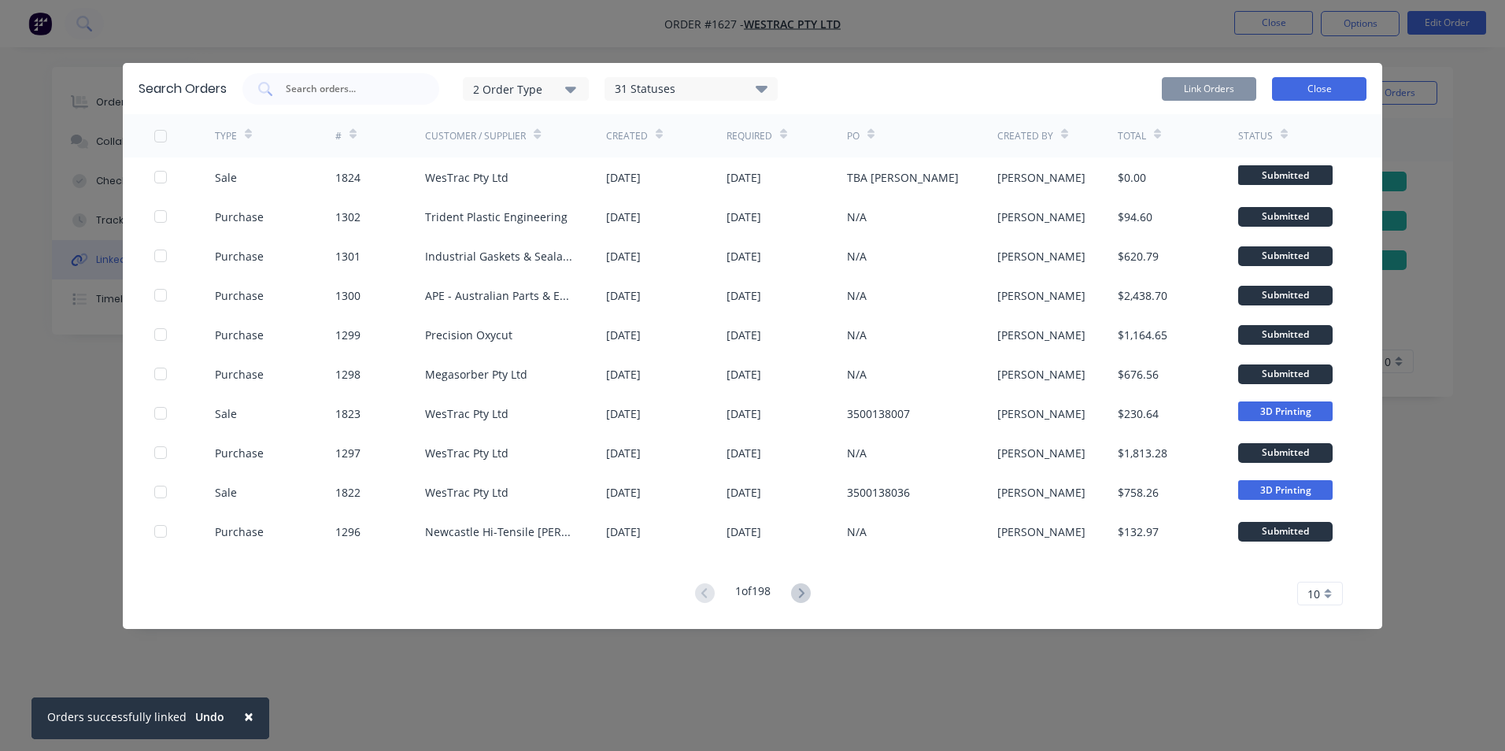
click at [1313, 87] on button "Close" at bounding box center [1319, 89] width 94 height 24
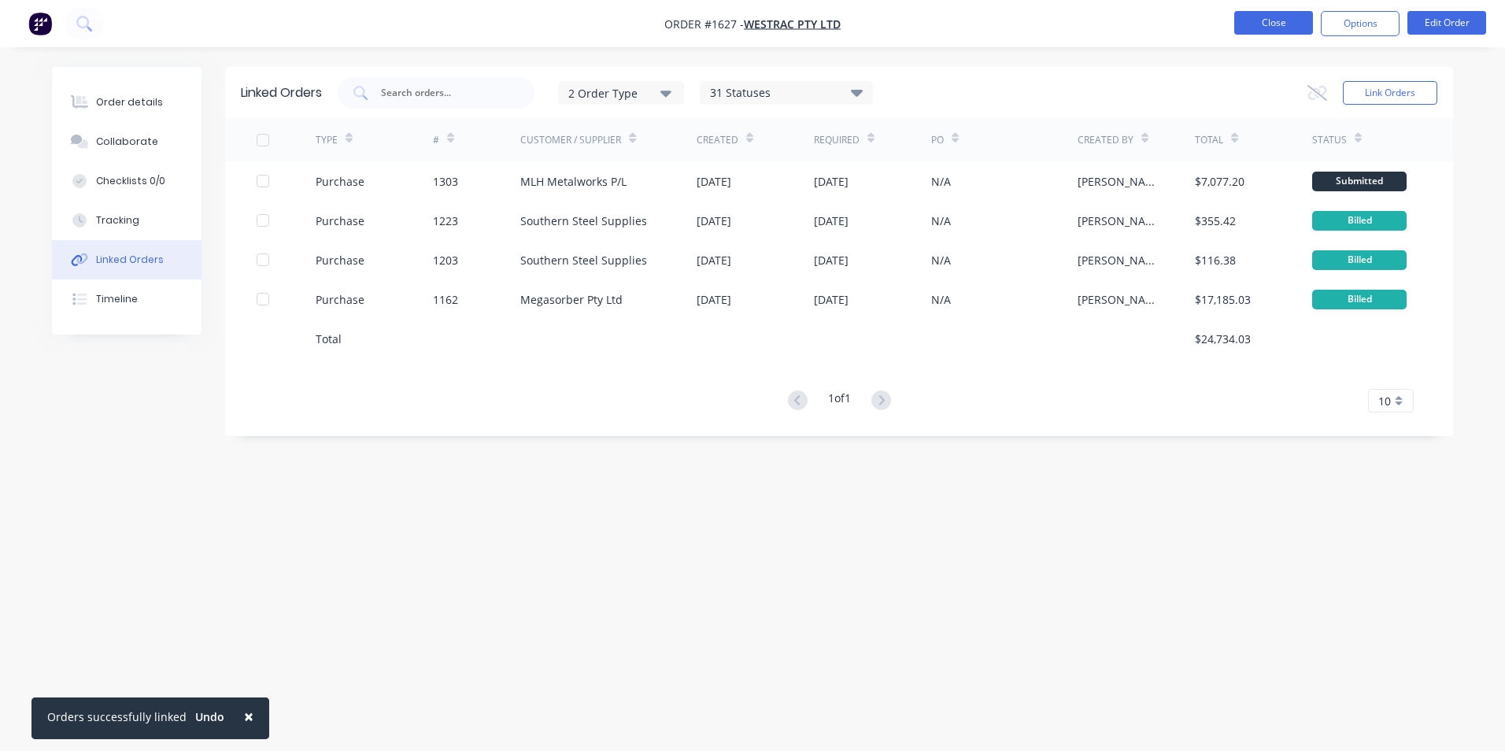
click at [1267, 18] on button "Close" at bounding box center [1273, 23] width 79 height 24
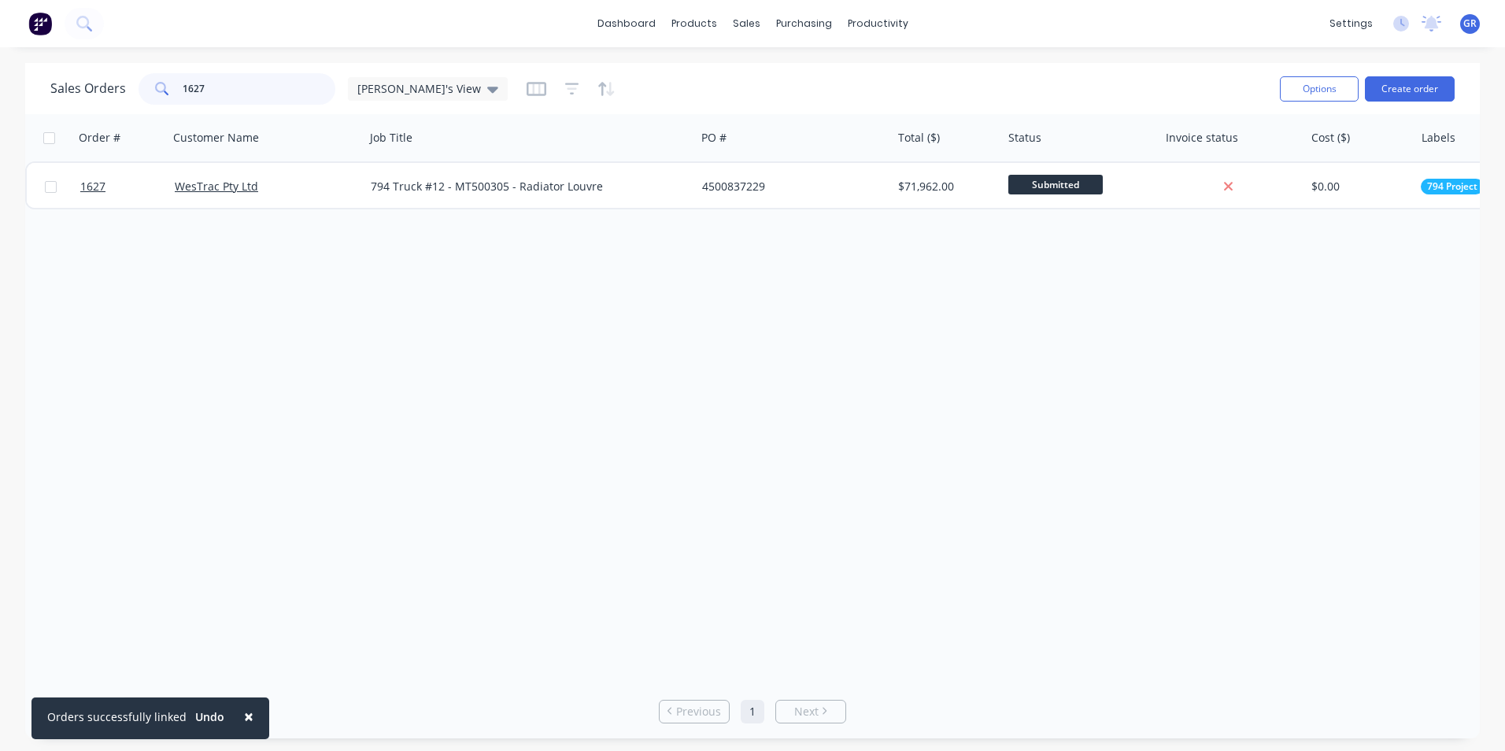
drag, startPoint x: 227, startPoint y: 81, endPoint x: 157, endPoint y: 91, distance: 70.7
click at [157, 91] on div "1627" at bounding box center [237, 88] width 197 height 31
